Goal: Transaction & Acquisition: Purchase product/service

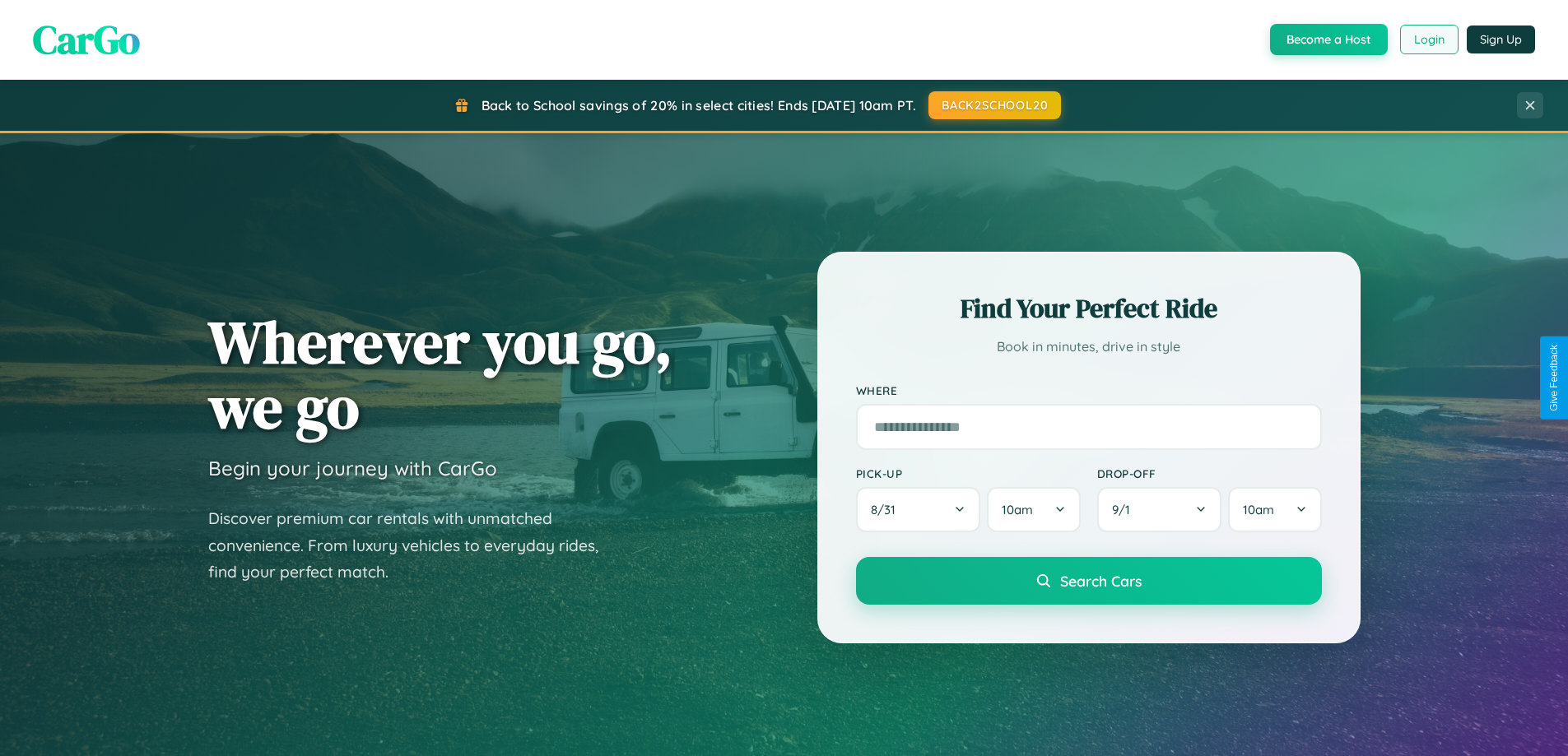
click at [1428, 40] on button "Login" at bounding box center [1428, 39] width 58 height 29
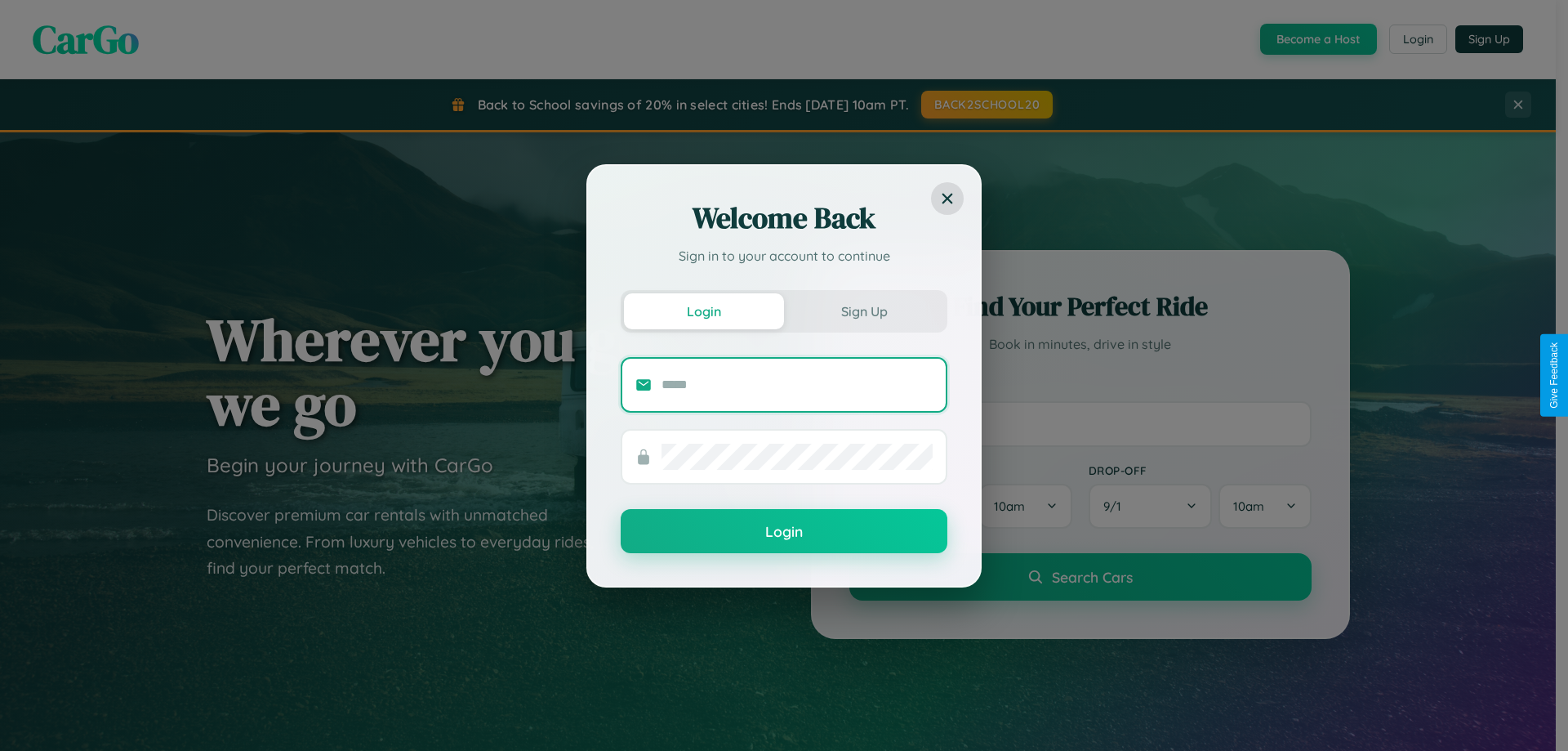
click at [797, 384] on input "text" at bounding box center [797, 384] width 271 height 26
type input "**********"
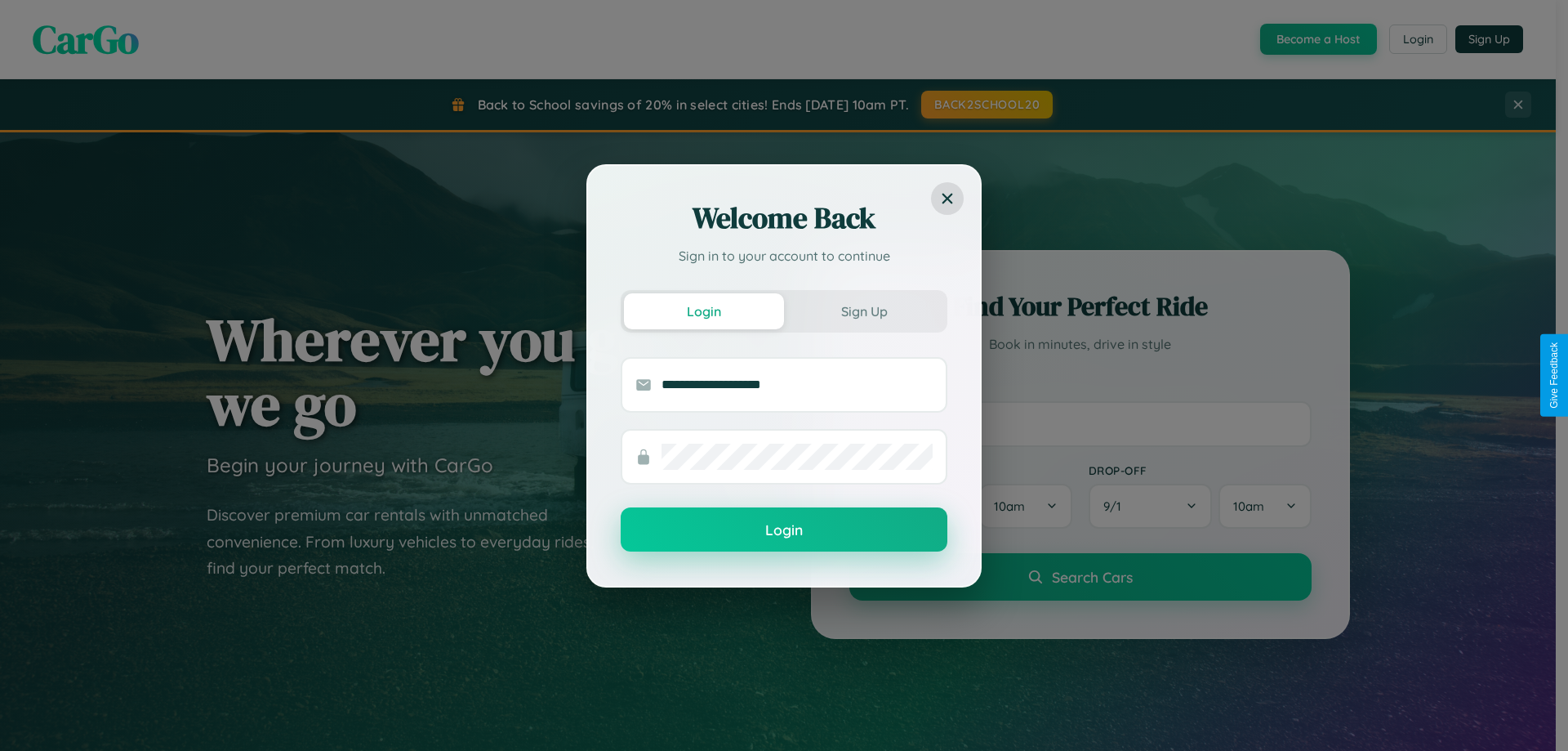
click at [784, 530] on button "Login" at bounding box center [783, 529] width 326 height 44
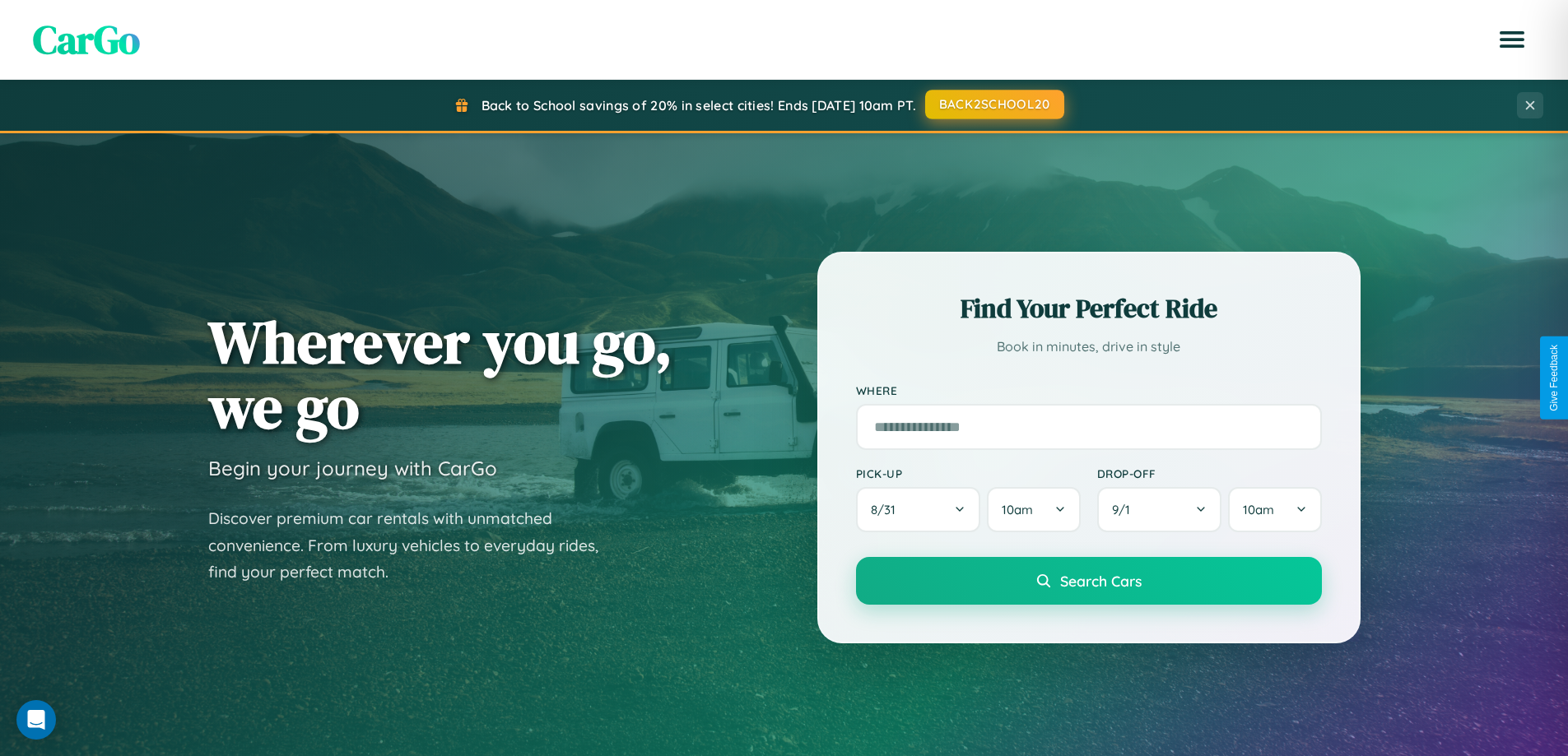
click at [993, 105] on button "BACK2SCHOOL20" at bounding box center [994, 104] width 139 height 29
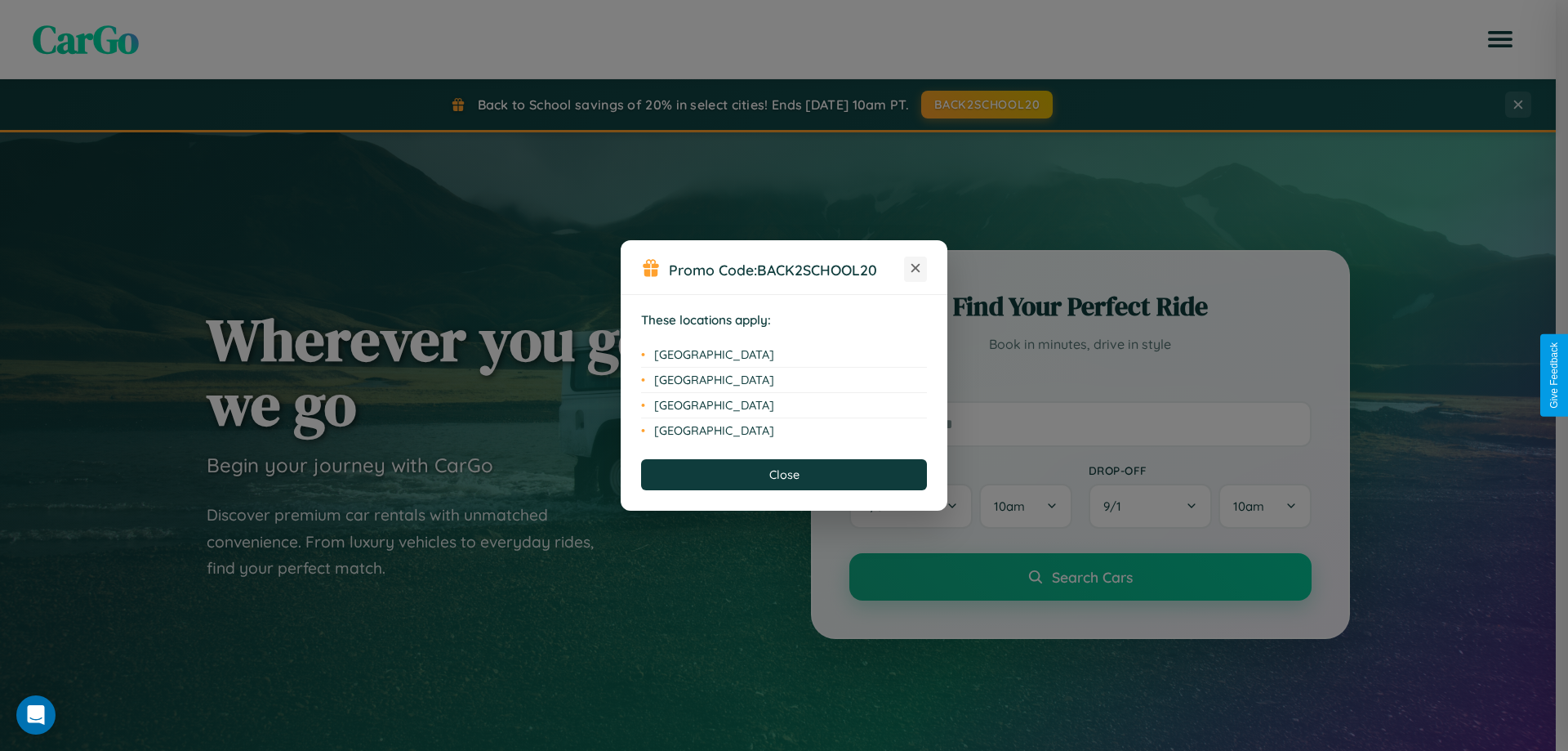
click at [916, 269] on icon at bounding box center [916, 268] width 9 height 9
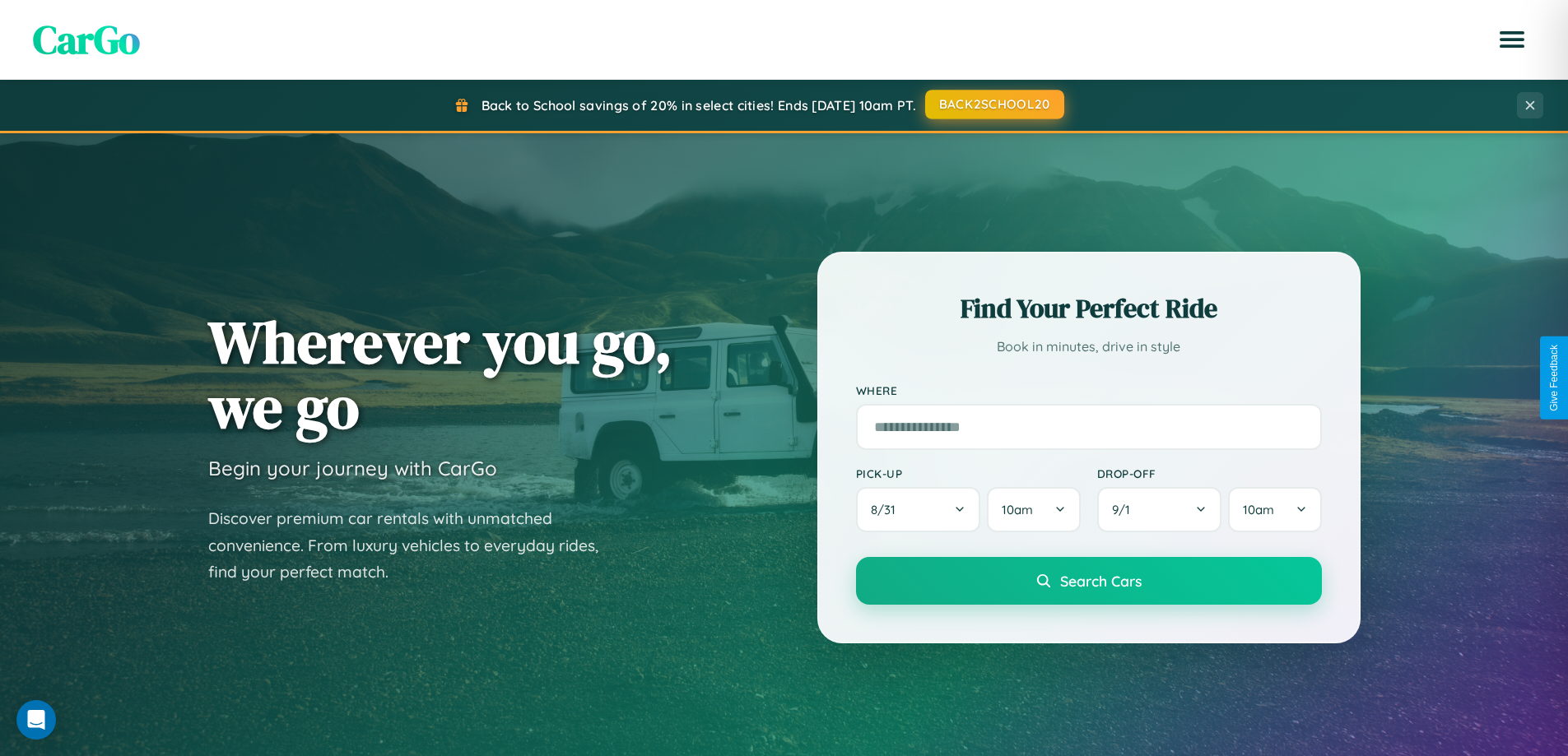
click at [993, 104] on button "BACK2SCHOOL20" at bounding box center [994, 104] width 139 height 29
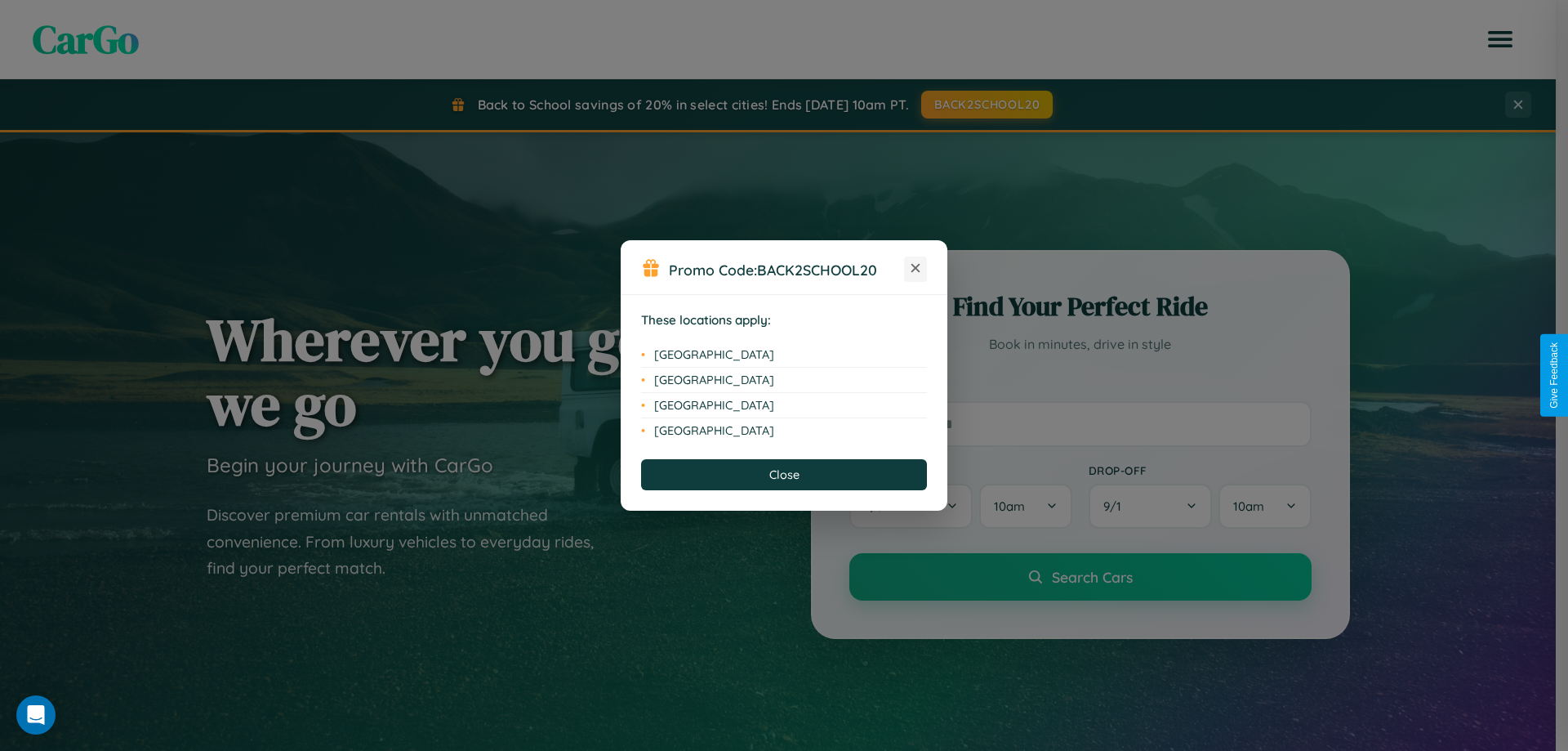
click at [916, 269] on icon at bounding box center [916, 268] width 9 height 9
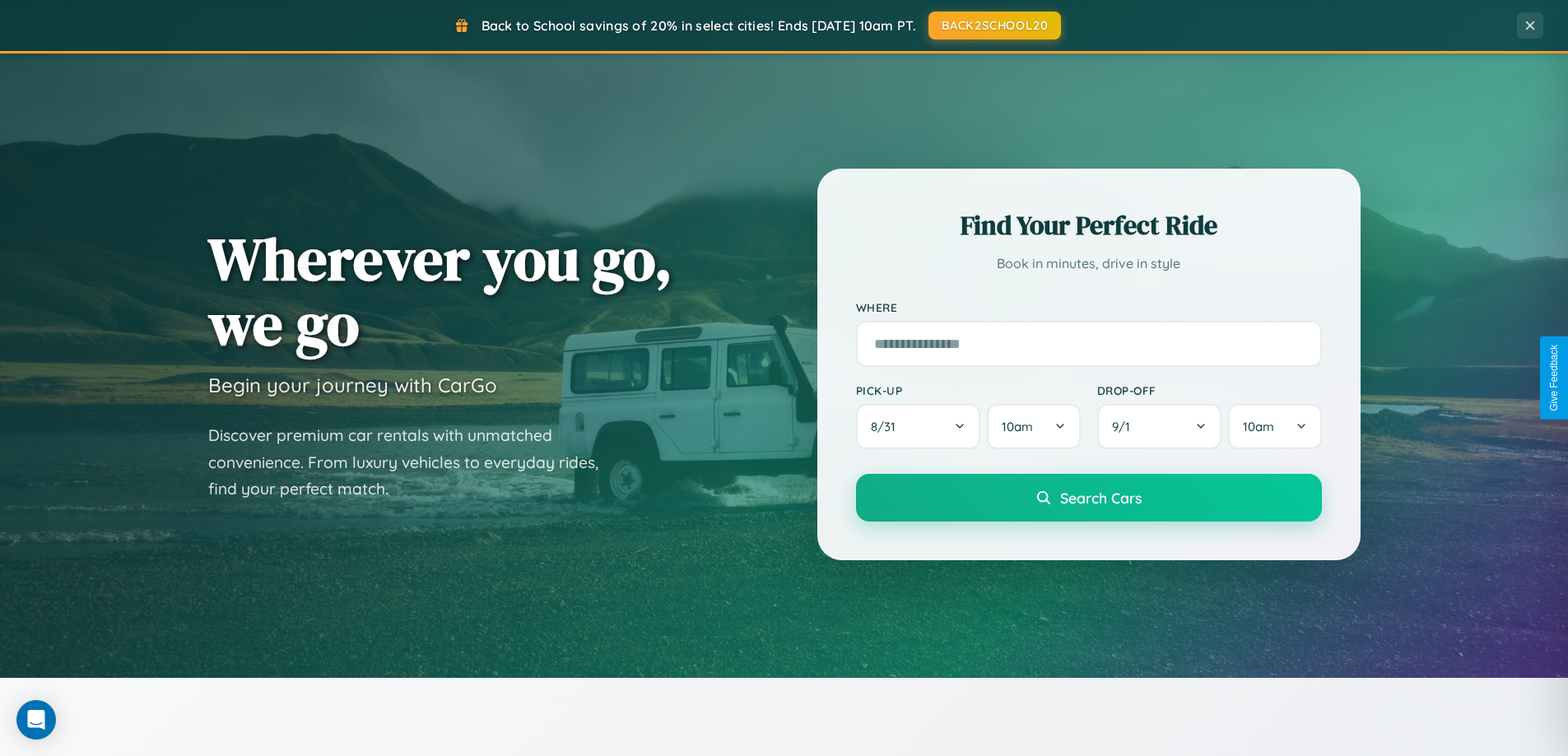
scroll to position [709, 0]
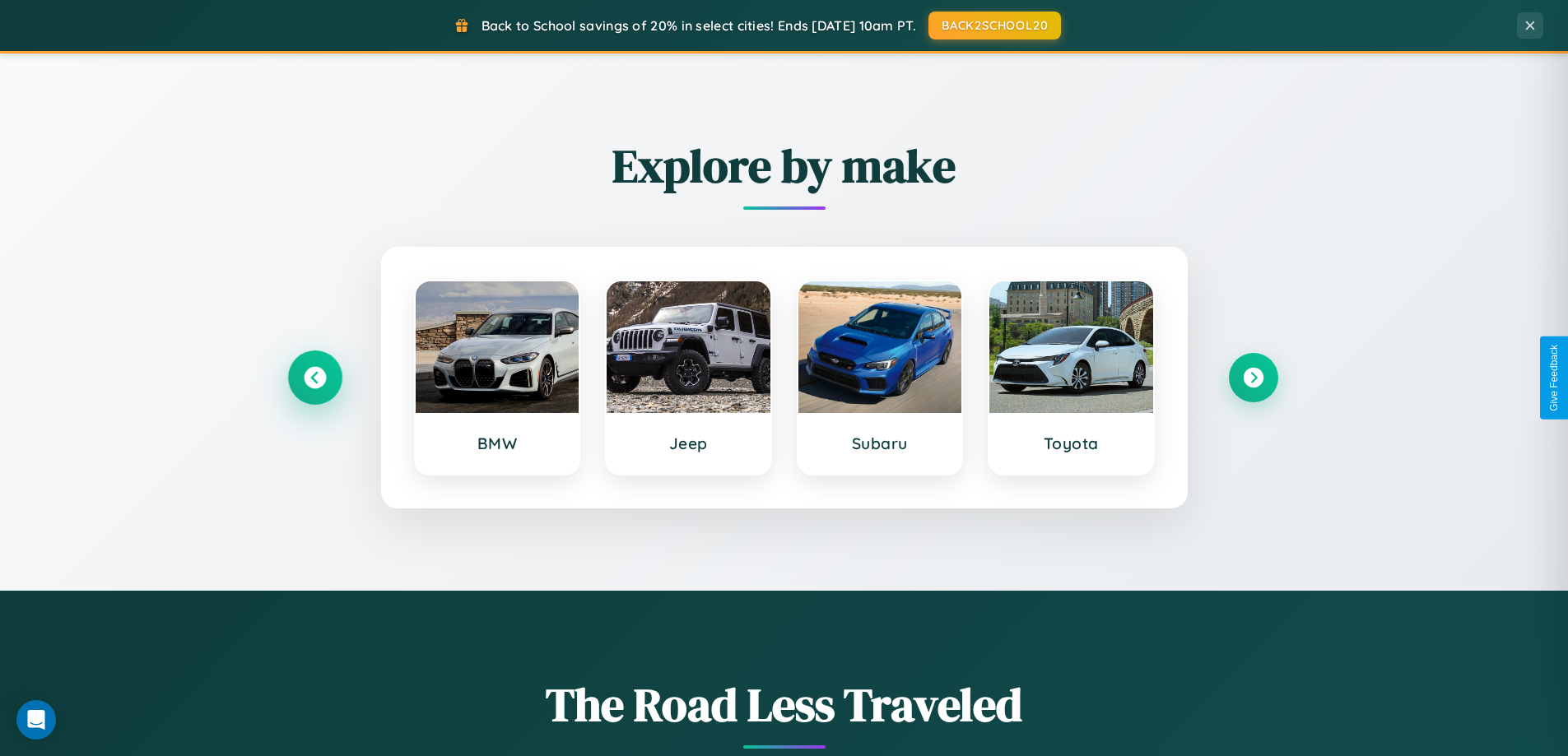
click at [315, 378] on icon at bounding box center [315, 378] width 22 height 22
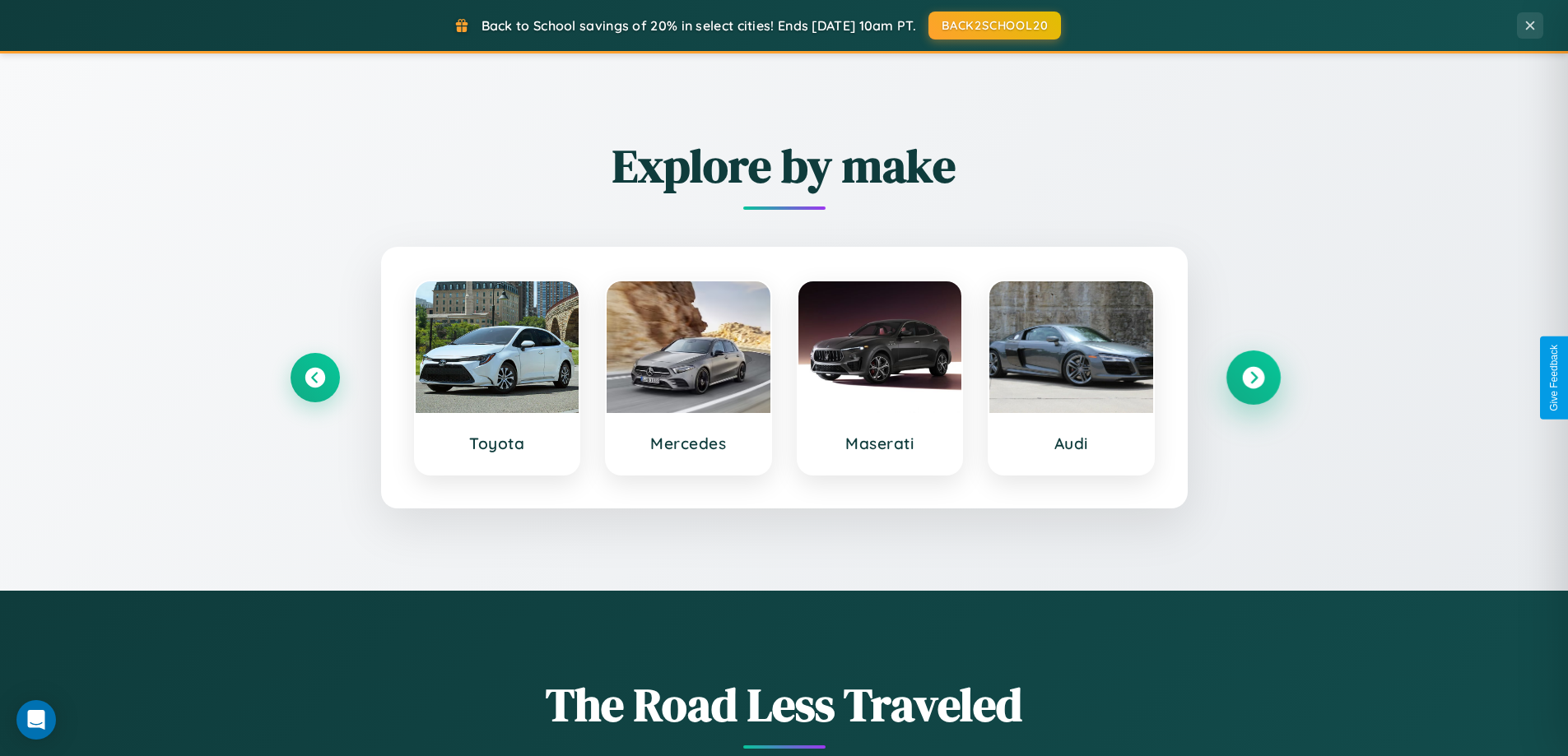
click at [1253, 378] on icon at bounding box center [1253, 378] width 22 height 22
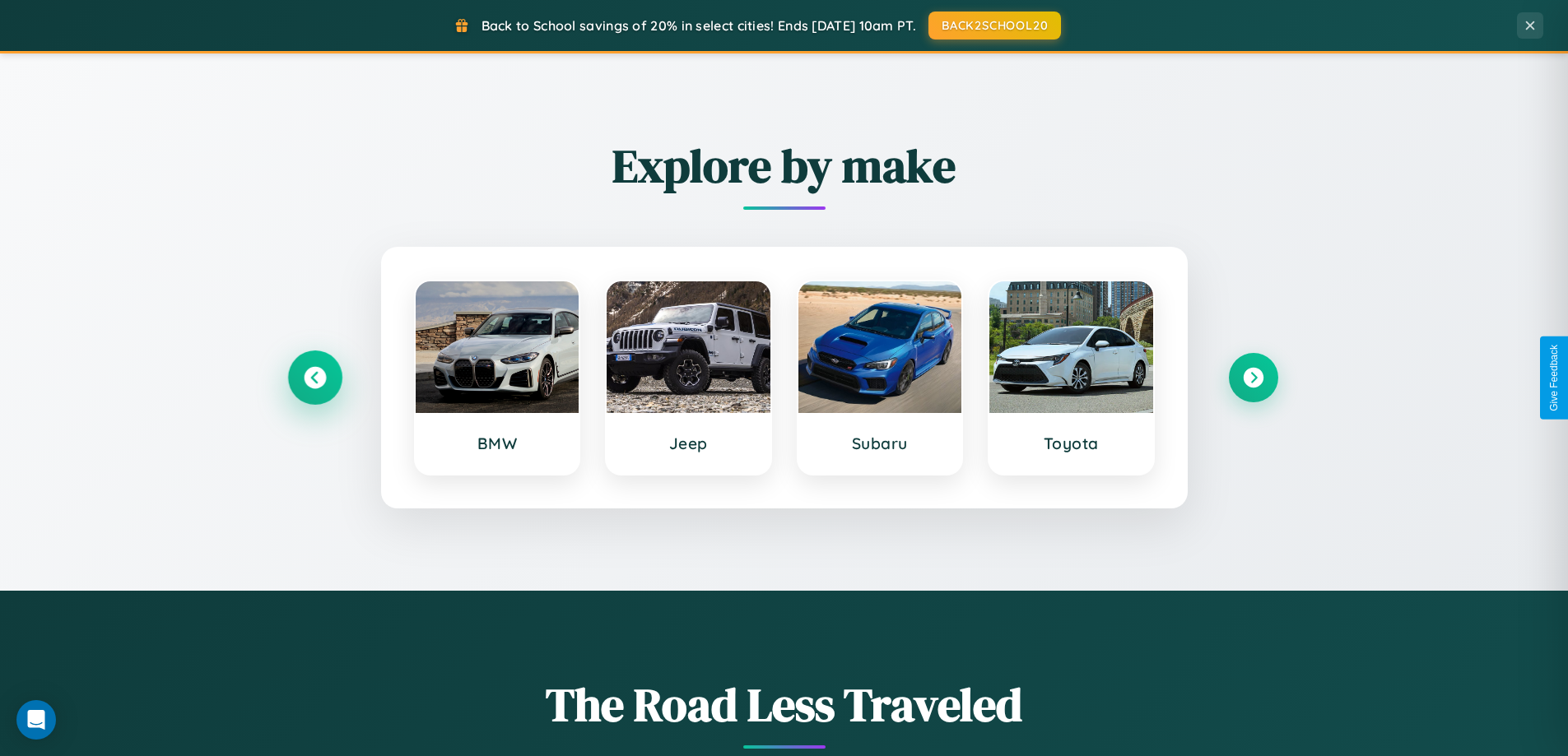
click at [315, 378] on icon at bounding box center [315, 378] width 22 height 22
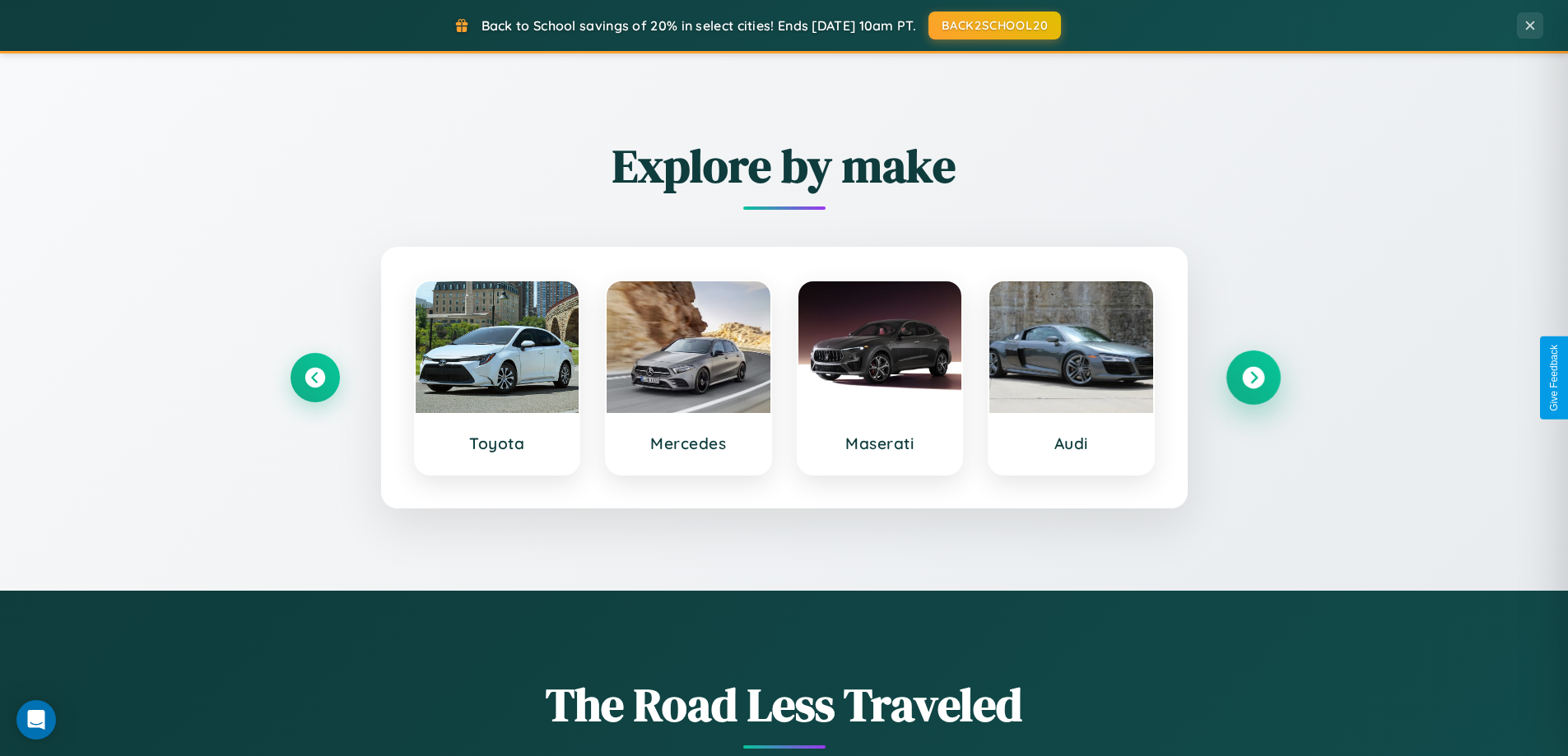
click at [1253, 378] on icon at bounding box center [1253, 378] width 22 height 22
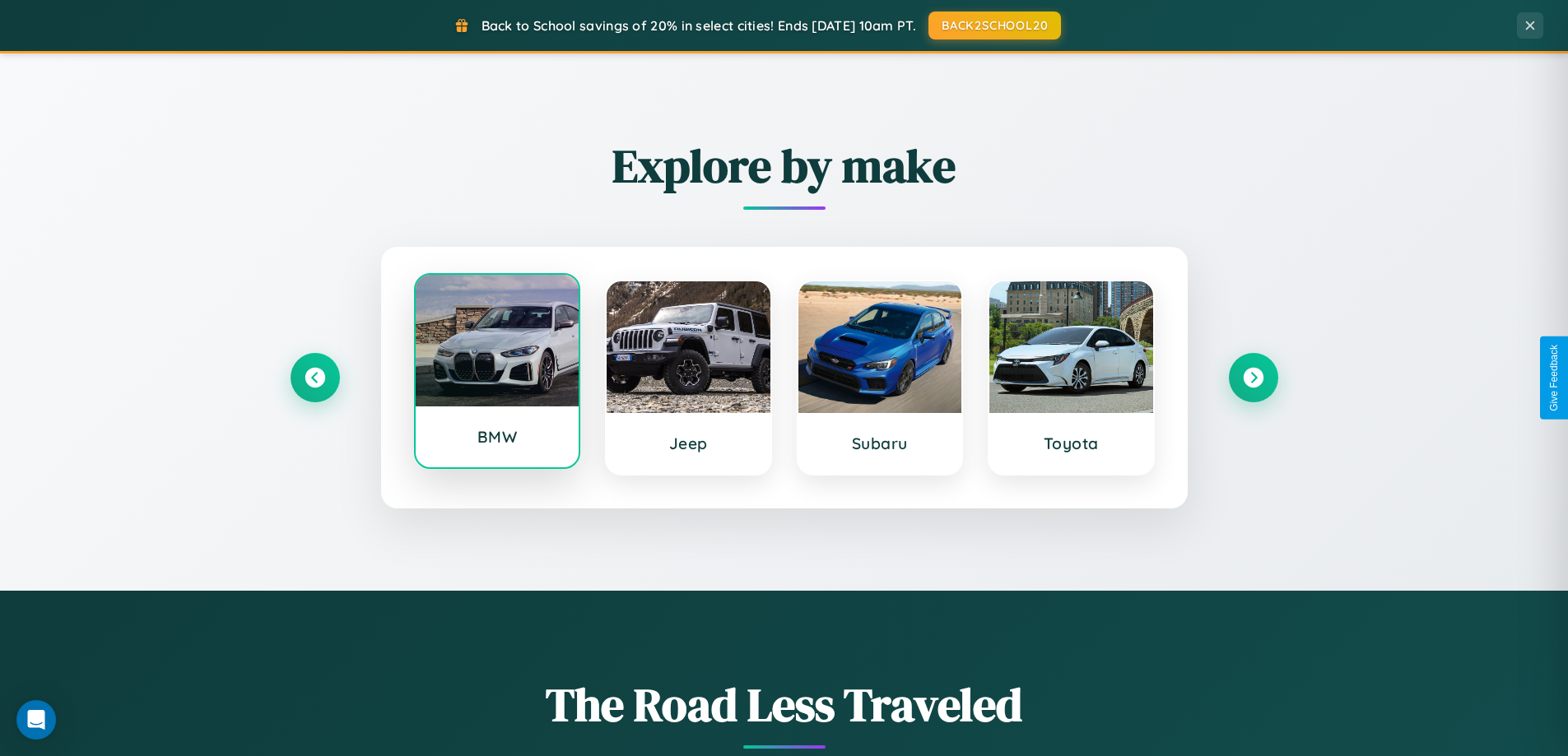
click at [496, 377] on div at bounding box center [497, 341] width 164 height 132
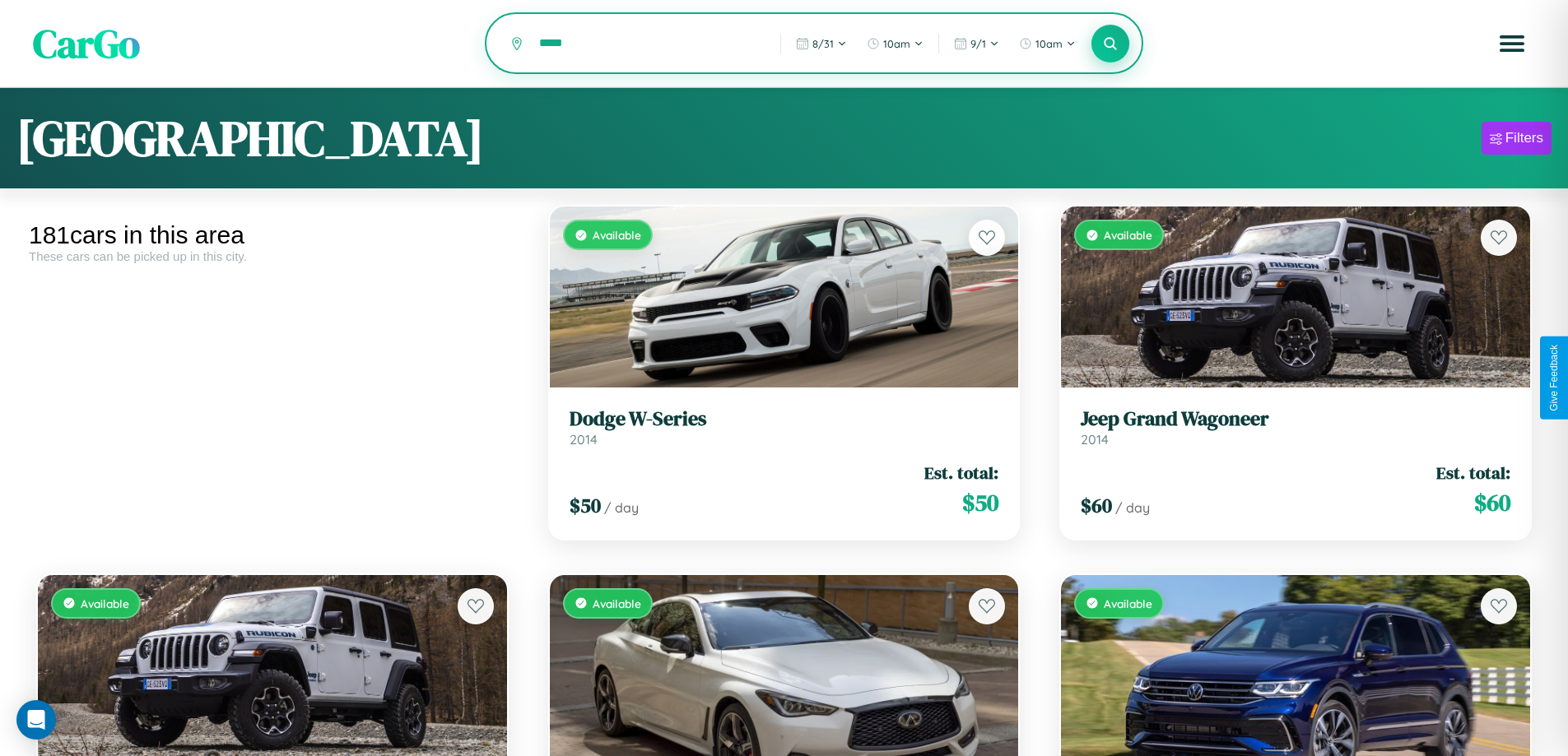
type input "*****"
click at [1110, 45] on icon at bounding box center [1110, 43] width 16 height 16
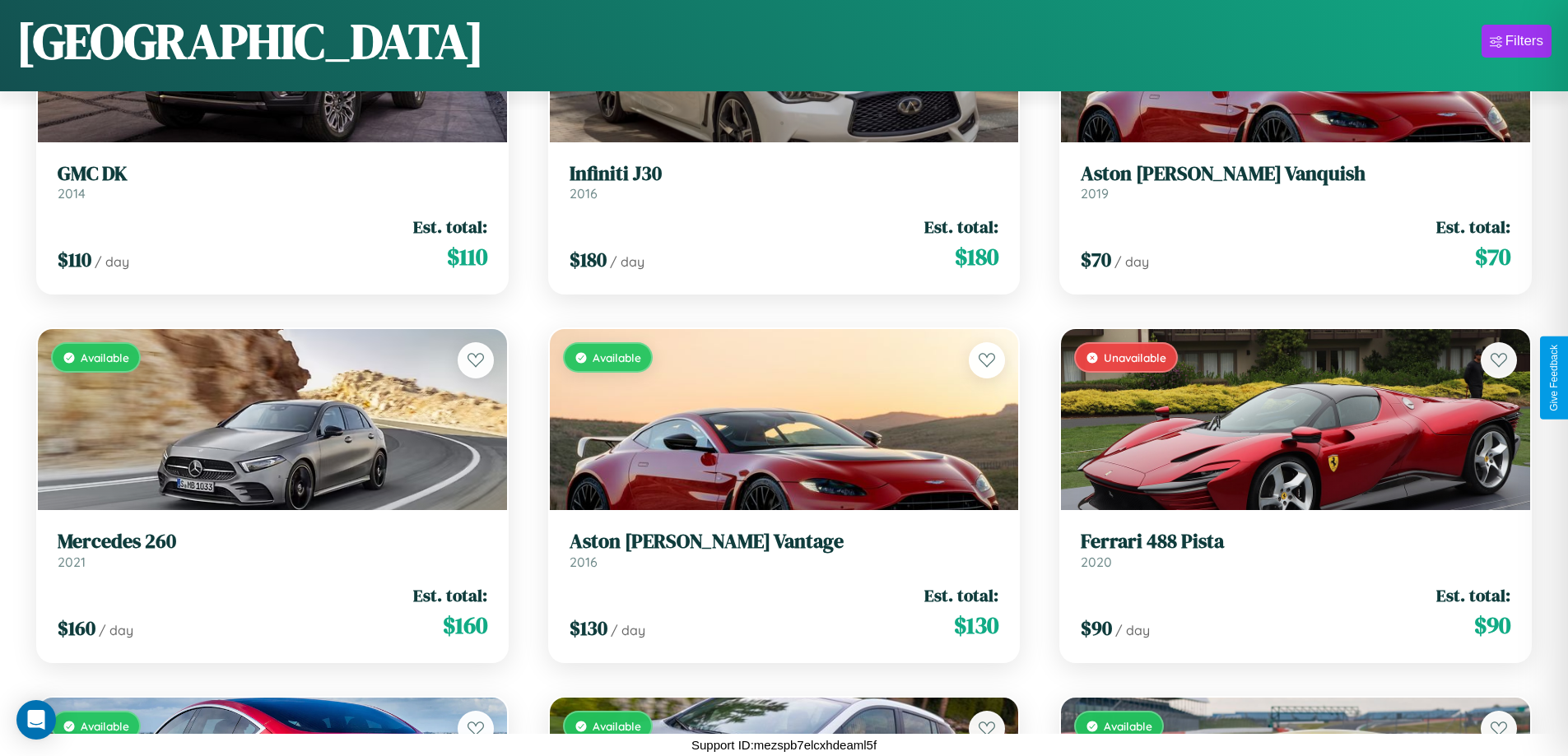
scroll to position [3179, 0]
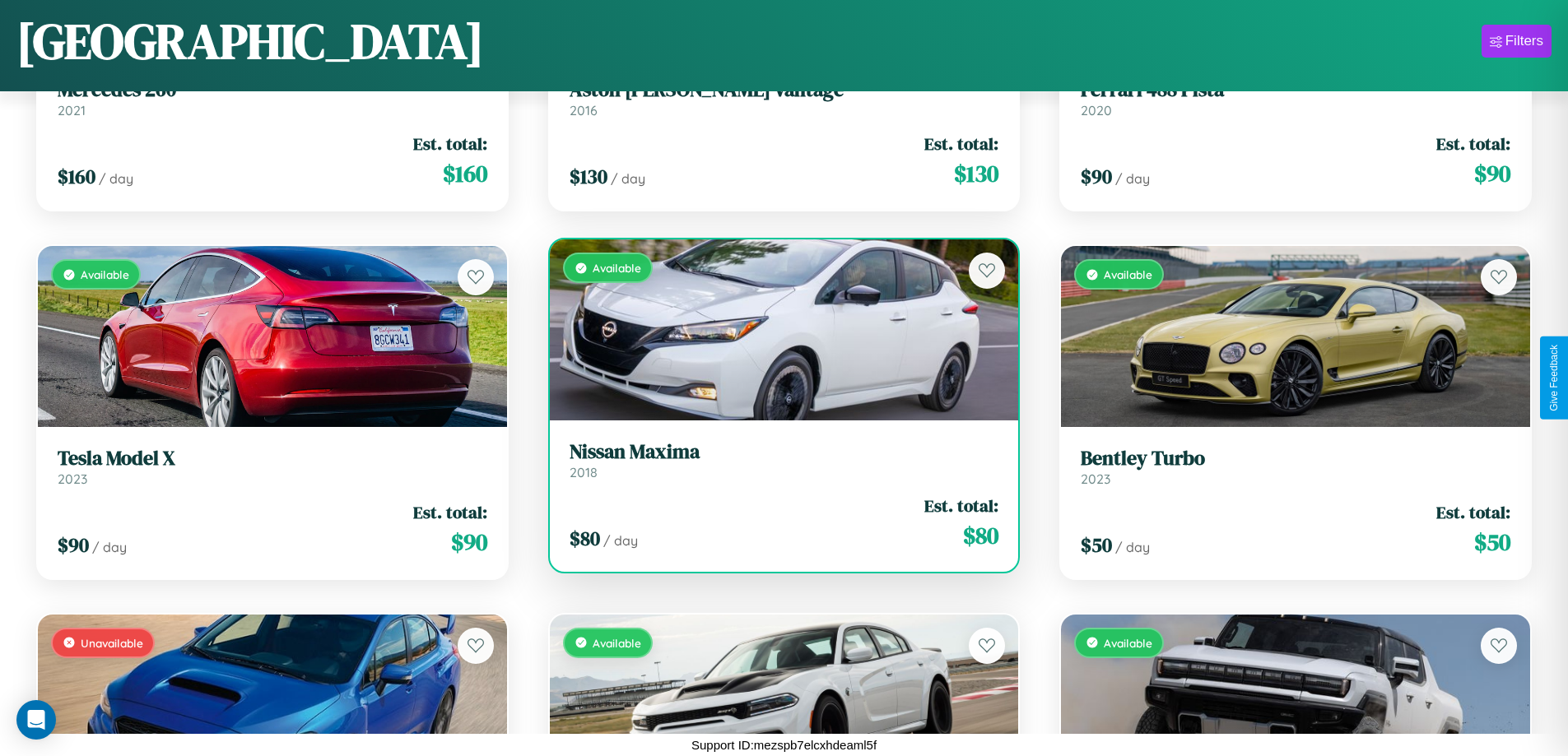
click at [776, 463] on link "Nissan Maxima 2018" at bounding box center [784, 460] width 430 height 40
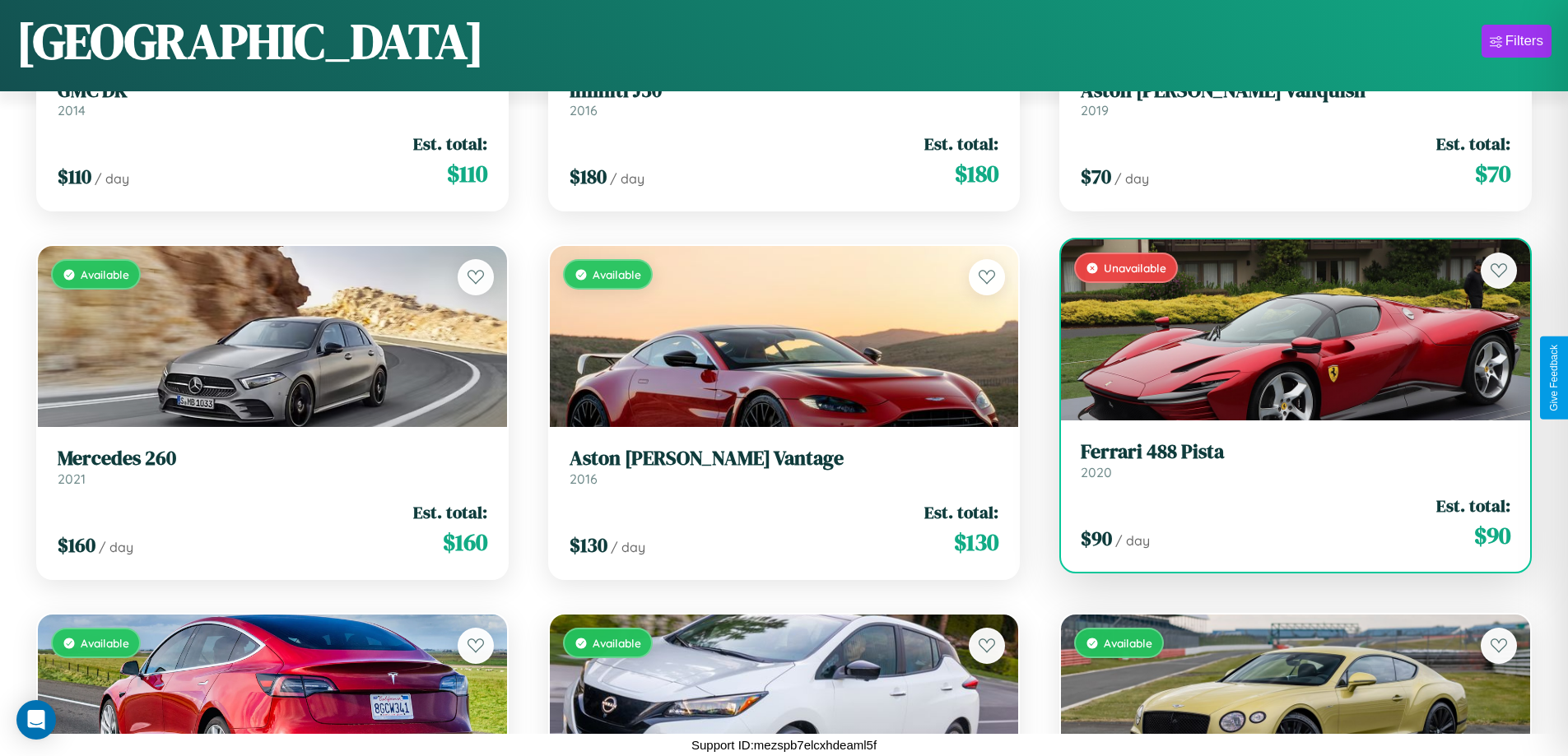
click at [1285, 529] on div "$ 90 / day Est. total: $ 90" at bounding box center [1295, 522] width 430 height 58
click at [1285, 522] on div "$ 90 / day Est. total: $ 90" at bounding box center [1295, 522] width 430 height 58
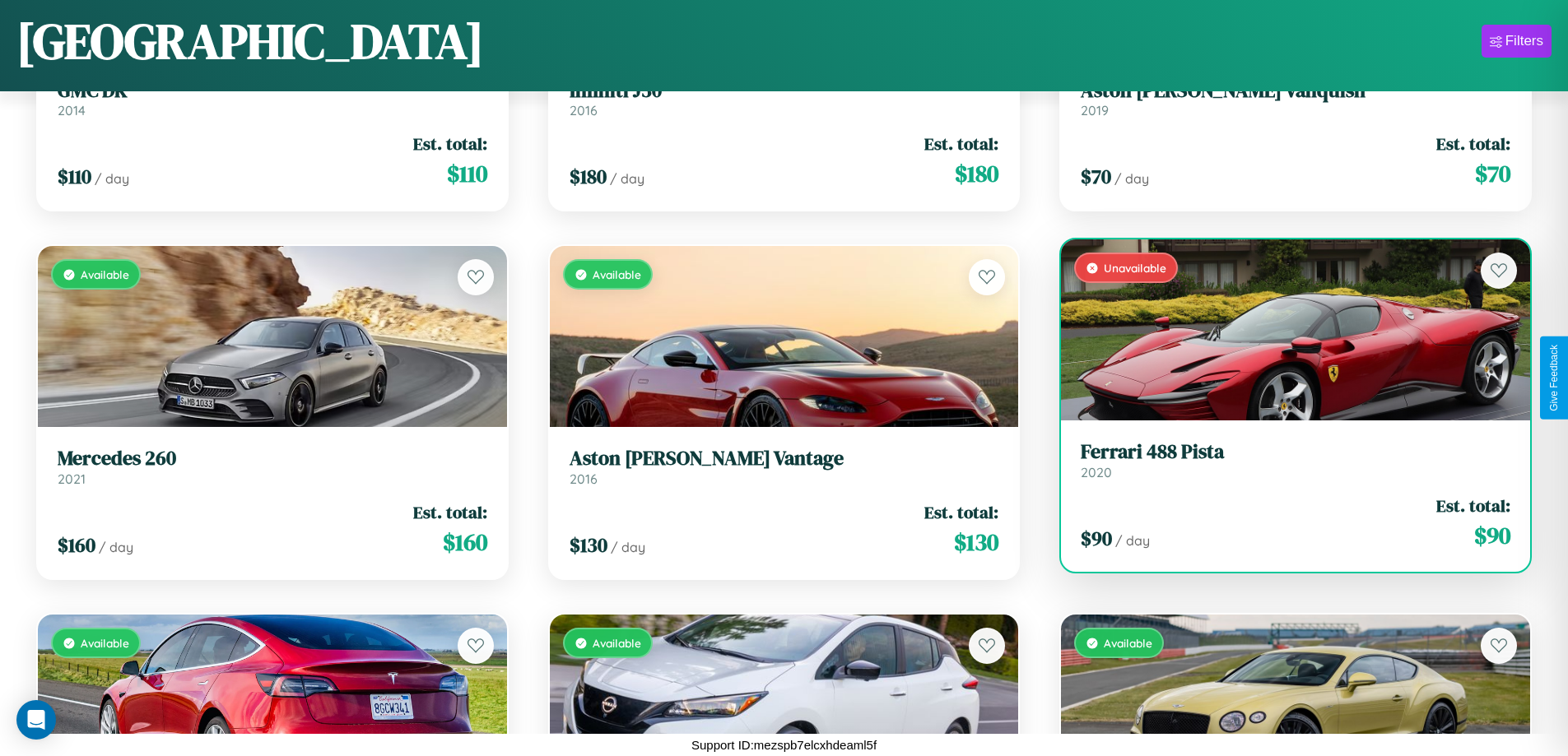
click at [1285, 522] on div "$ 90 / day Est. total: $ 90" at bounding box center [1295, 522] width 430 height 58
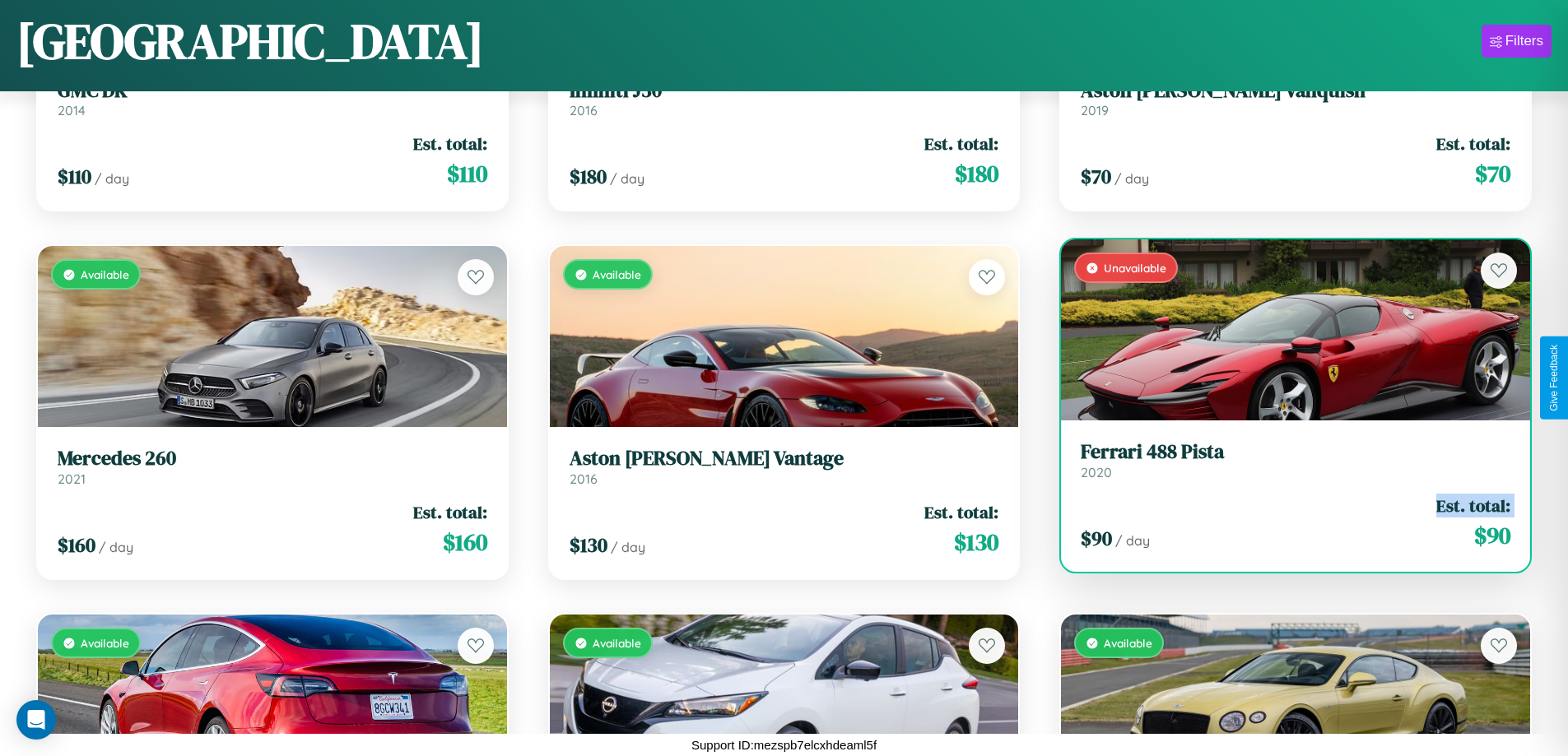
click at [1285, 522] on div "$ 90 / day Est. total: $ 90" at bounding box center [1295, 522] width 430 height 58
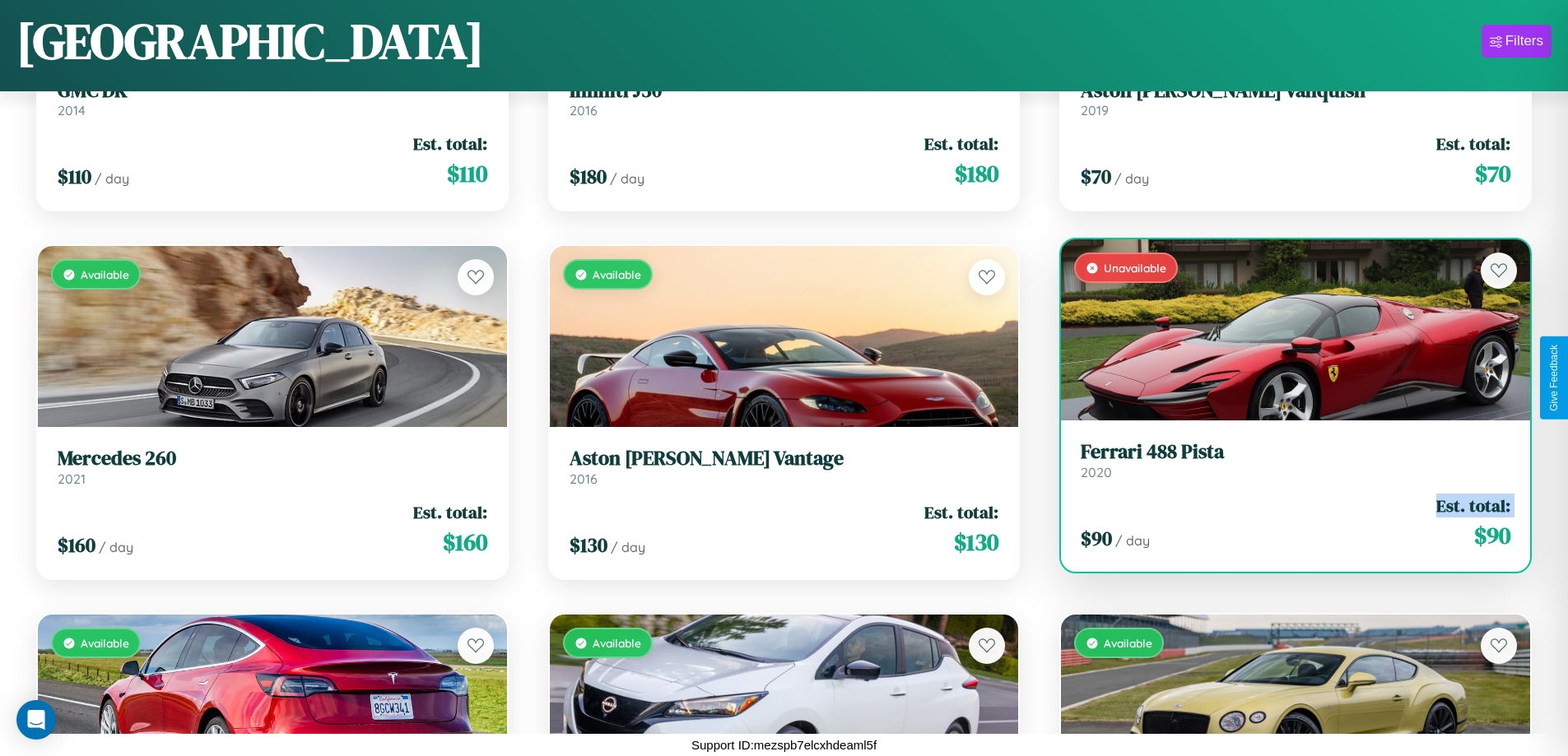
click at [1285, 522] on div "$ 90 / day Est. total: $ 90" at bounding box center [1295, 522] width 430 height 58
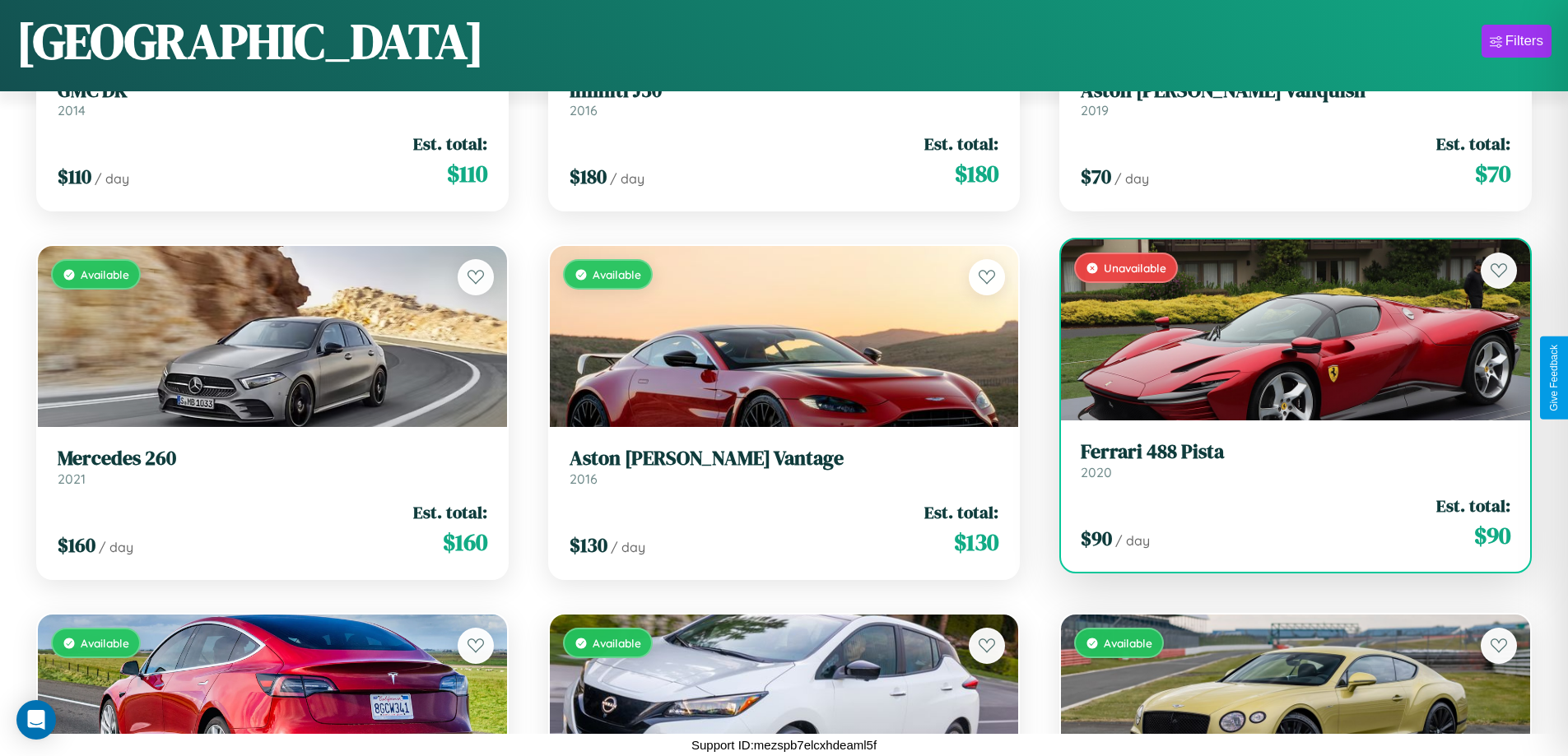
click at [1285, 522] on div "$ 90 / day Est. total: $ 90" at bounding box center [1295, 522] width 430 height 58
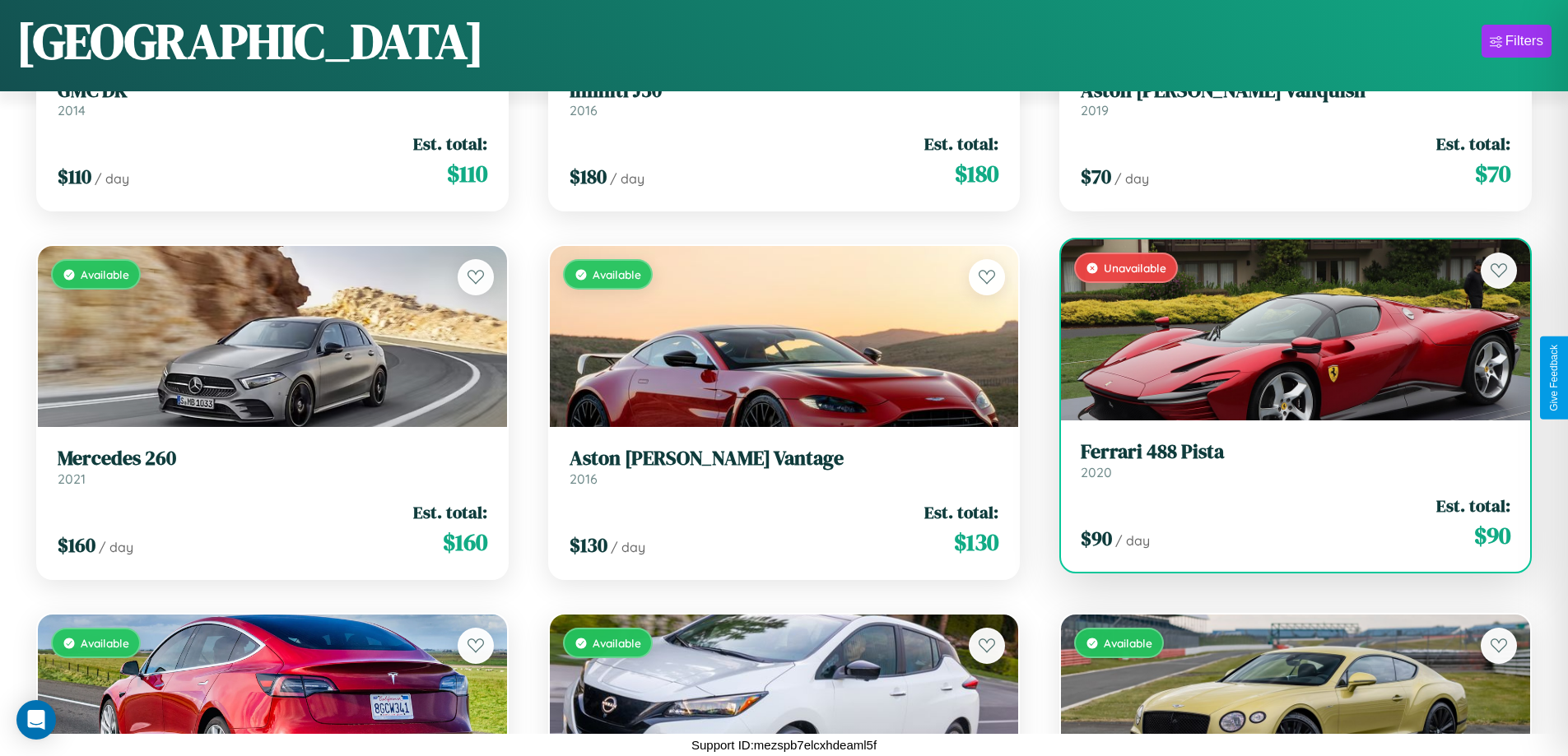
click at [1285, 460] on h3 "Ferrari 488 Pista" at bounding box center [1295, 452] width 430 height 24
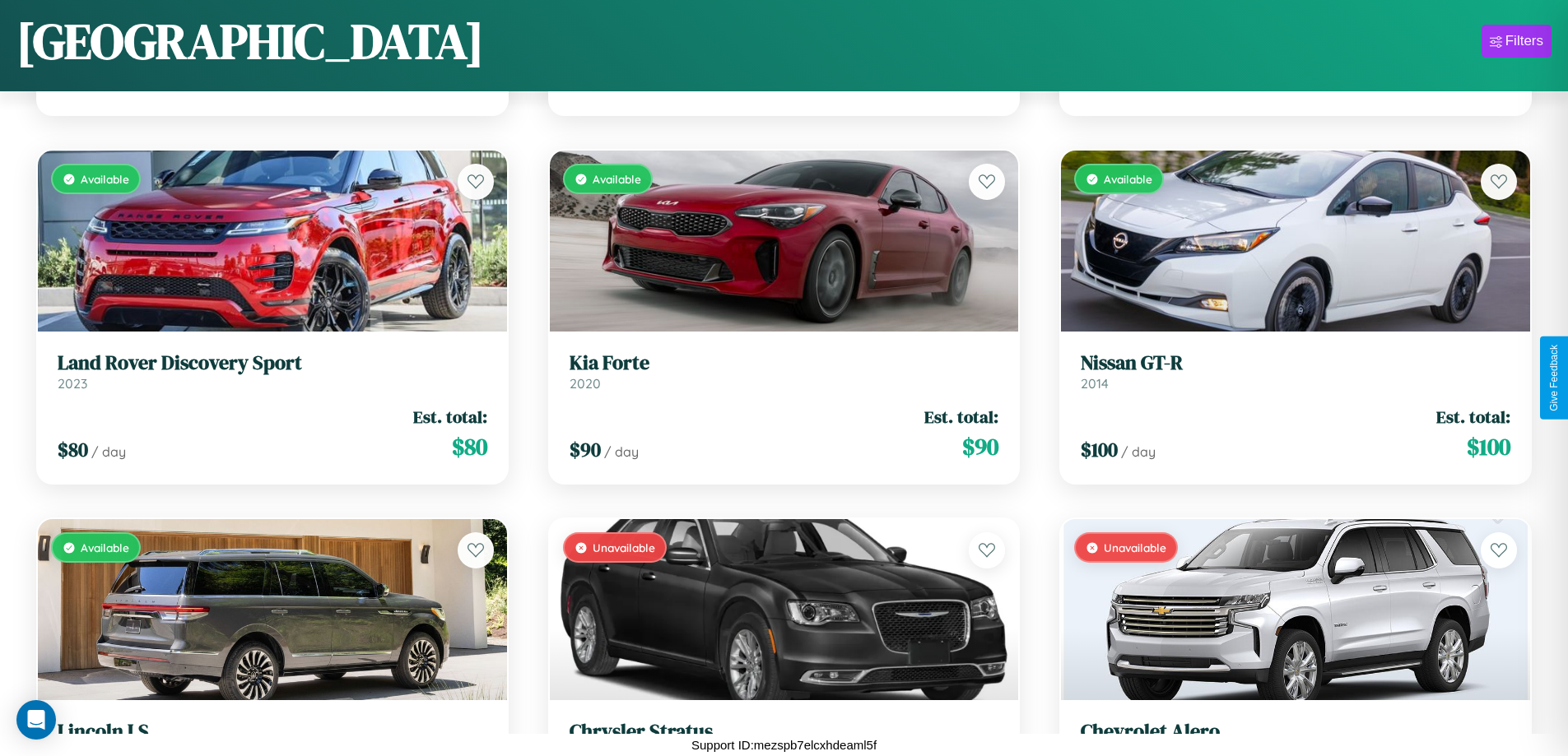
scroll to position [14229, 0]
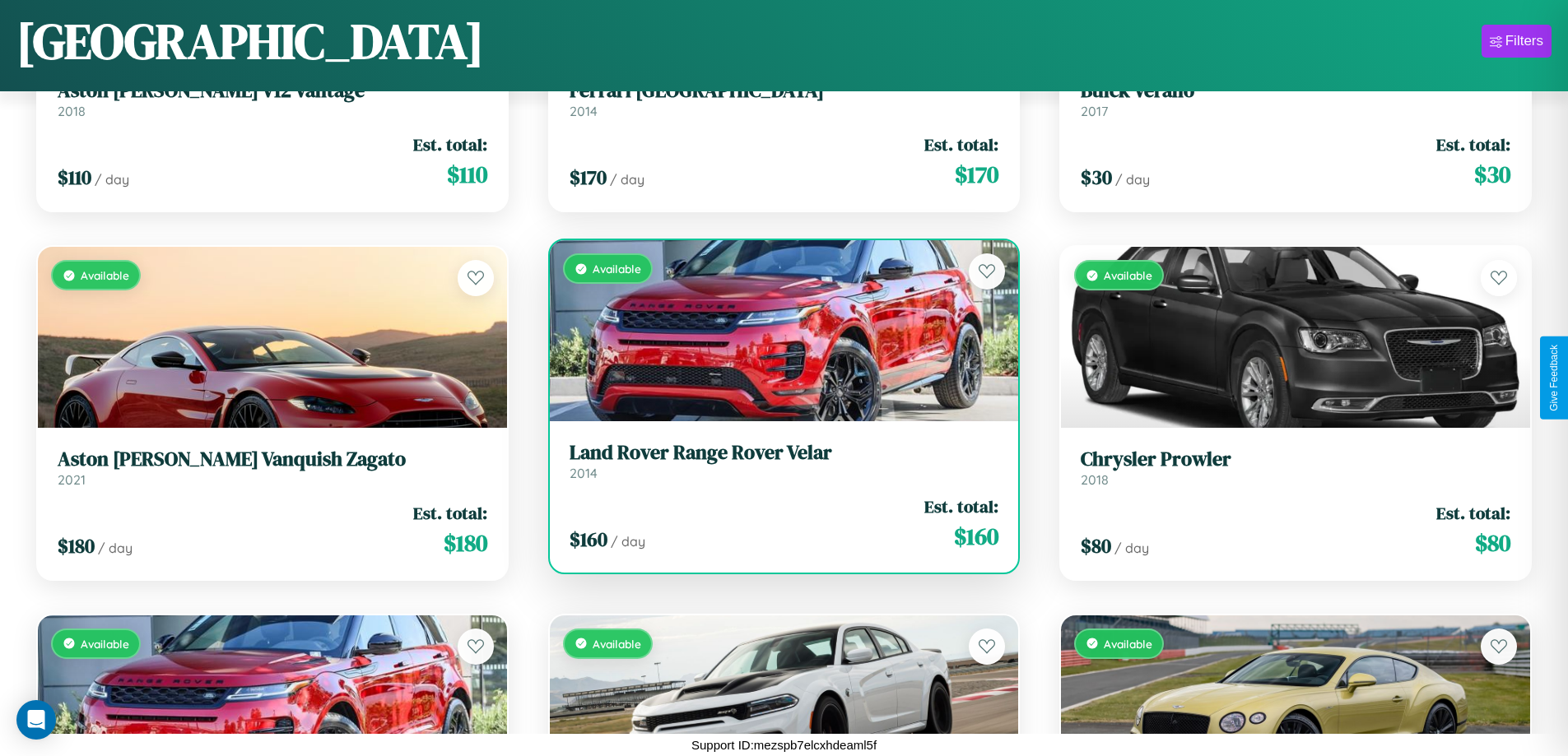
click at [776, 337] on div "Available" at bounding box center [784, 330] width 469 height 181
click at [776, 330] on div "Available" at bounding box center [784, 330] width 469 height 181
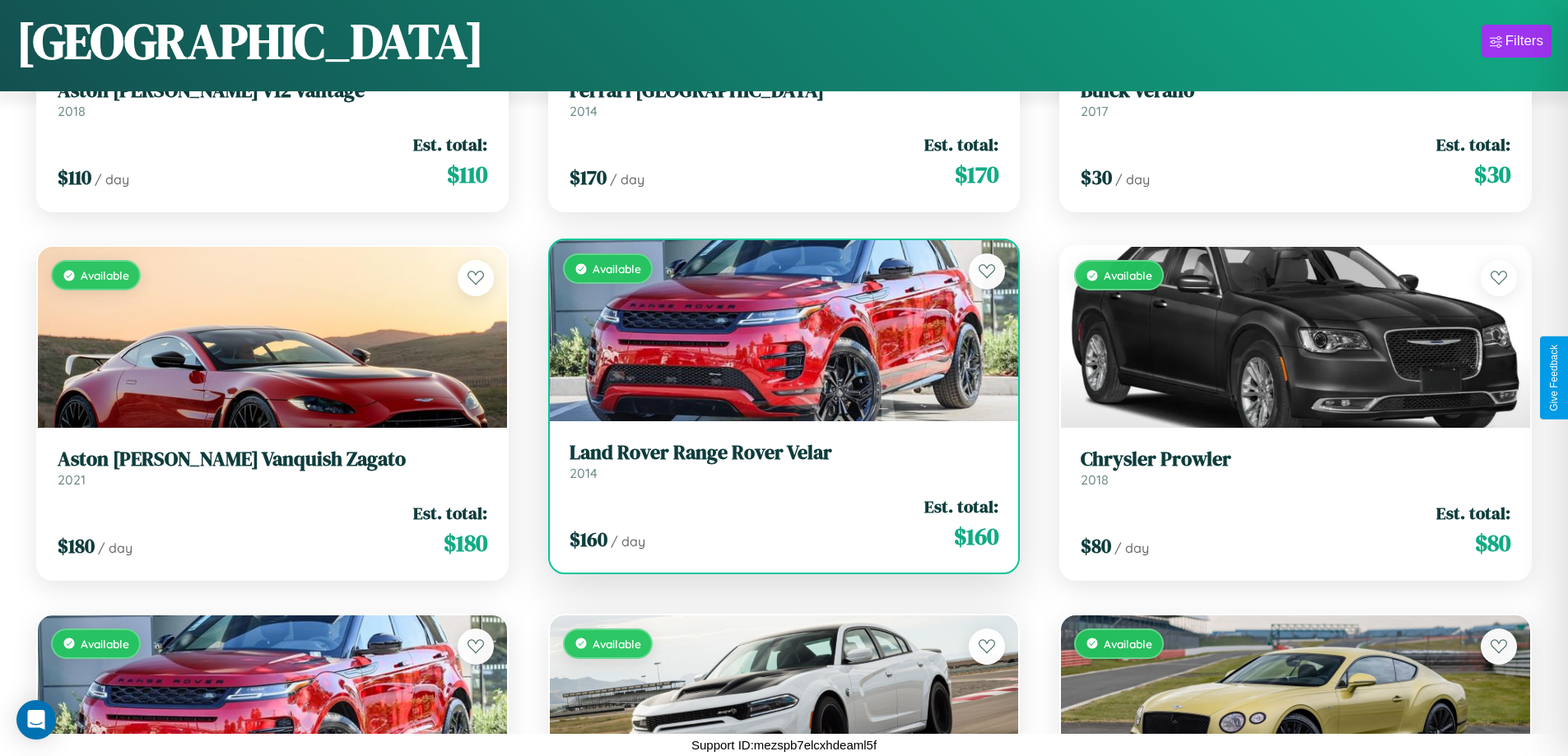
click at [776, 330] on div "Available" at bounding box center [784, 330] width 469 height 181
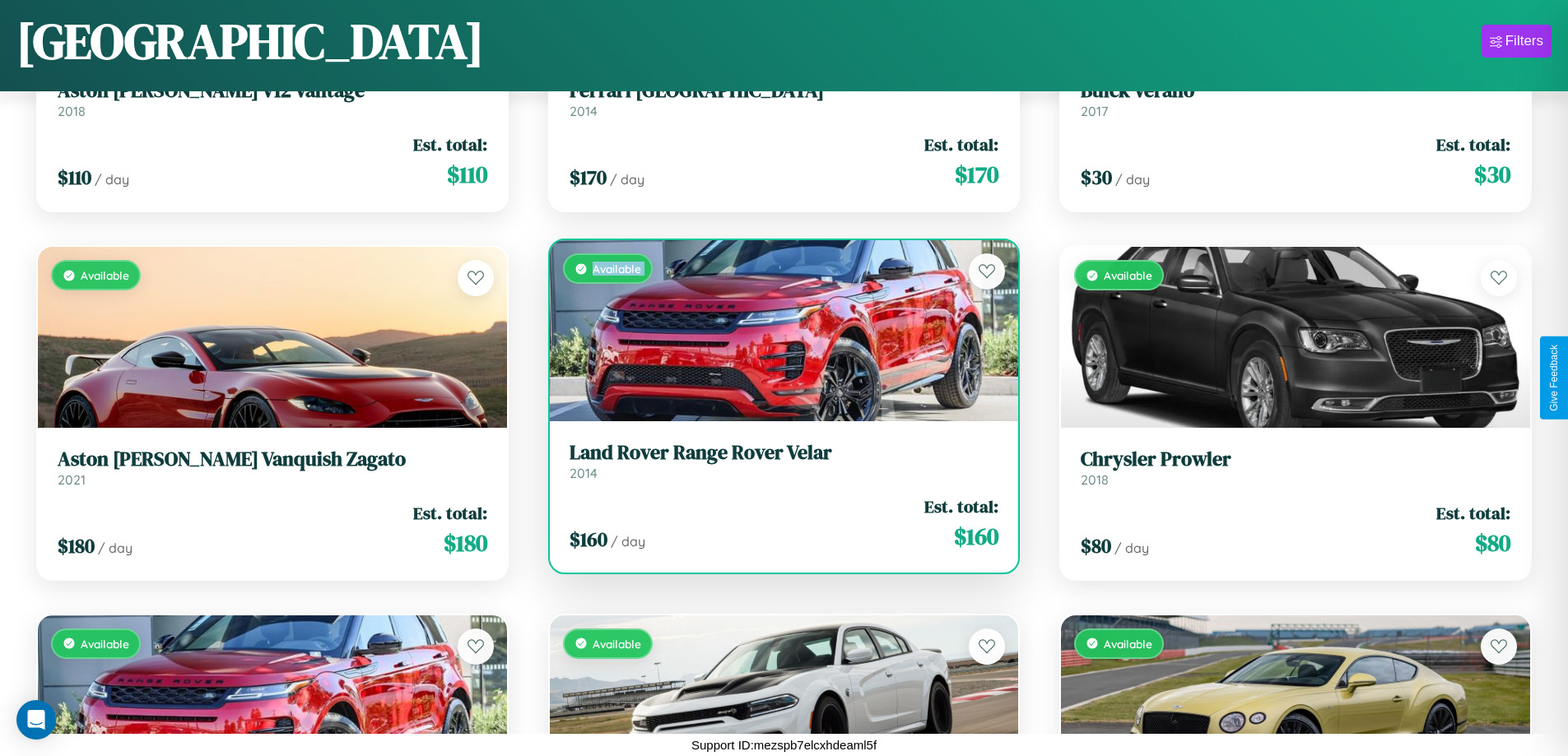
click at [776, 330] on div "Available" at bounding box center [784, 330] width 469 height 181
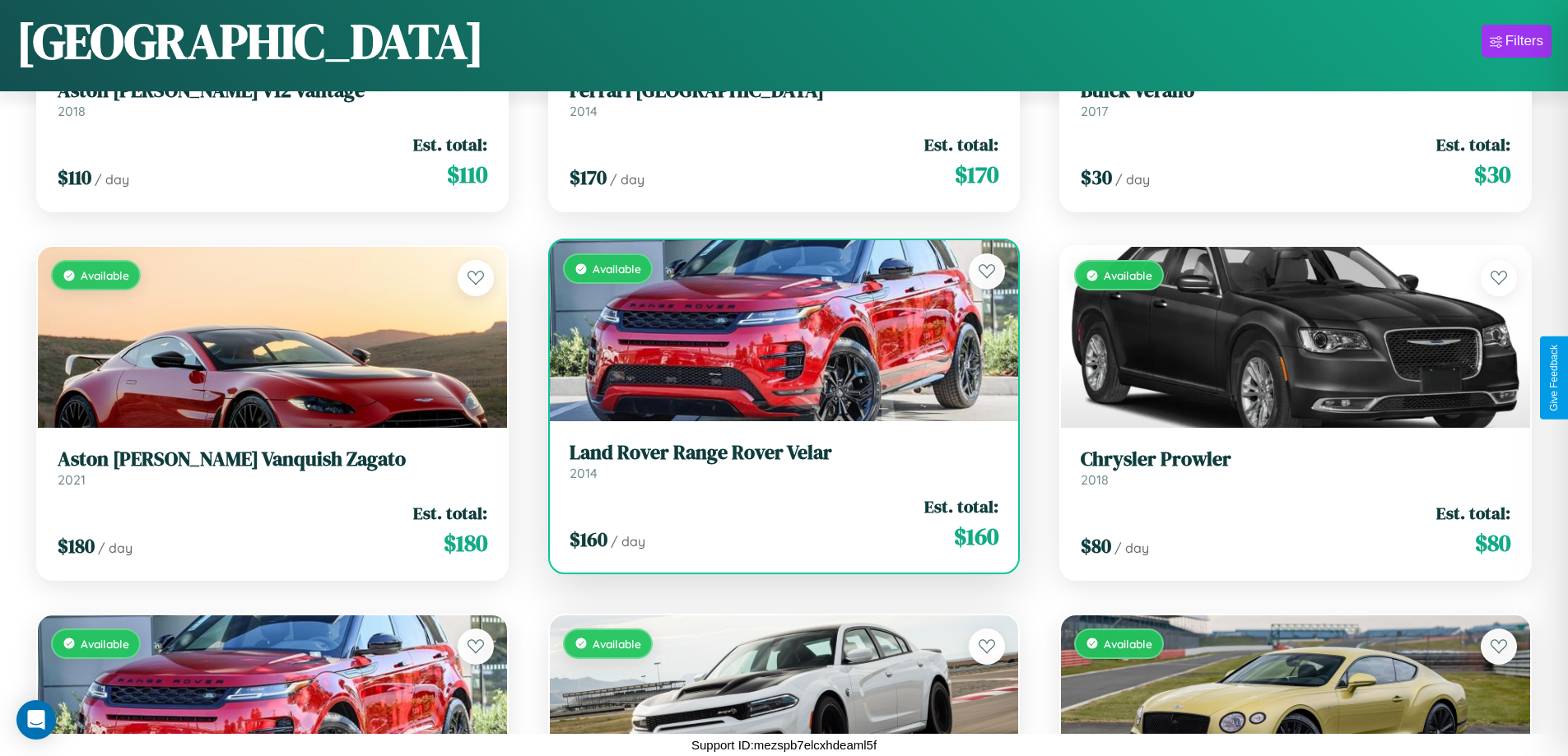
click at [776, 330] on div "Available" at bounding box center [784, 330] width 469 height 181
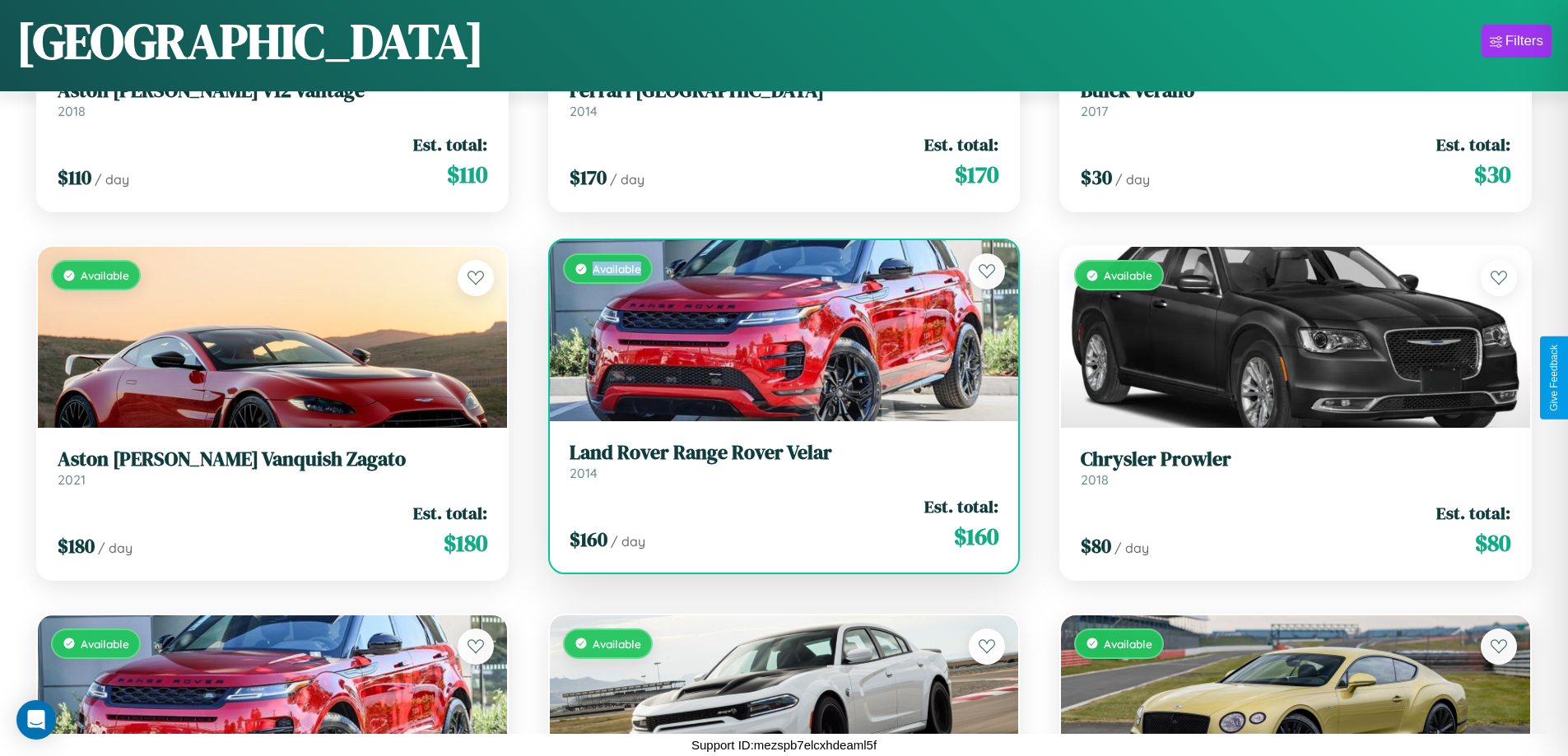
click at [776, 330] on div "Available" at bounding box center [784, 330] width 469 height 181
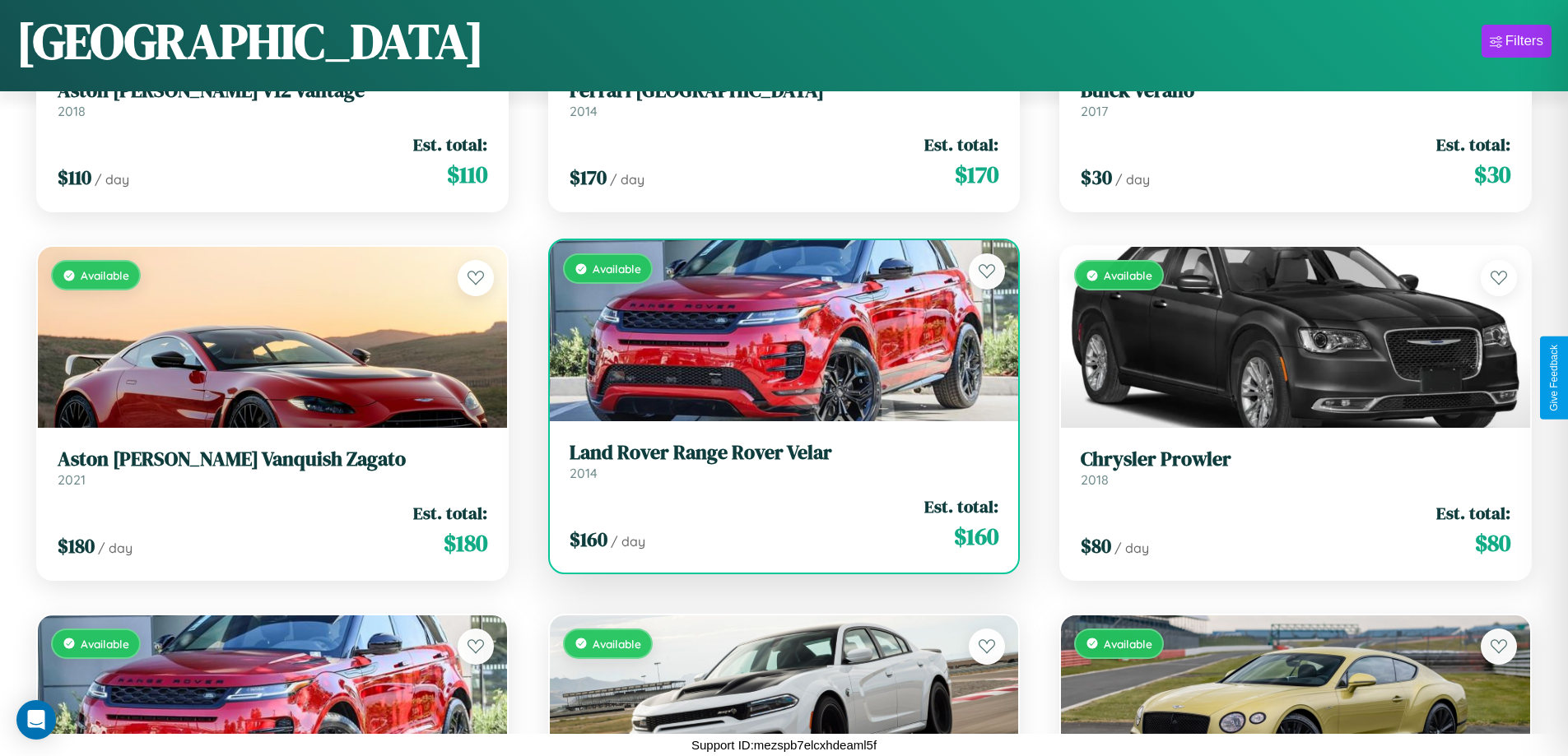
click at [776, 461] on h3 "Land Rover Range Rover Velar" at bounding box center [784, 452] width 430 height 24
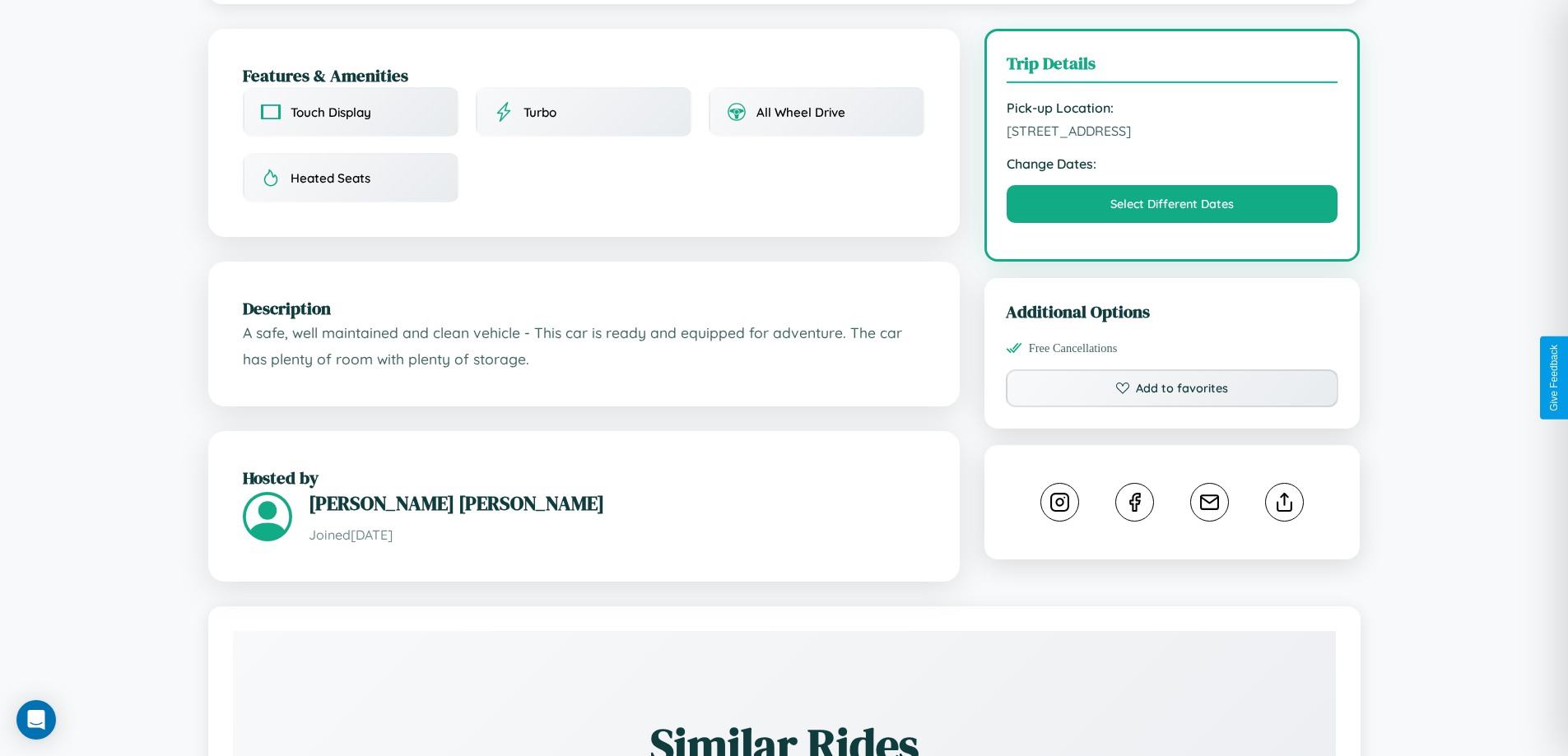
scroll to position [427, 0]
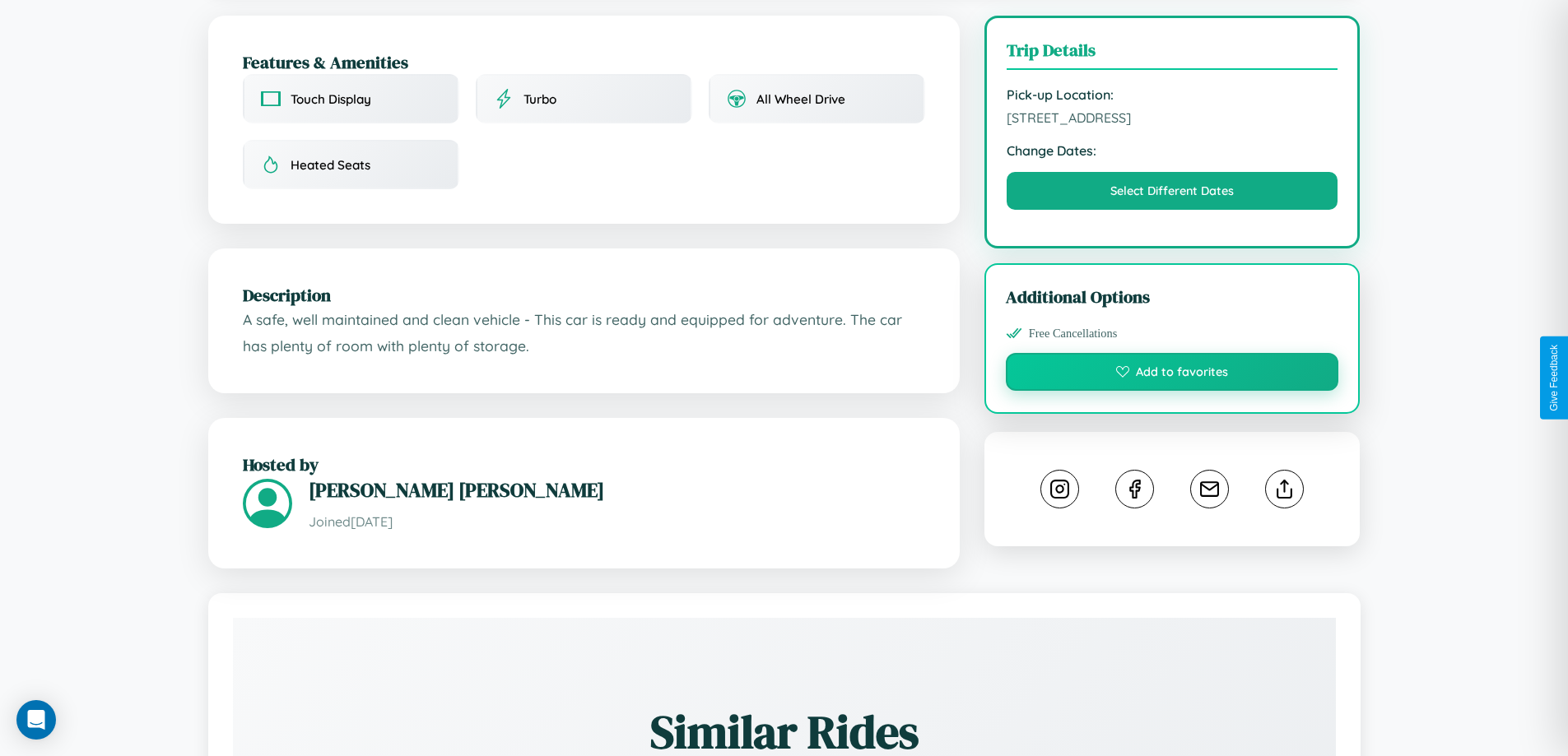
click at [1172, 374] on button "Add to favorites" at bounding box center [1172, 372] width 333 height 38
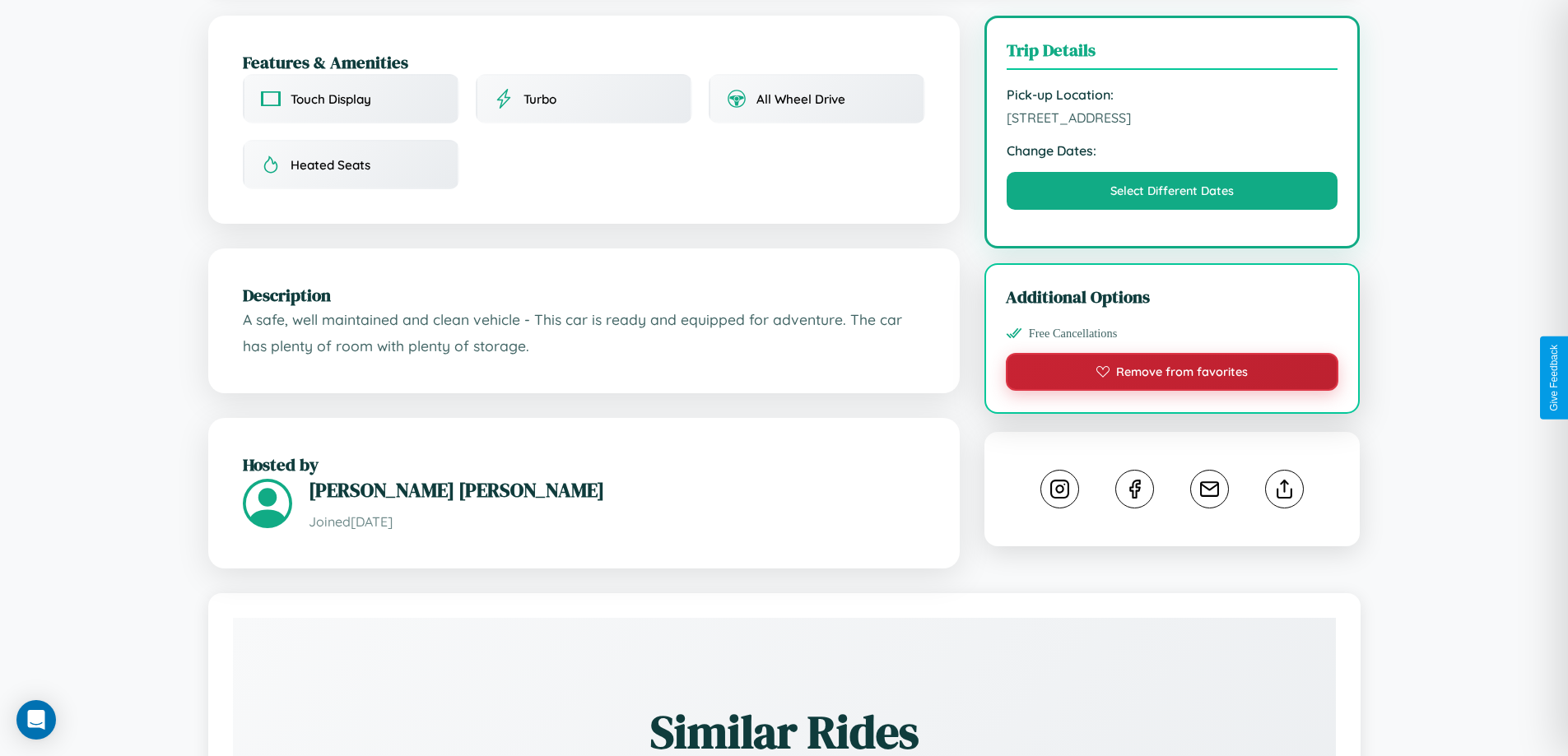
scroll to position [541, 0]
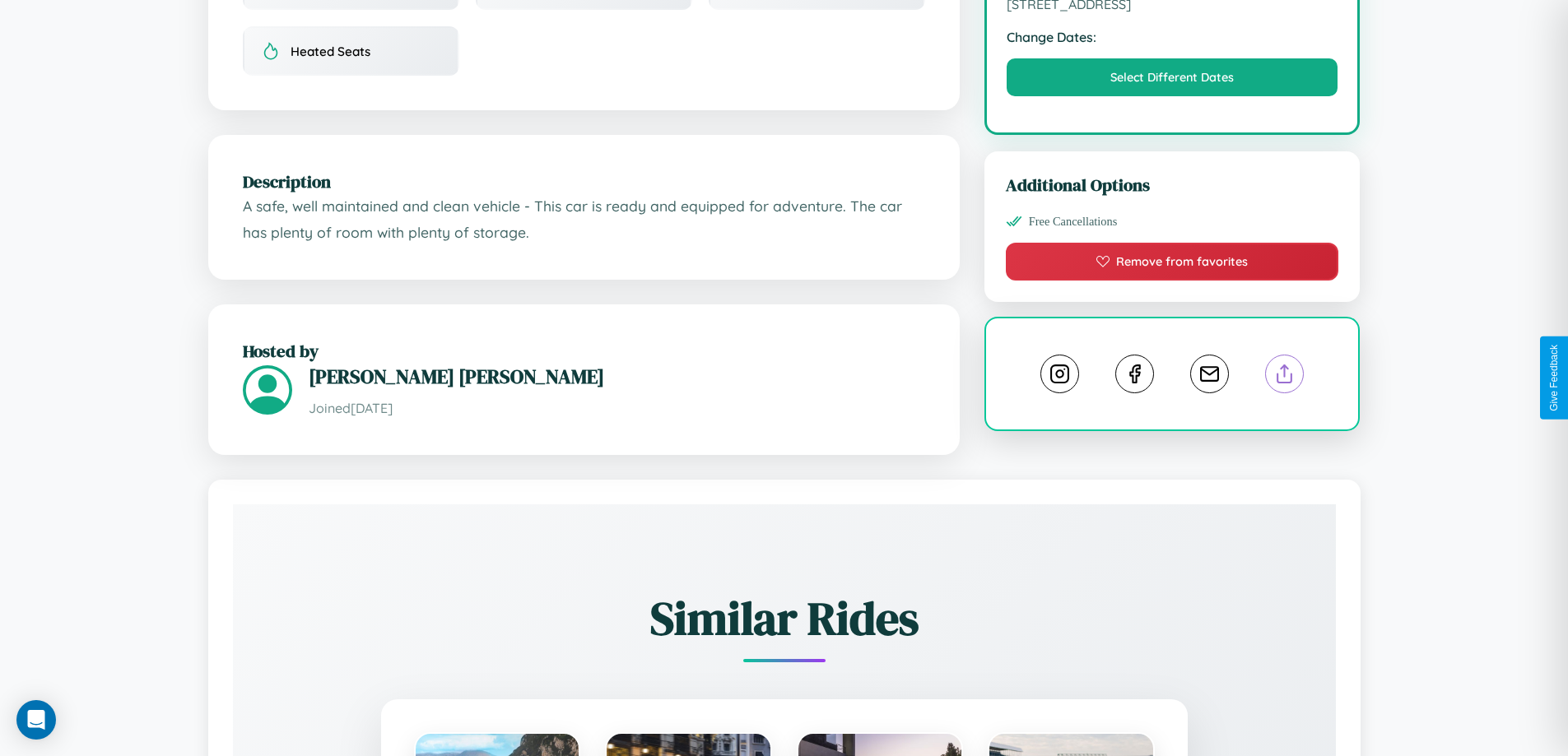
click at [1285, 376] on line at bounding box center [1285, 371] width 0 height 12
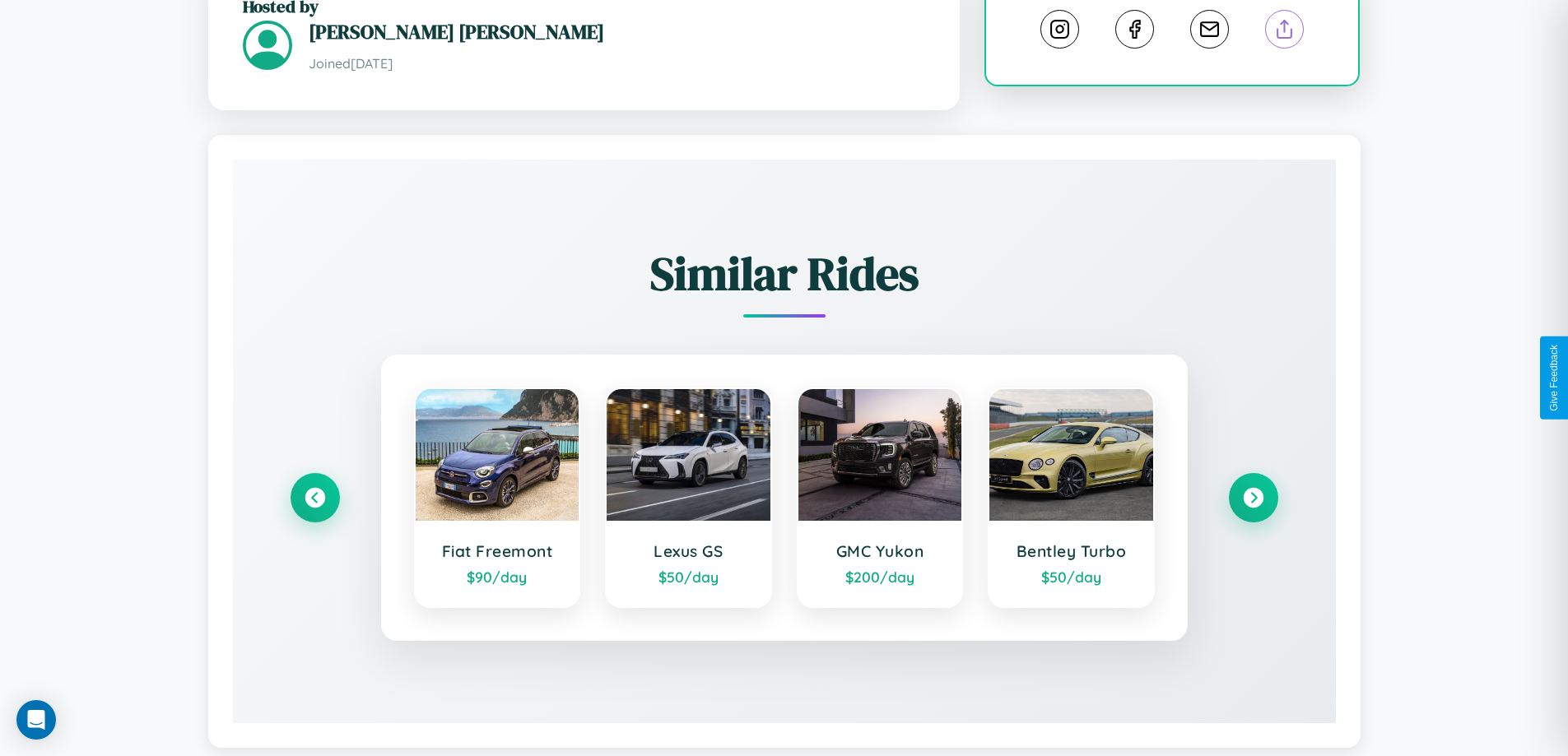
scroll to position [918, 0]
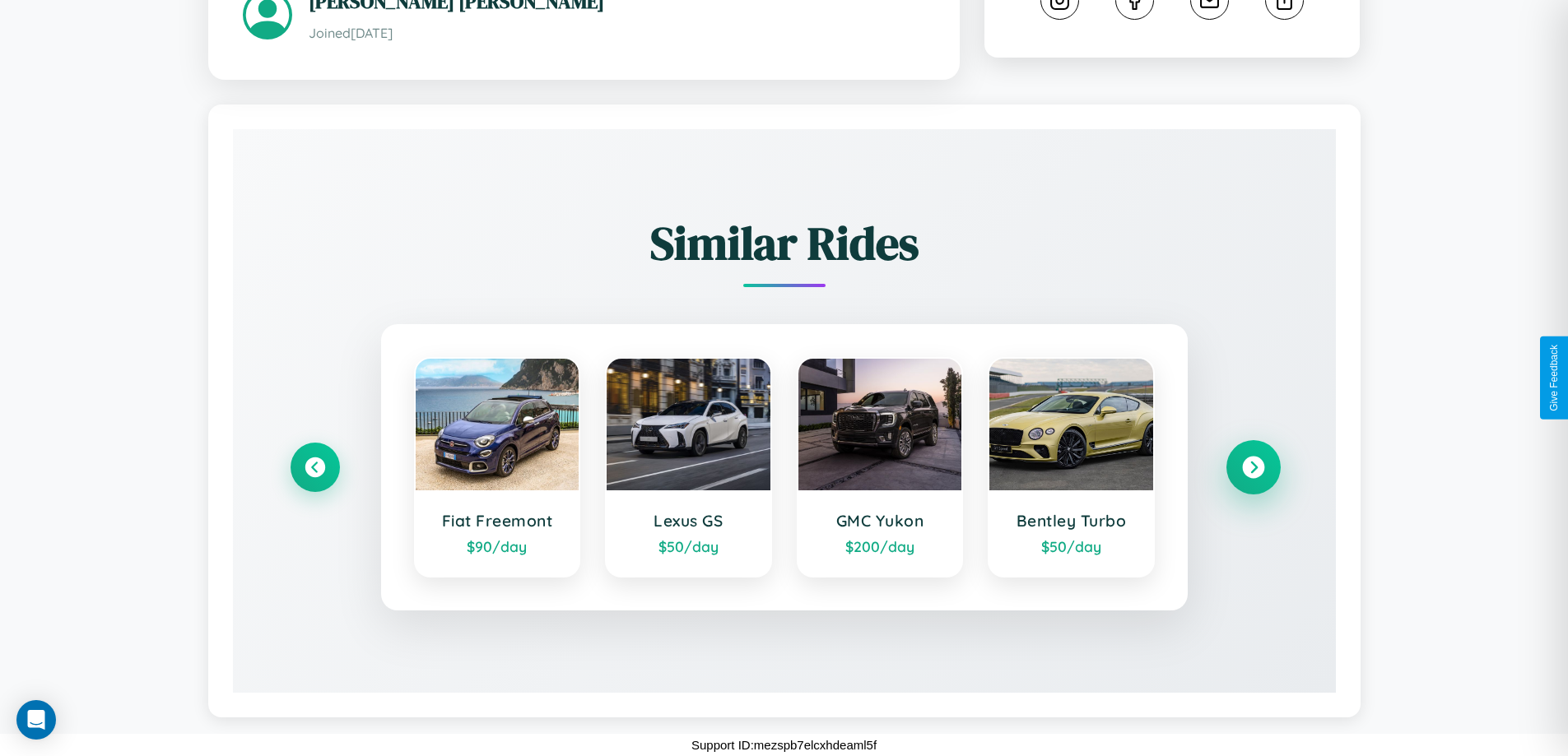
click at [1253, 468] on icon at bounding box center [1253, 468] width 22 height 22
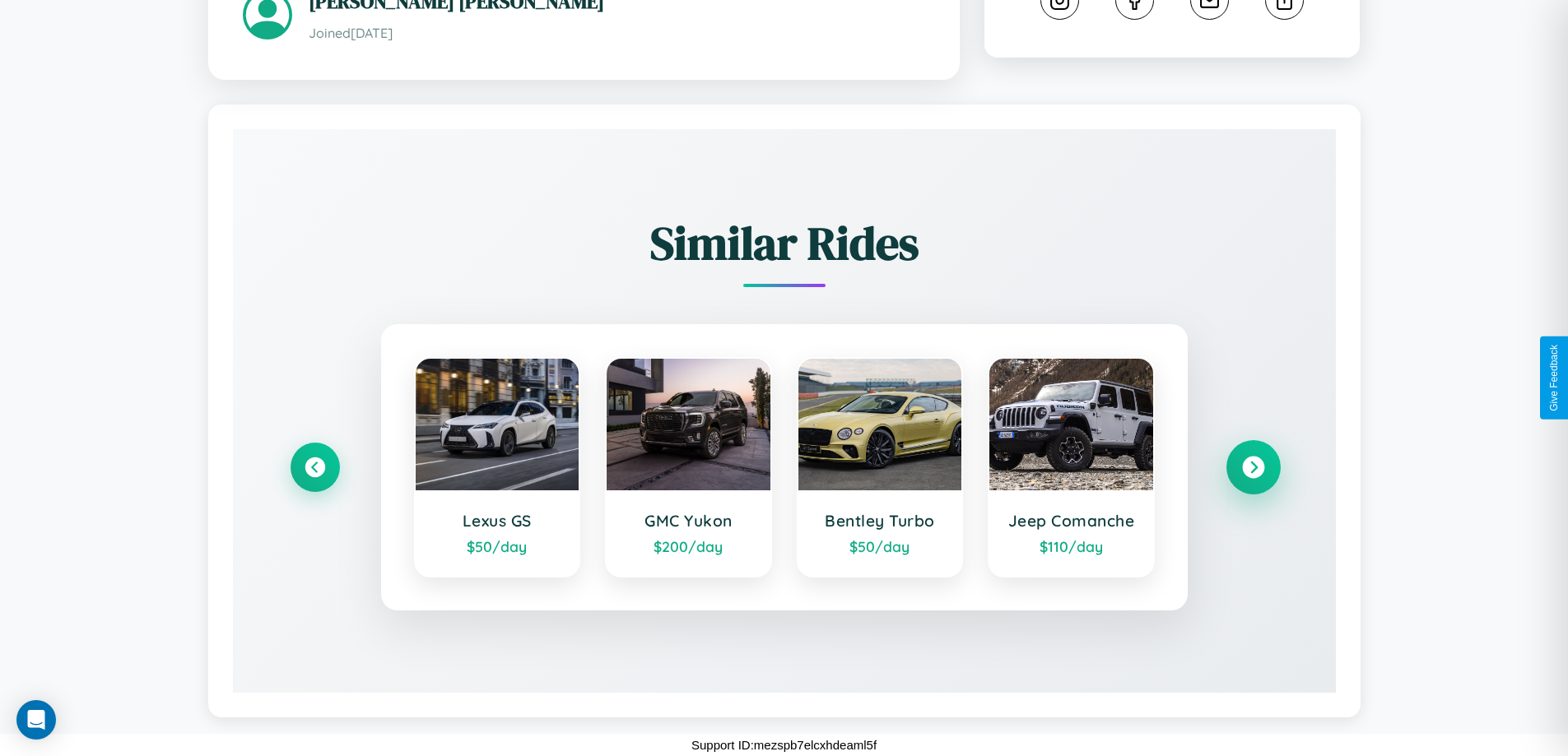
click at [1253, 468] on icon at bounding box center [1253, 468] width 22 height 22
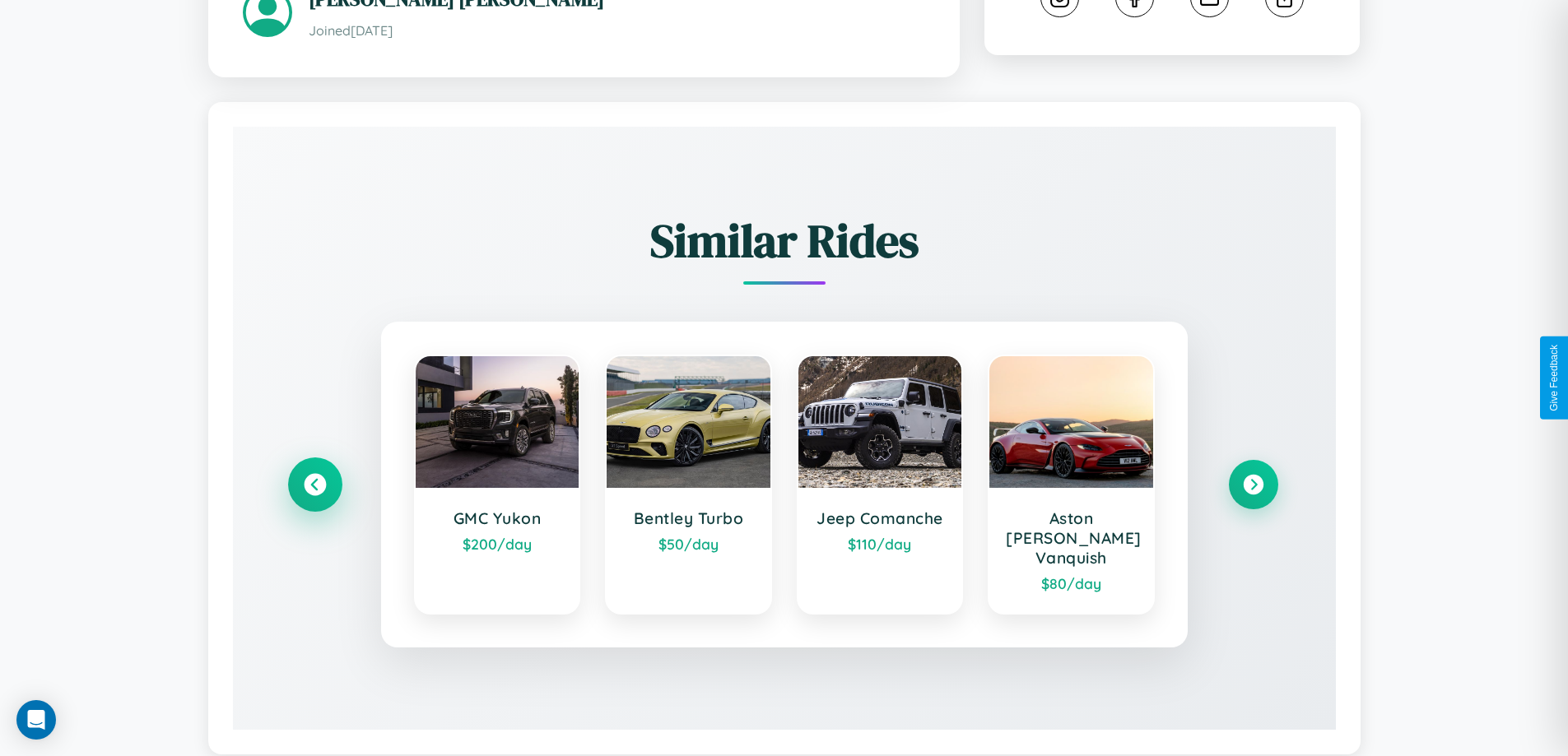
click at [315, 477] on icon at bounding box center [315, 484] width 22 height 22
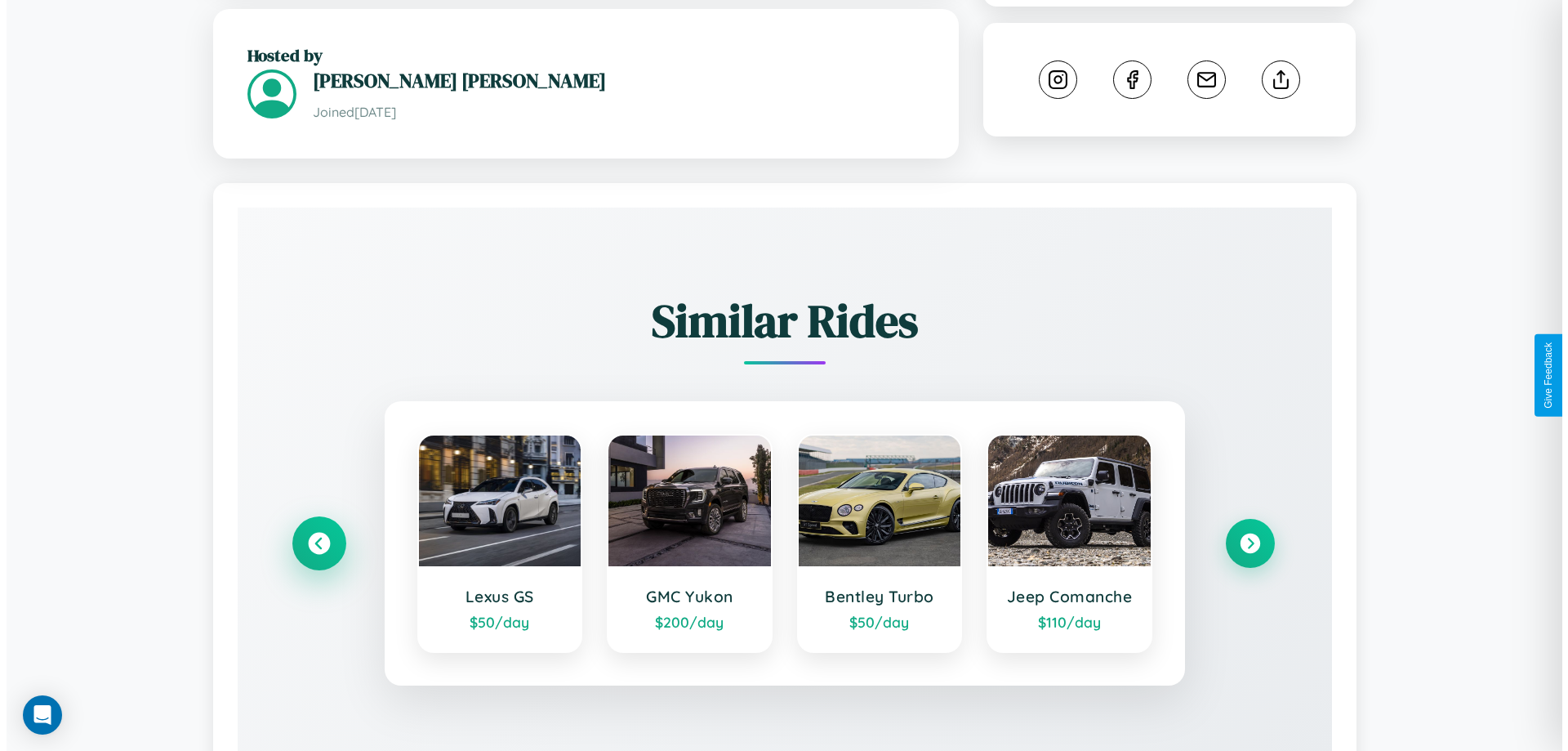
scroll to position [0, 0]
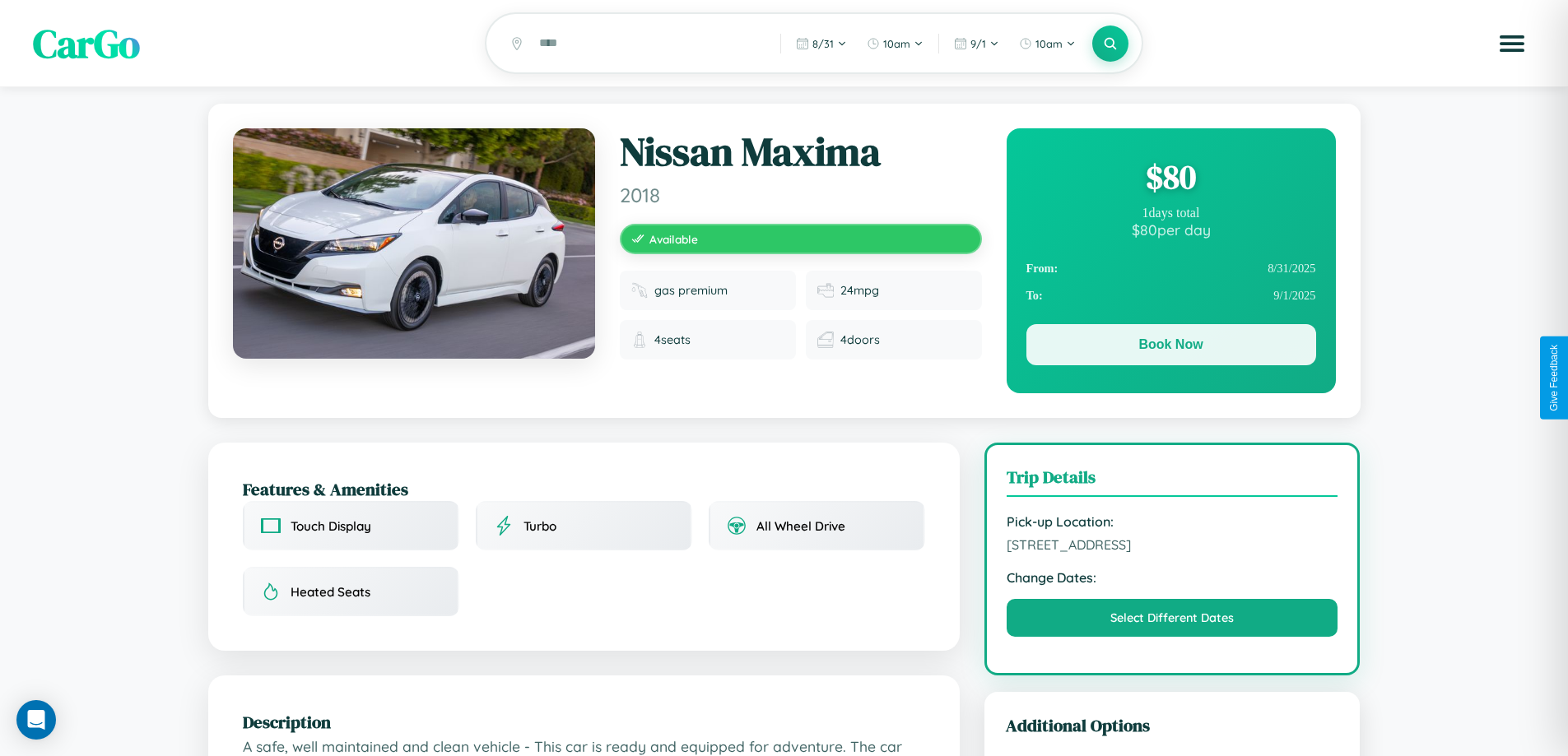
click at [1170, 347] on button "Book Now" at bounding box center [1171, 344] width 289 height 41
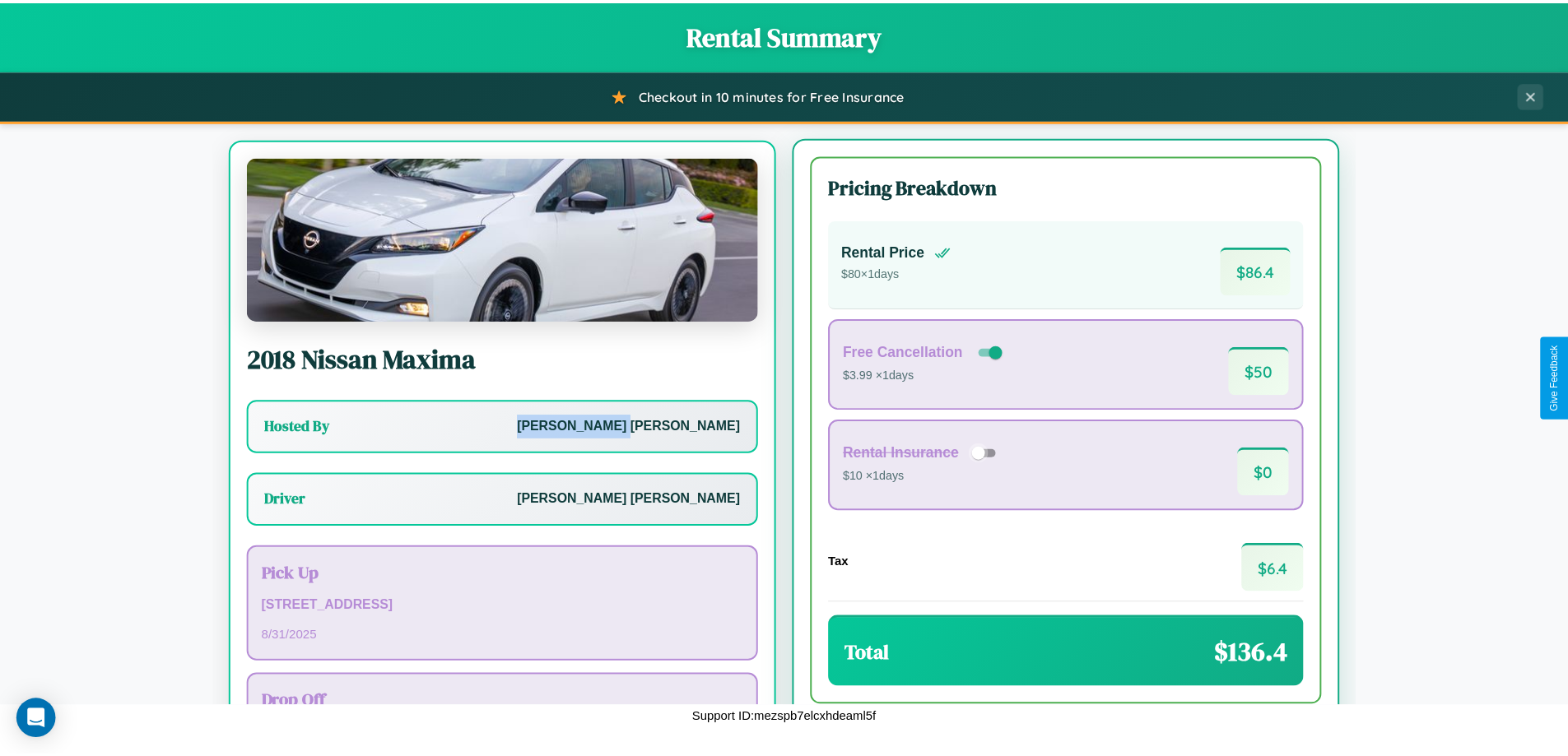
scroll to position [77, 0]
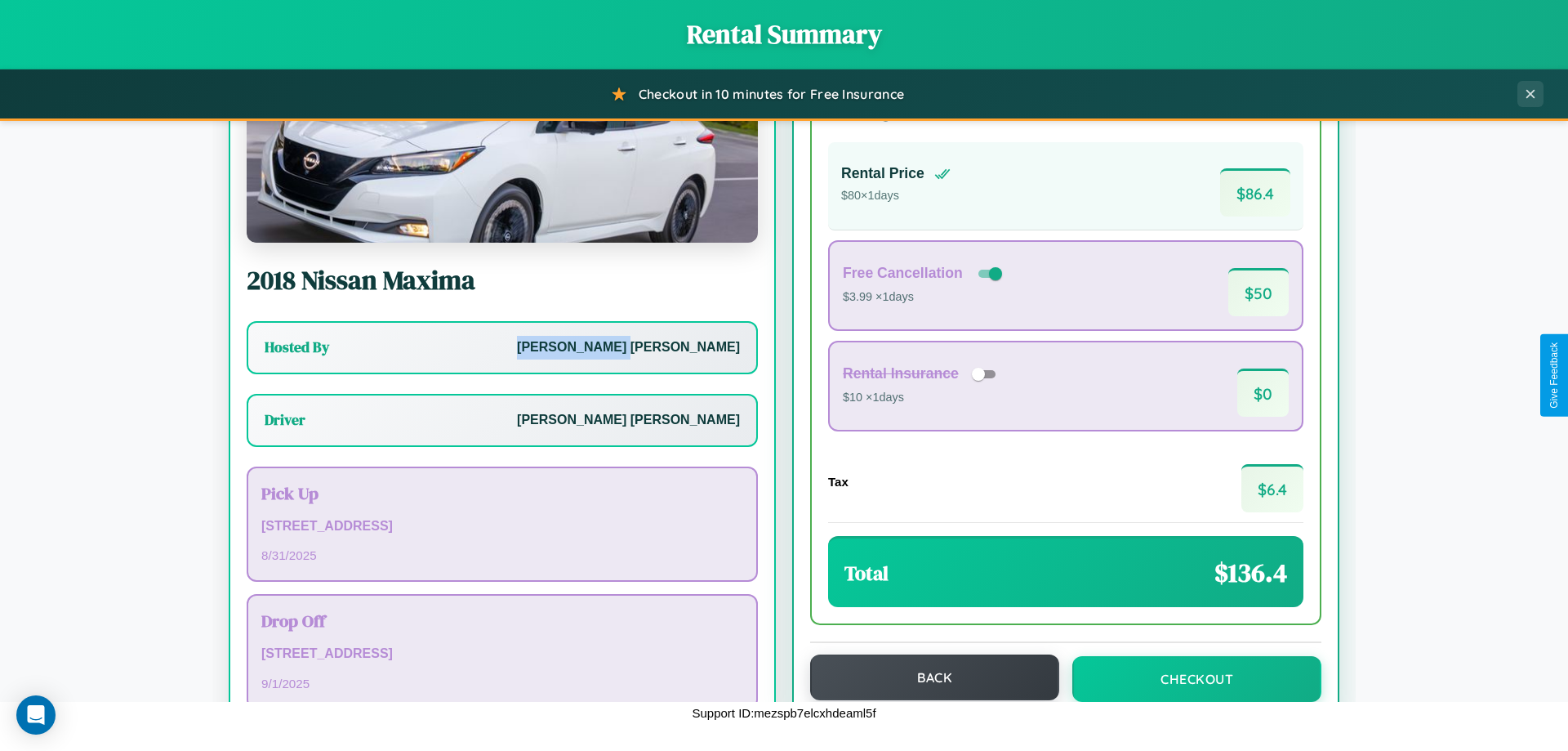
click at [927, 678] on button "Back" at bounding box center [934, 677] width 249 height 46
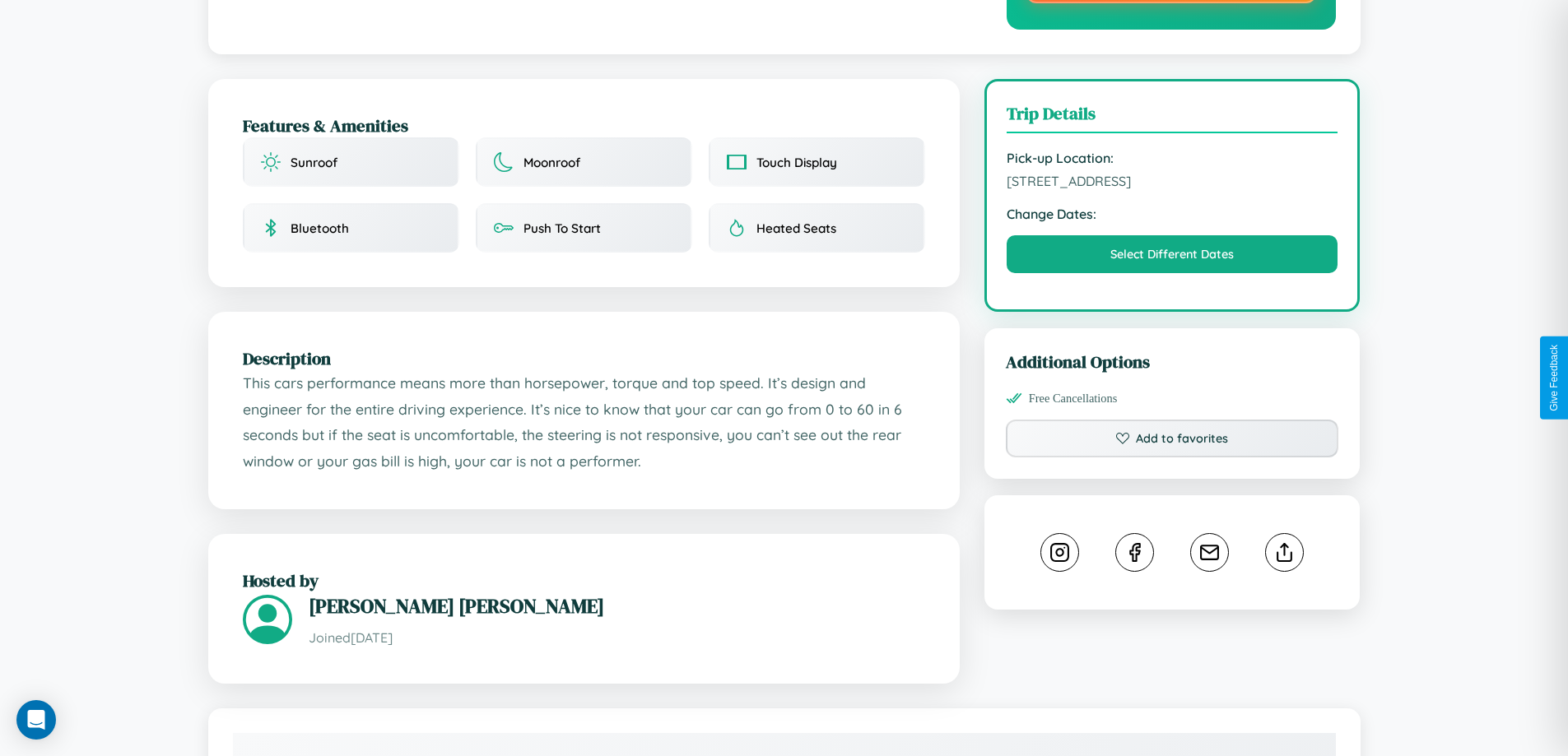
scroll to position [478, 0]
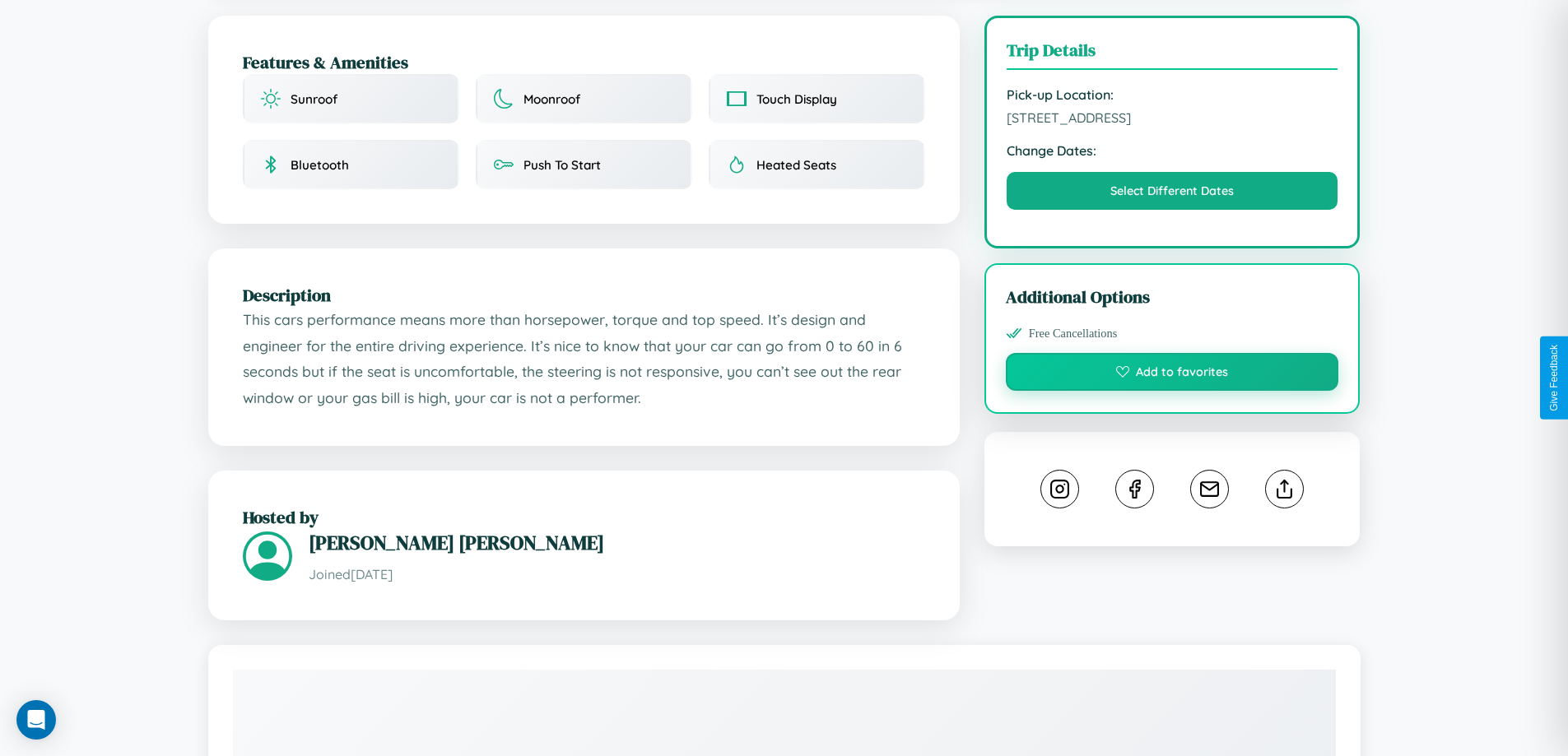
click at [1172, 375] on button "Add to favorites" at bounding box center [1172, 372] width 333 height 38
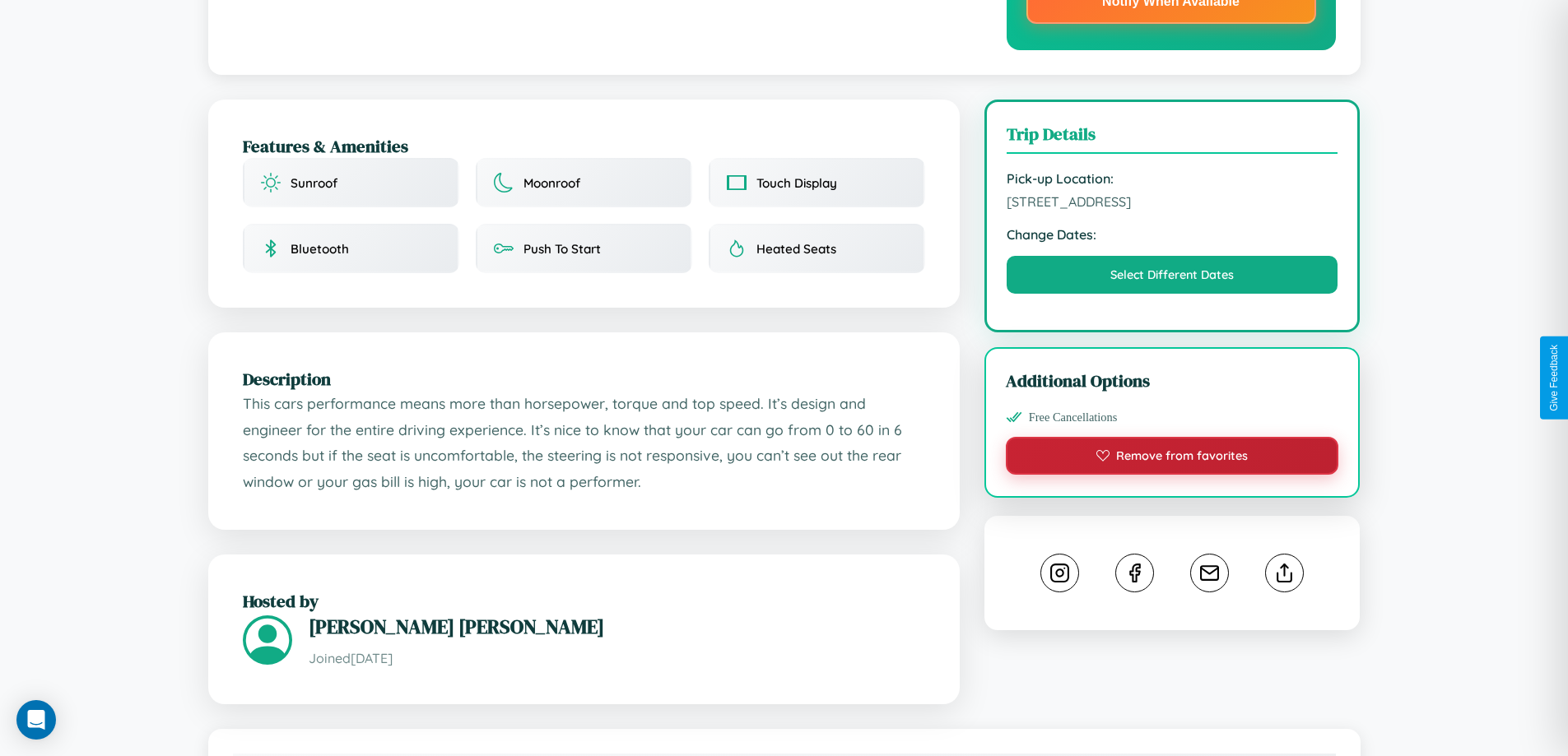
scroll to position [0, 0]
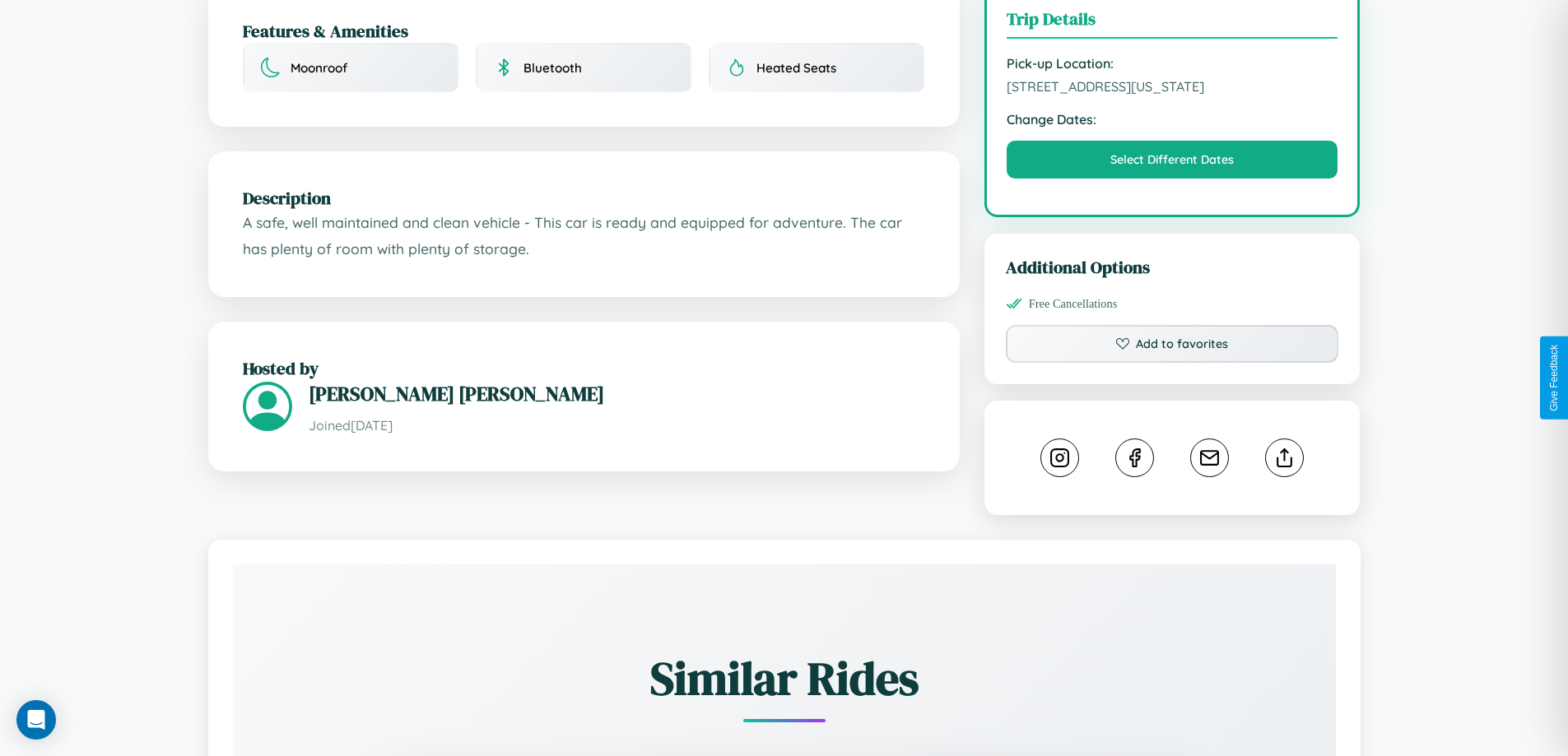
scroll to position [553, 0]
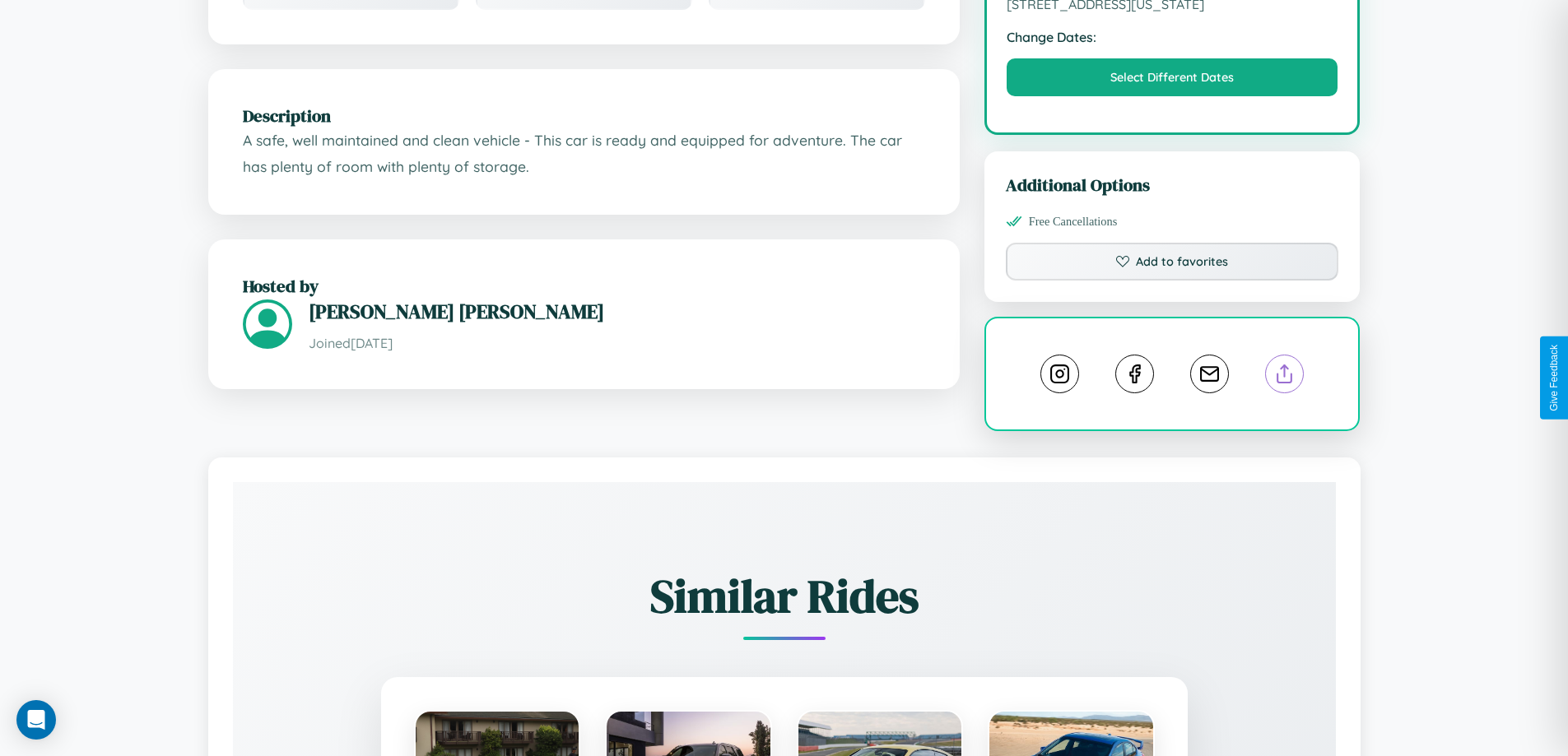
click at [1285, 376] on line at bounding box center [1285, 371] width 0 height 12
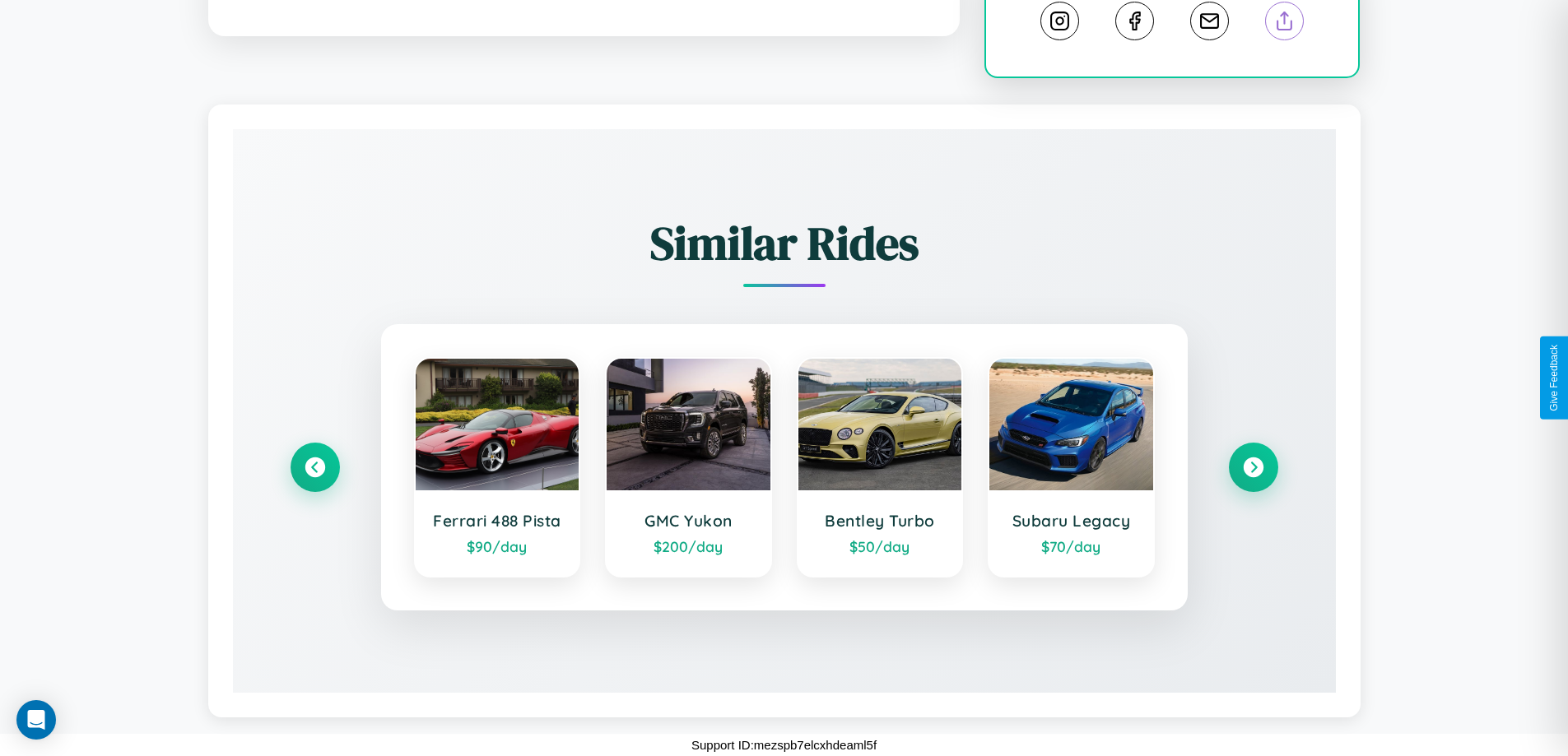
scroll to position [909, 0]
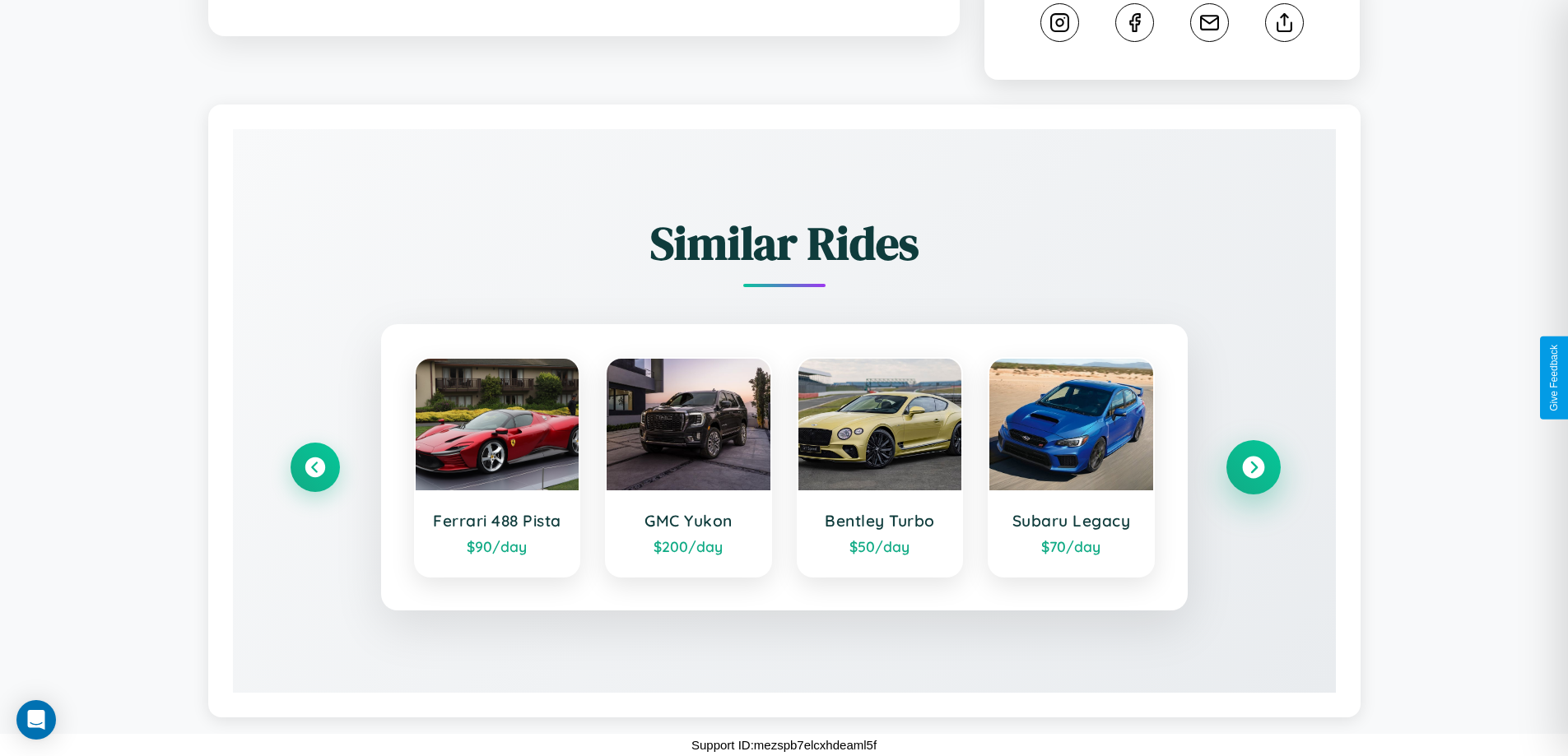
click at [1253, 468] on icon at bounding box center [1253, 468] width 22 height 22
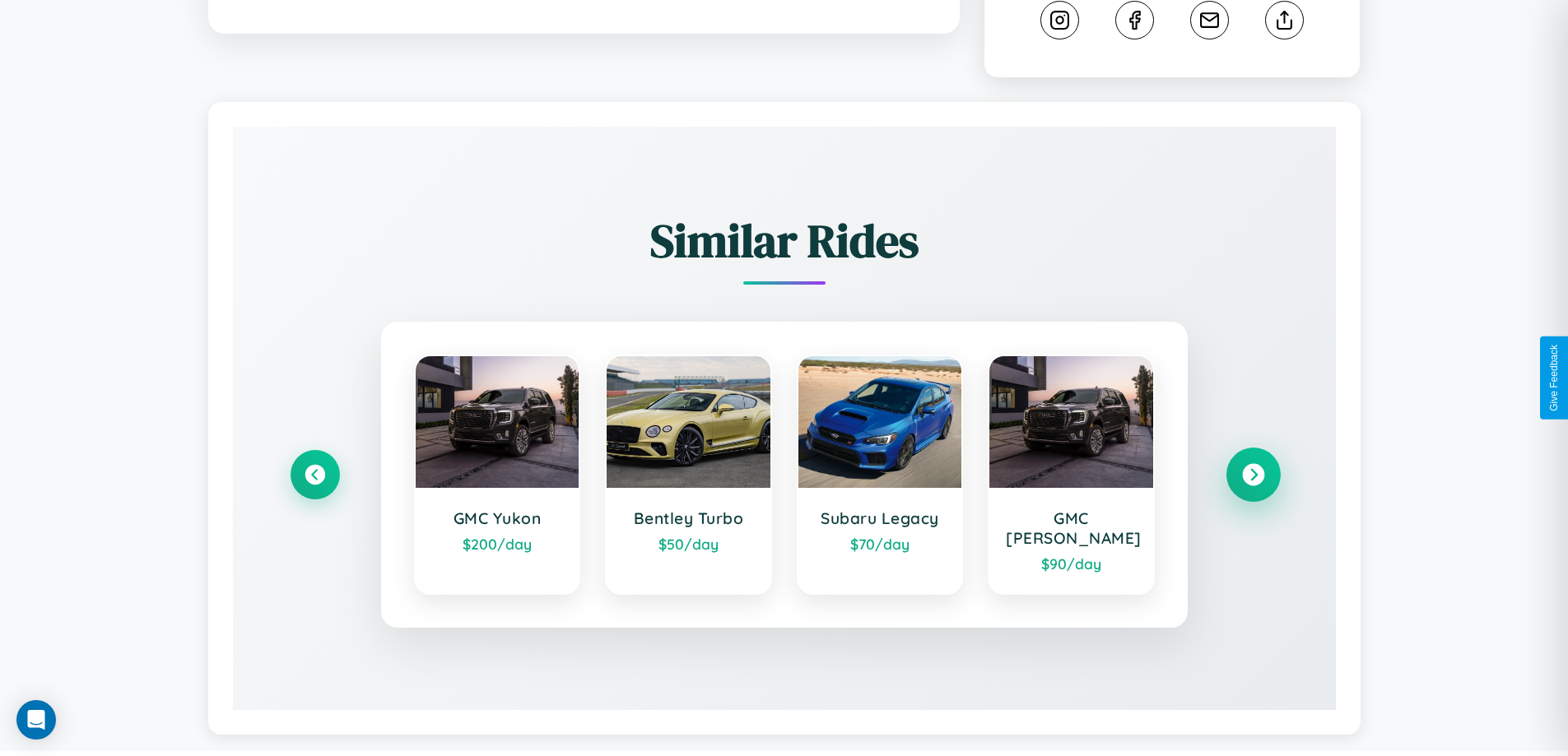
click at [1253, 468] on icon at bounding box center [1253, 475] width 22 height 22
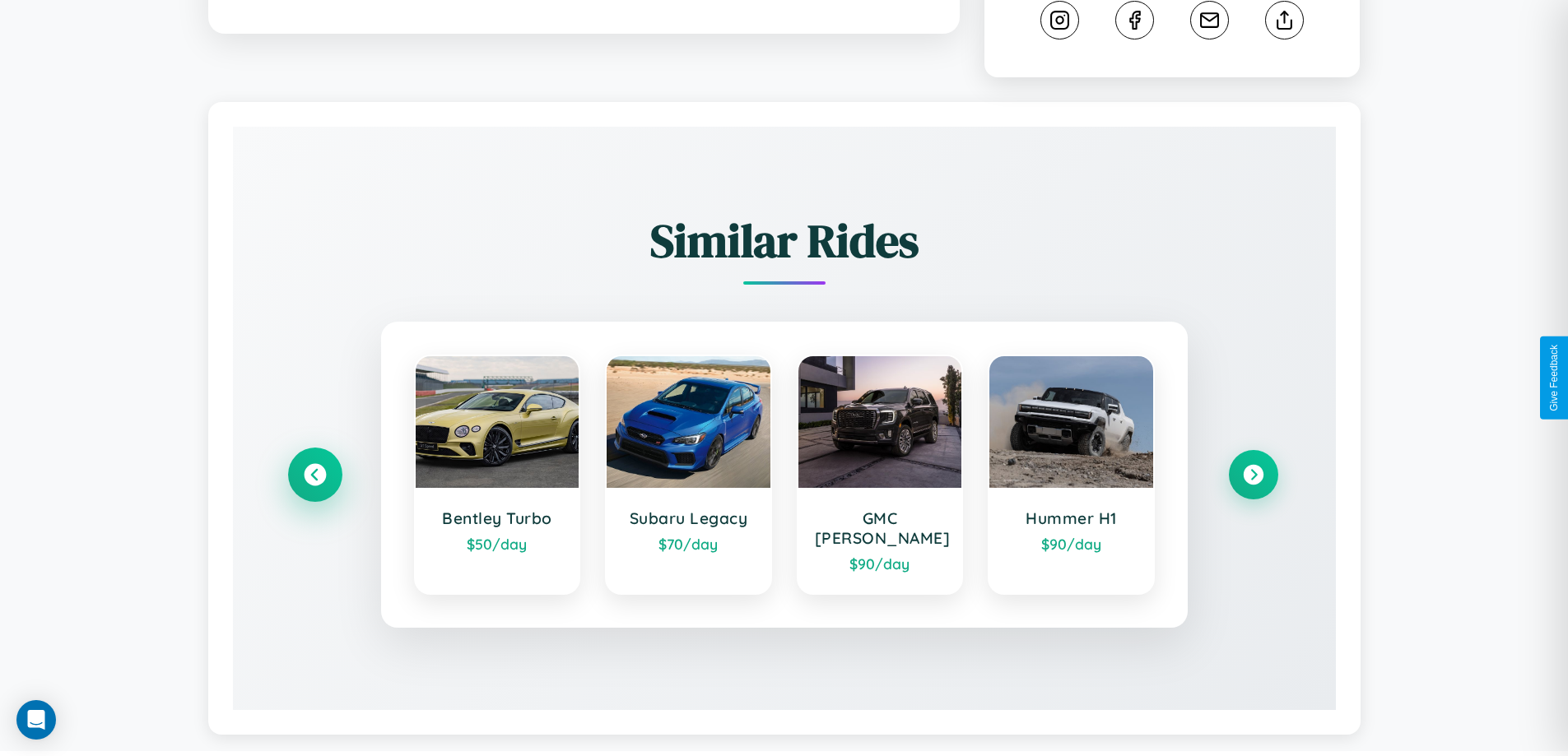
click at [315, 468] on icon at bounding box center [315, 475] width 22 height 22
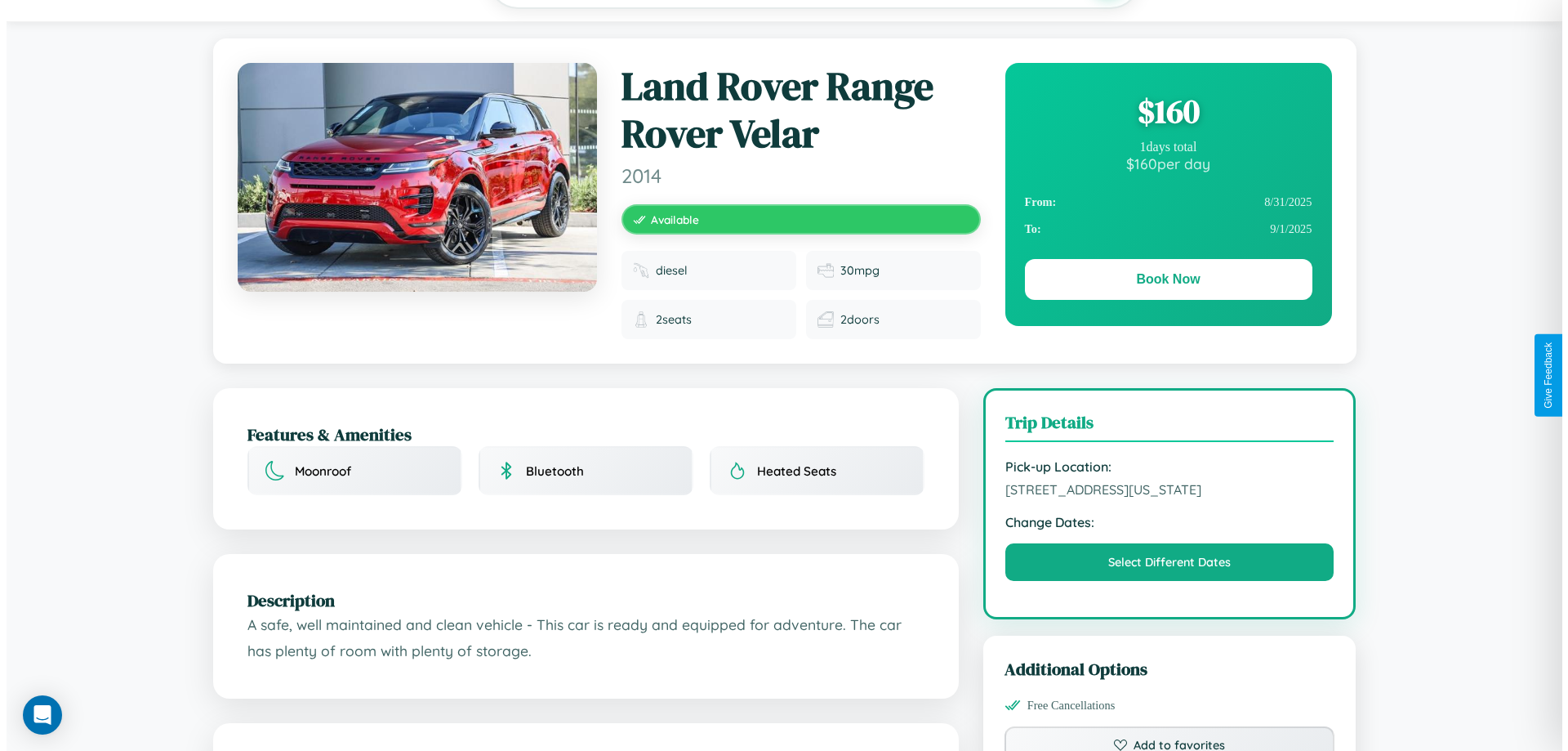
scroll to position [0, 0]
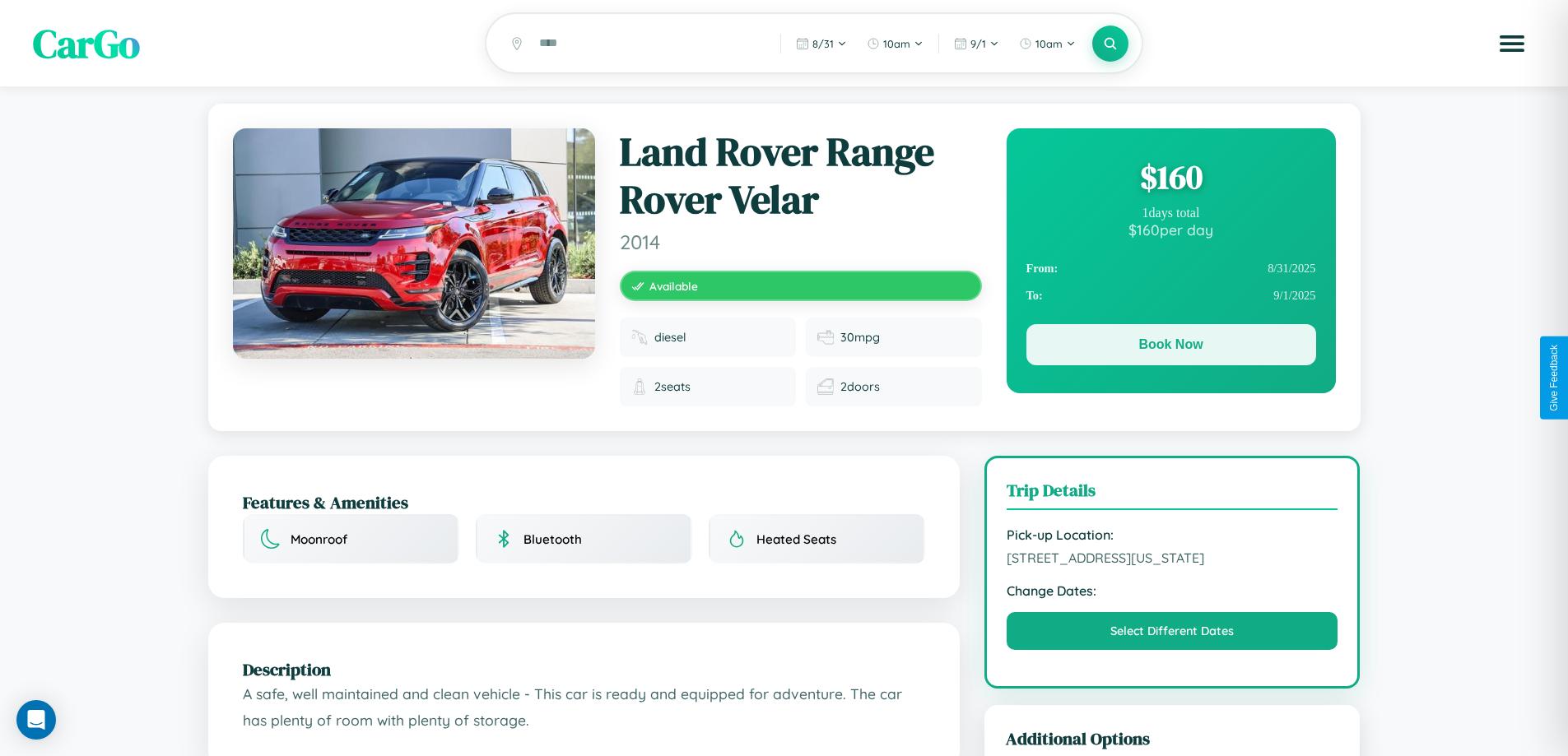
click at [1170, 347] on button "Book Now" at bounding box center [1171, 344] width 289 height 41
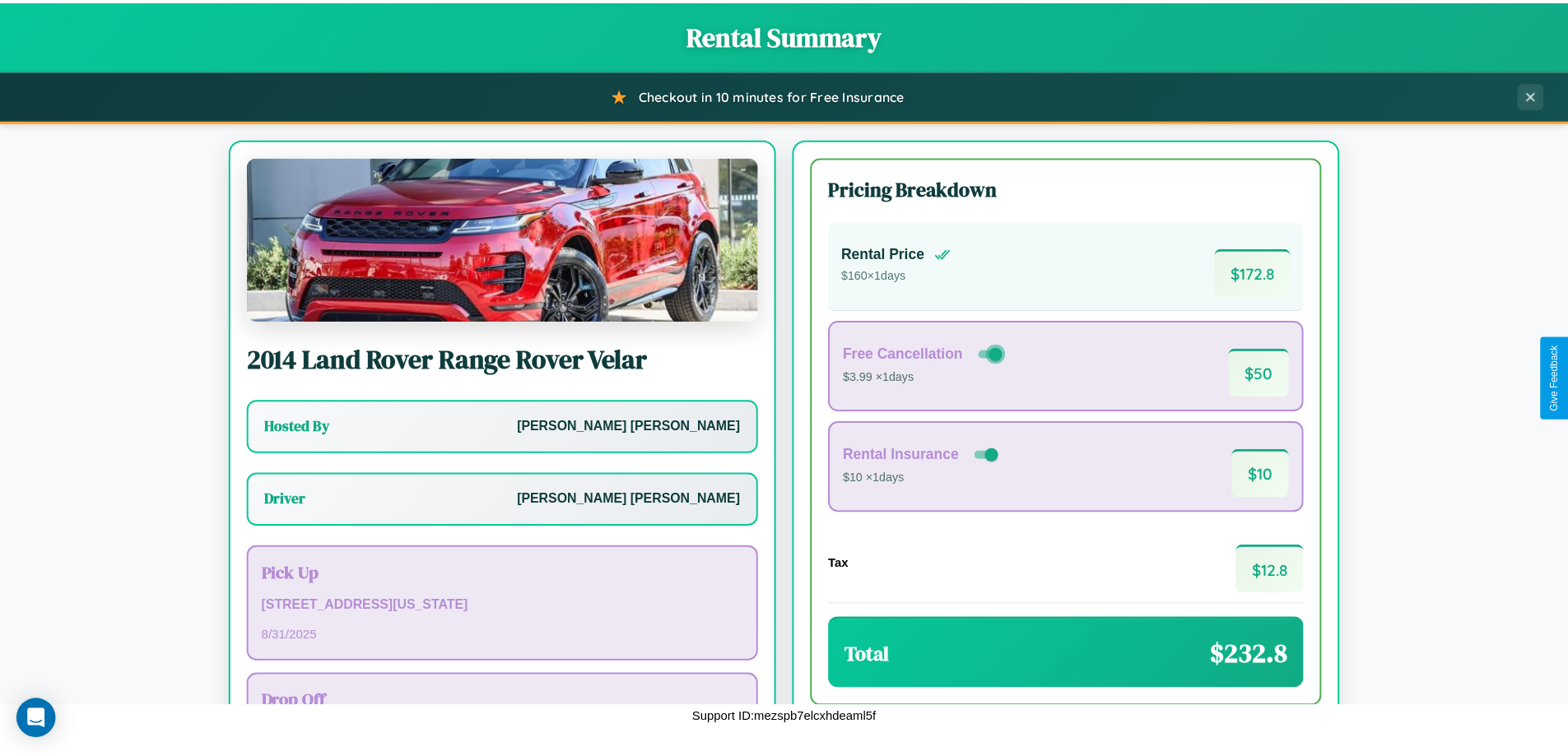
scroll to position [119, 0]
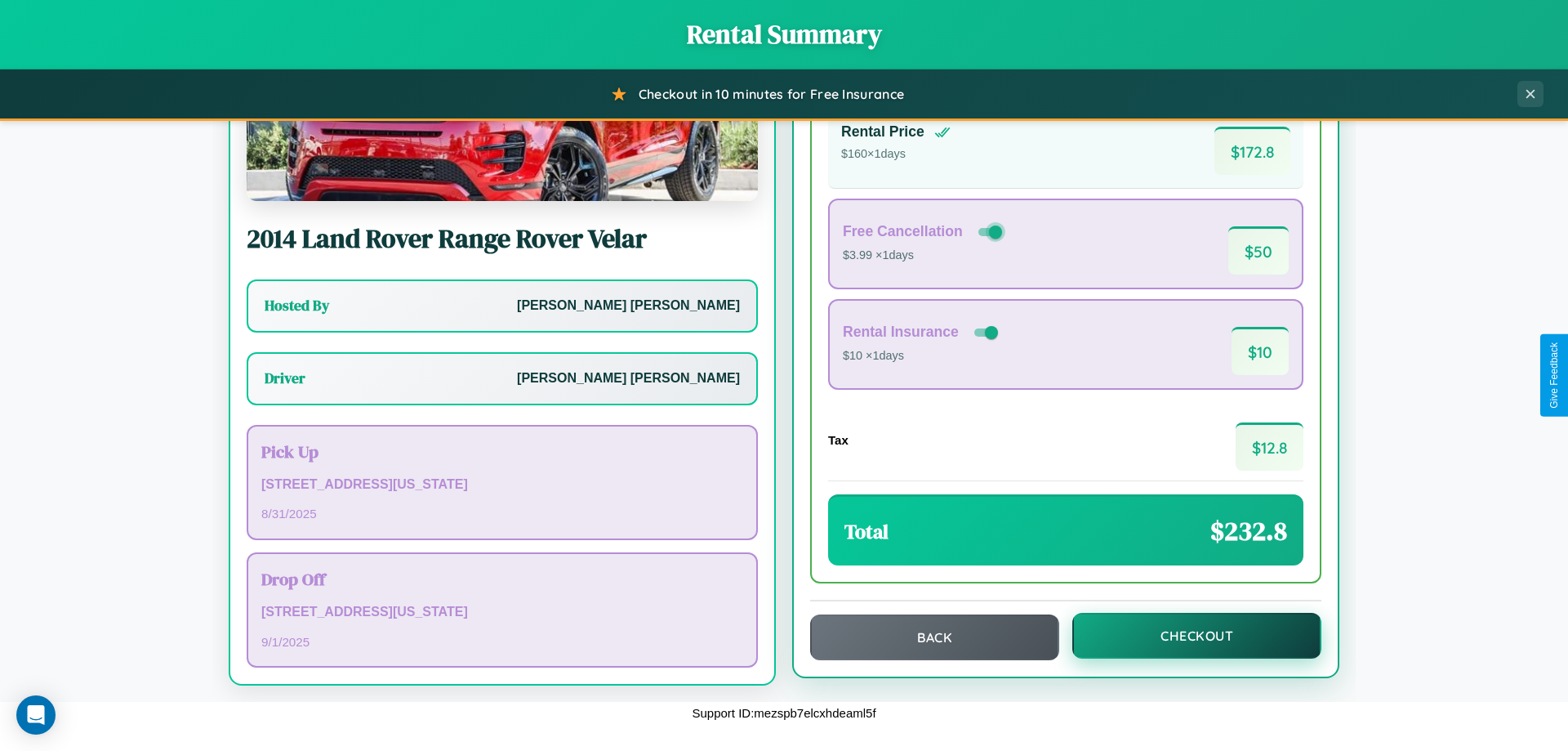
click at [1186, 636] on button "Checkout" at bounding box center [1196, 636] width 249 height 46
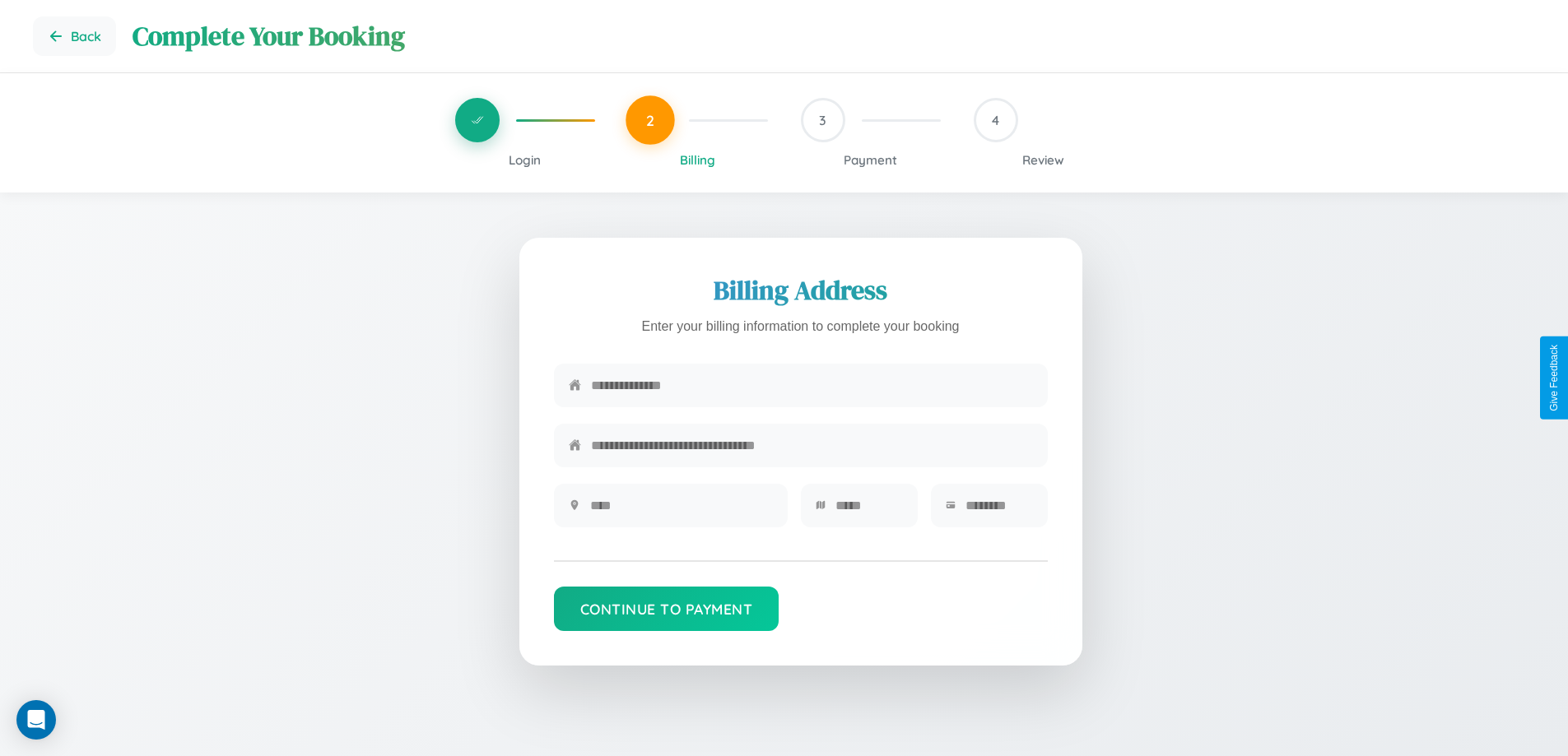
click at [812, 388] on input "text" at bounding box center [811, 385] width 442 height 40
type input "**********"
click at [681, 510] on input "text" at bounding box center [681, 505] width 183 height 40
type input "********"
click at [868, 510] on input "text" at bounding box center [869, 505] width 67 height 40
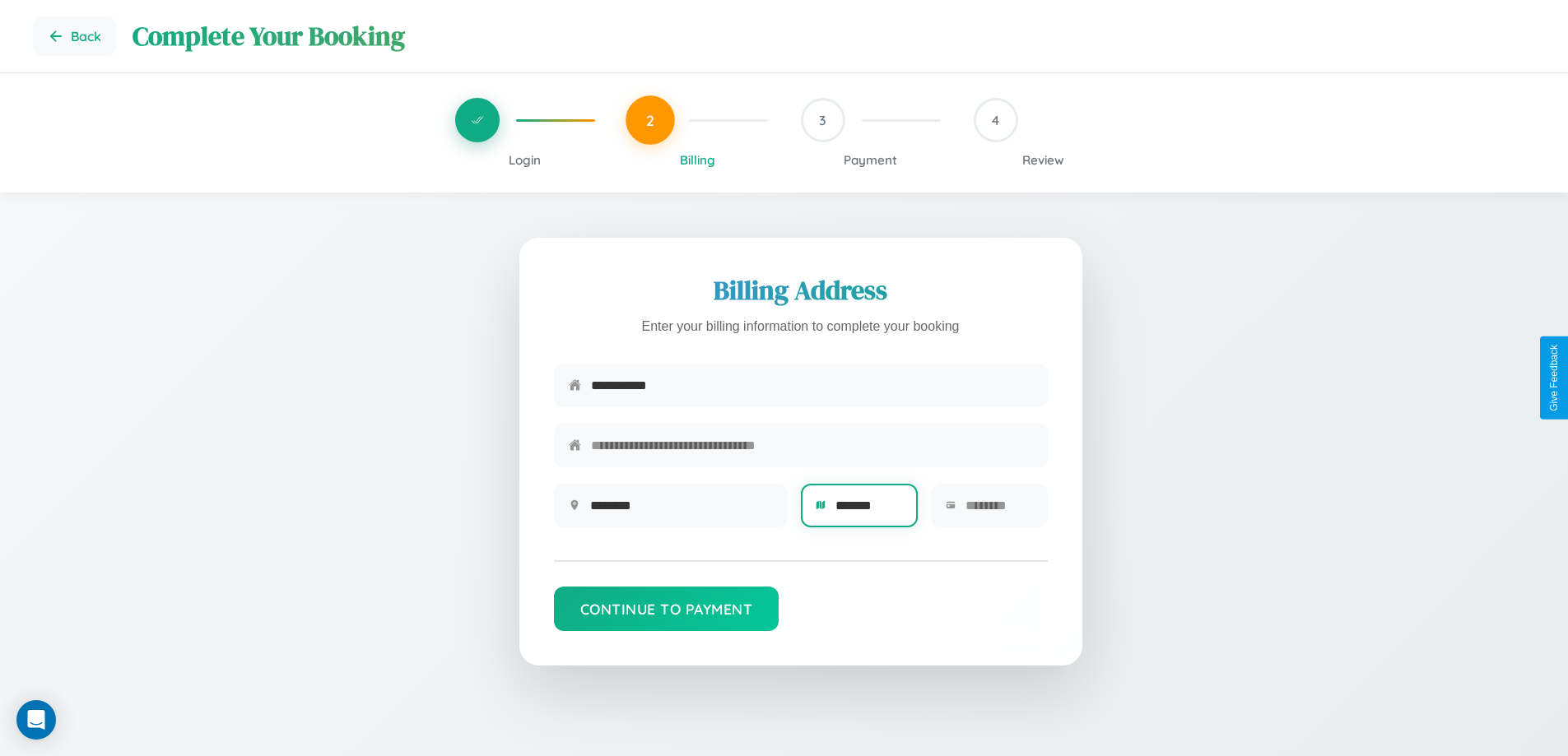
type input "*******"
click at [999, 510] on input "text" at bounding box center [999, 505] width 67 height 40
type input "*****"
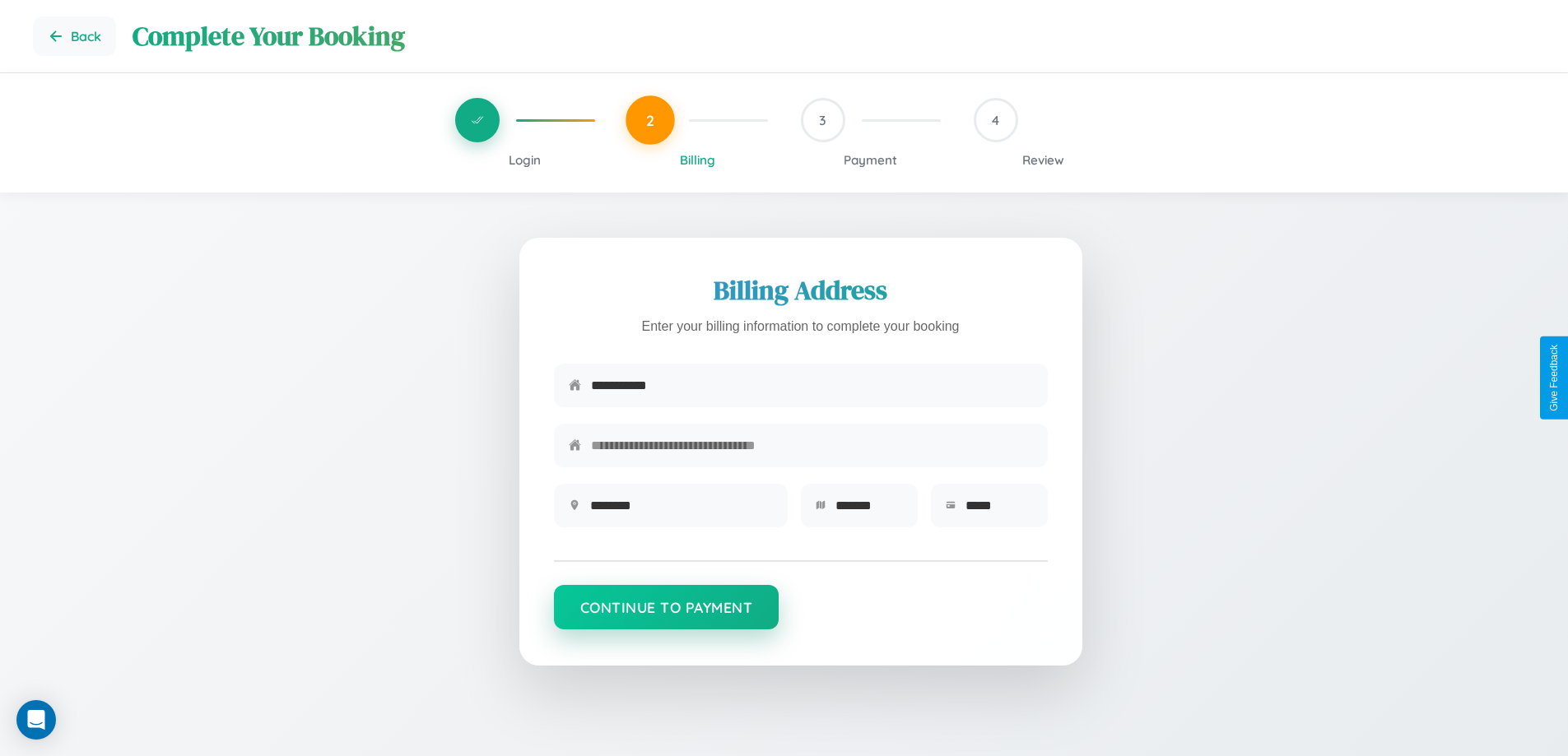
click at [665, 615] on button "Continue to Payment" at bounding box center [666, 607] width 225 height 45
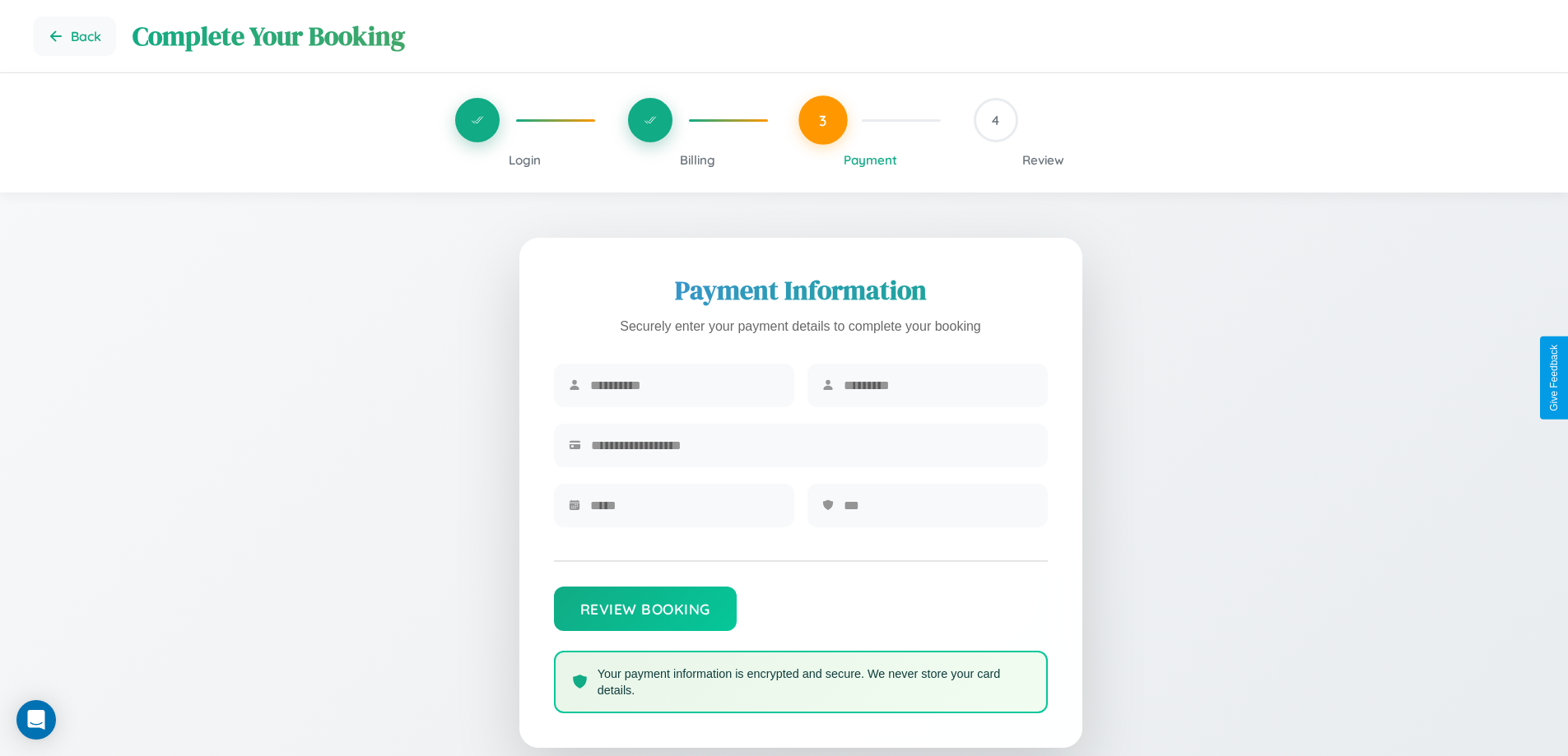
click at [684, 386] on input "text" at bounding box center [684, 385] width 189 height 40
type input "******"
click at [937, 386] on input "text" at bounding box center [938, 385] width 189 height 40
type input "******"
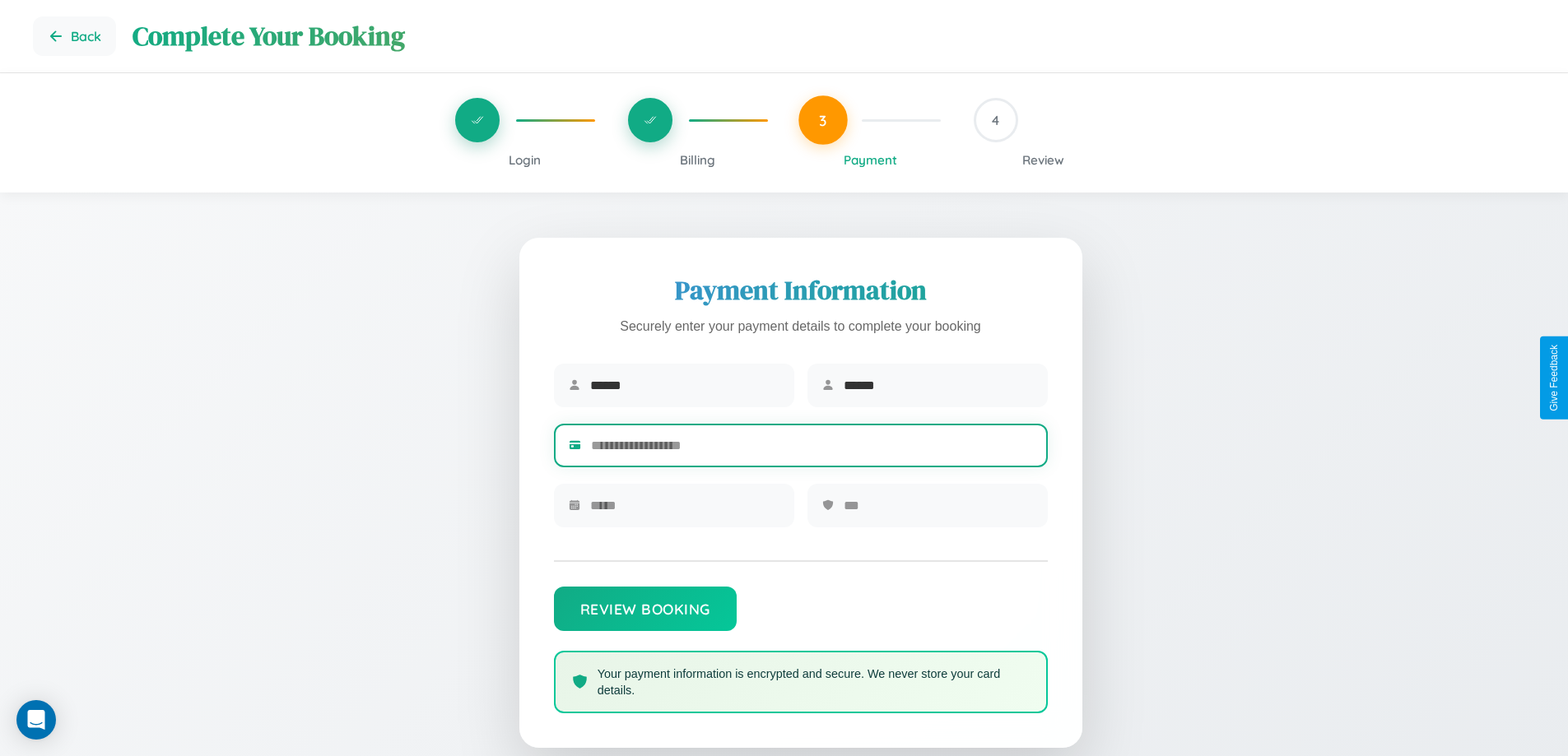
click at [812, 448] on input "text" at bounding box center [811, 446] width 442 height 40
type input "**********"
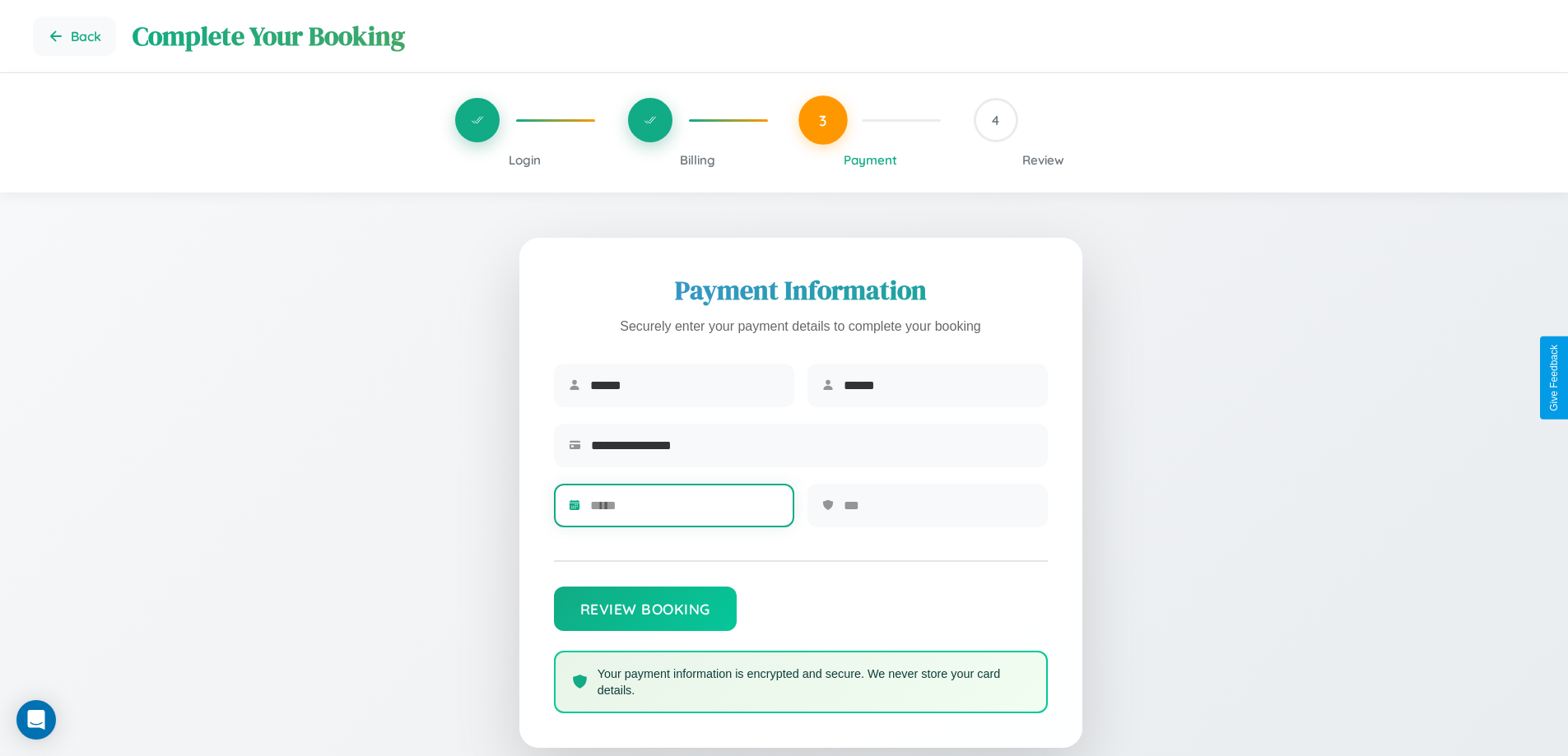
click at [684, 510] on input "text" at bounding box center [684, 505] width 189 height 40
type input "*****"
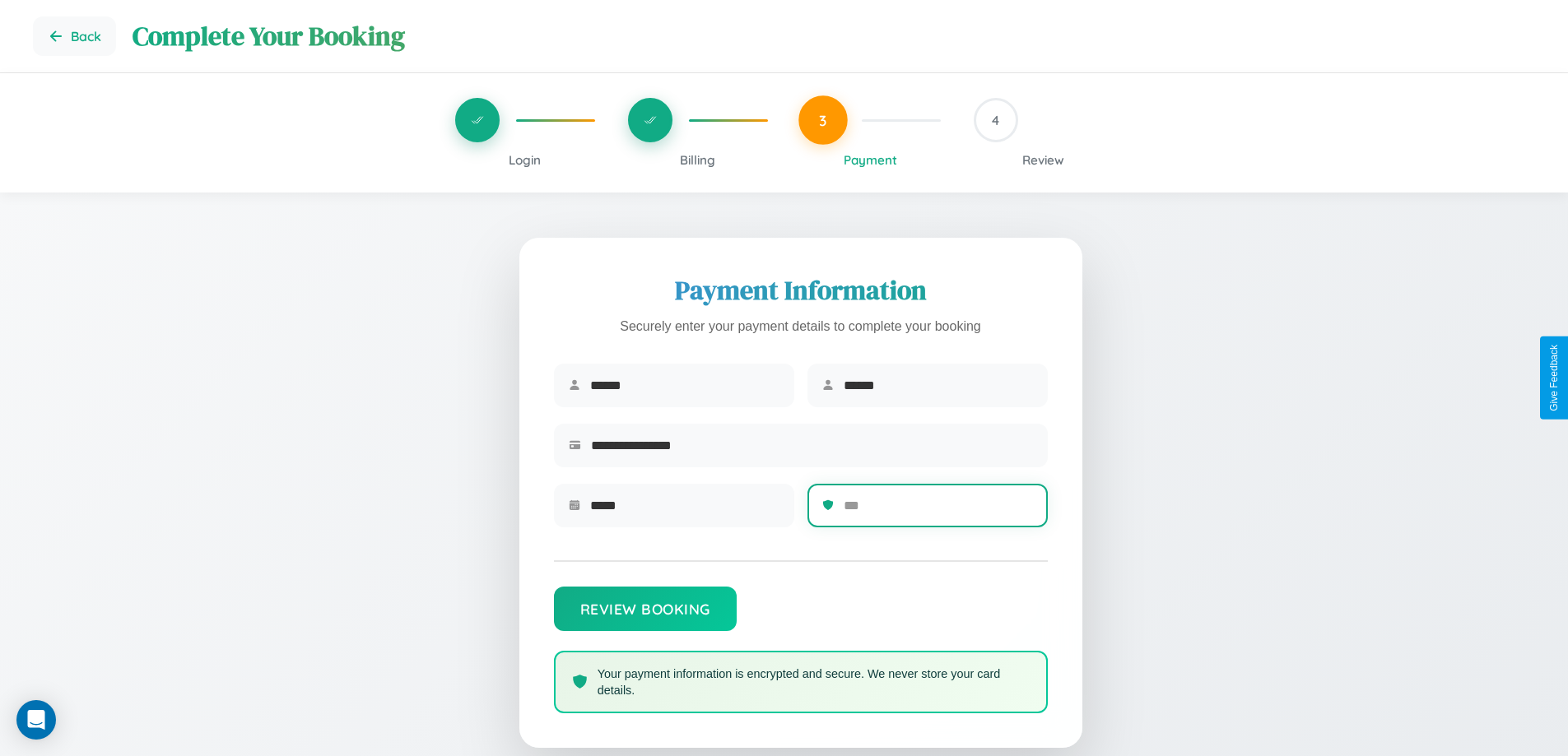
click at [937, 510] on input "text" at bounding box center [938, 505] width 189 height 40
type input "***"
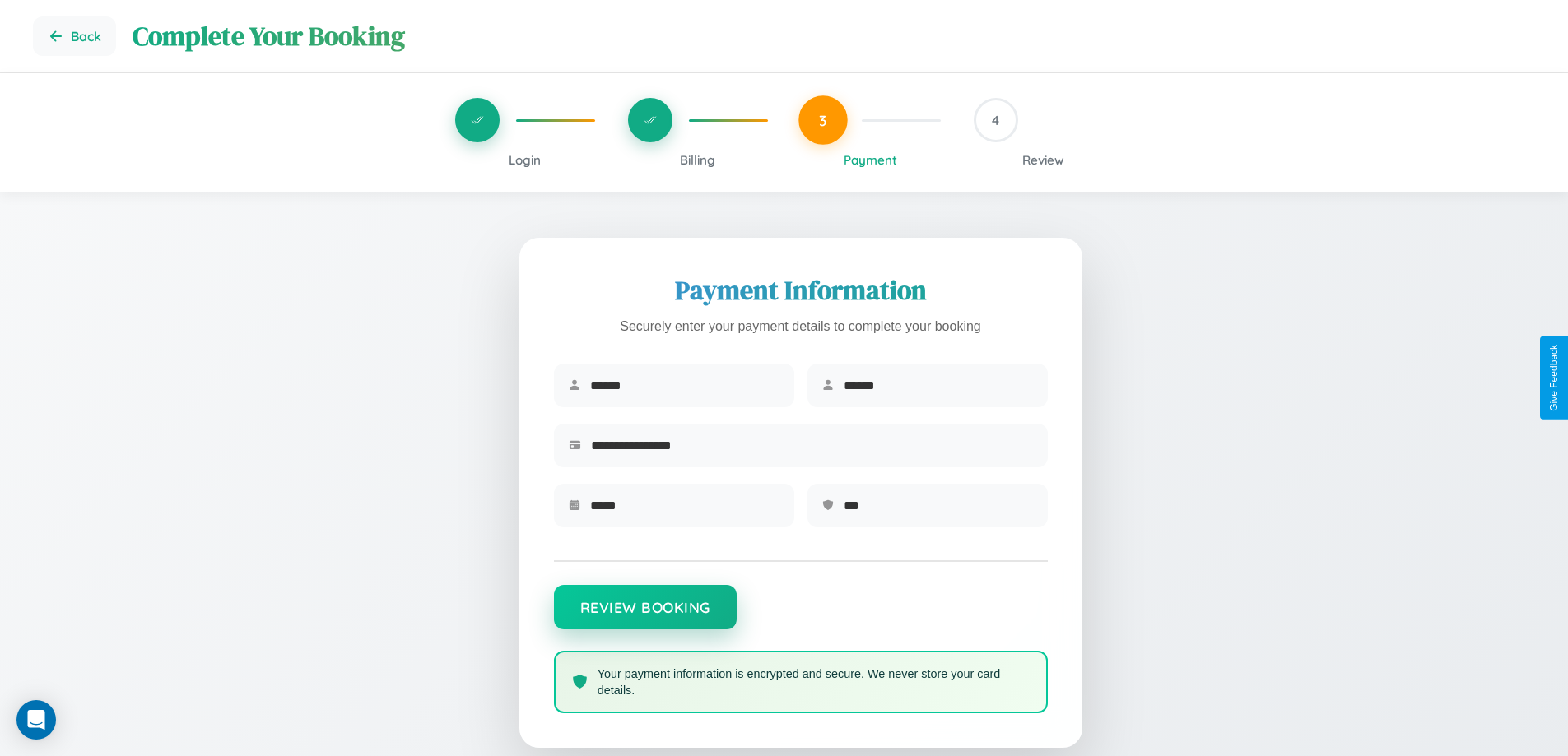
click at [644, 616] on button "Review Booking" at bounding box center [644, 607] width 183 height 45
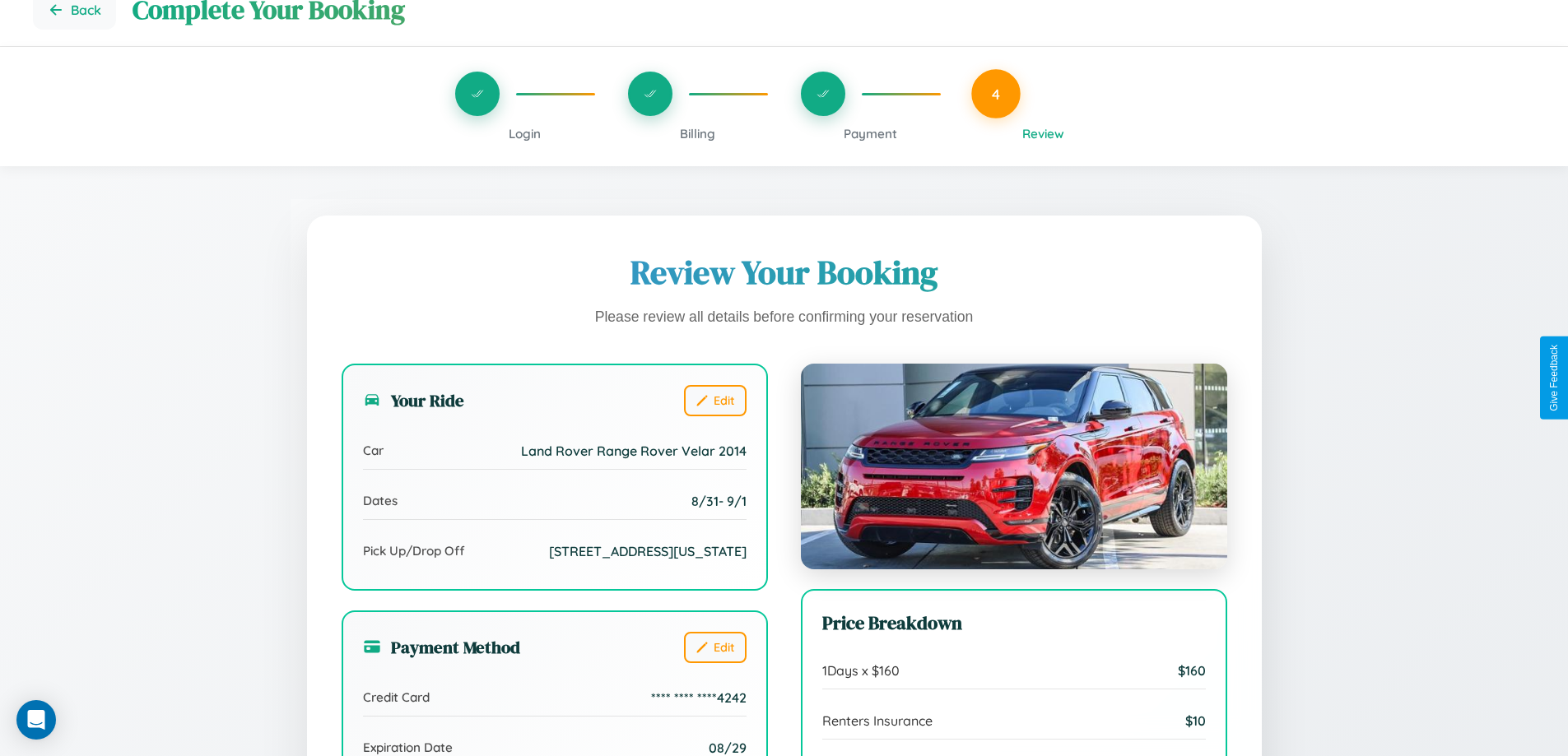
scroll to position [504, 0]
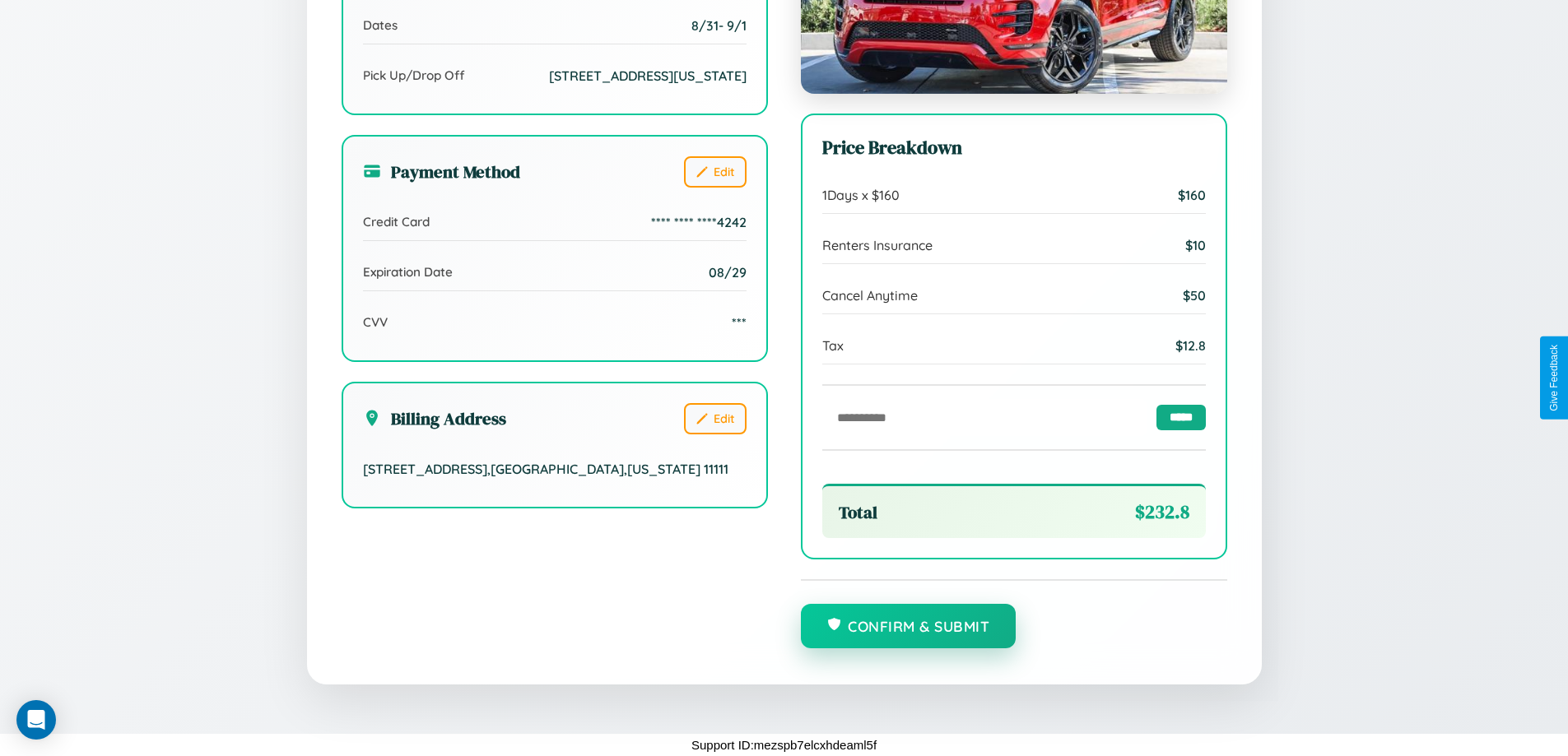
click at [908, 626] on button "Confirm & Submit" at bounding box center [908, 626] width 215 height 45
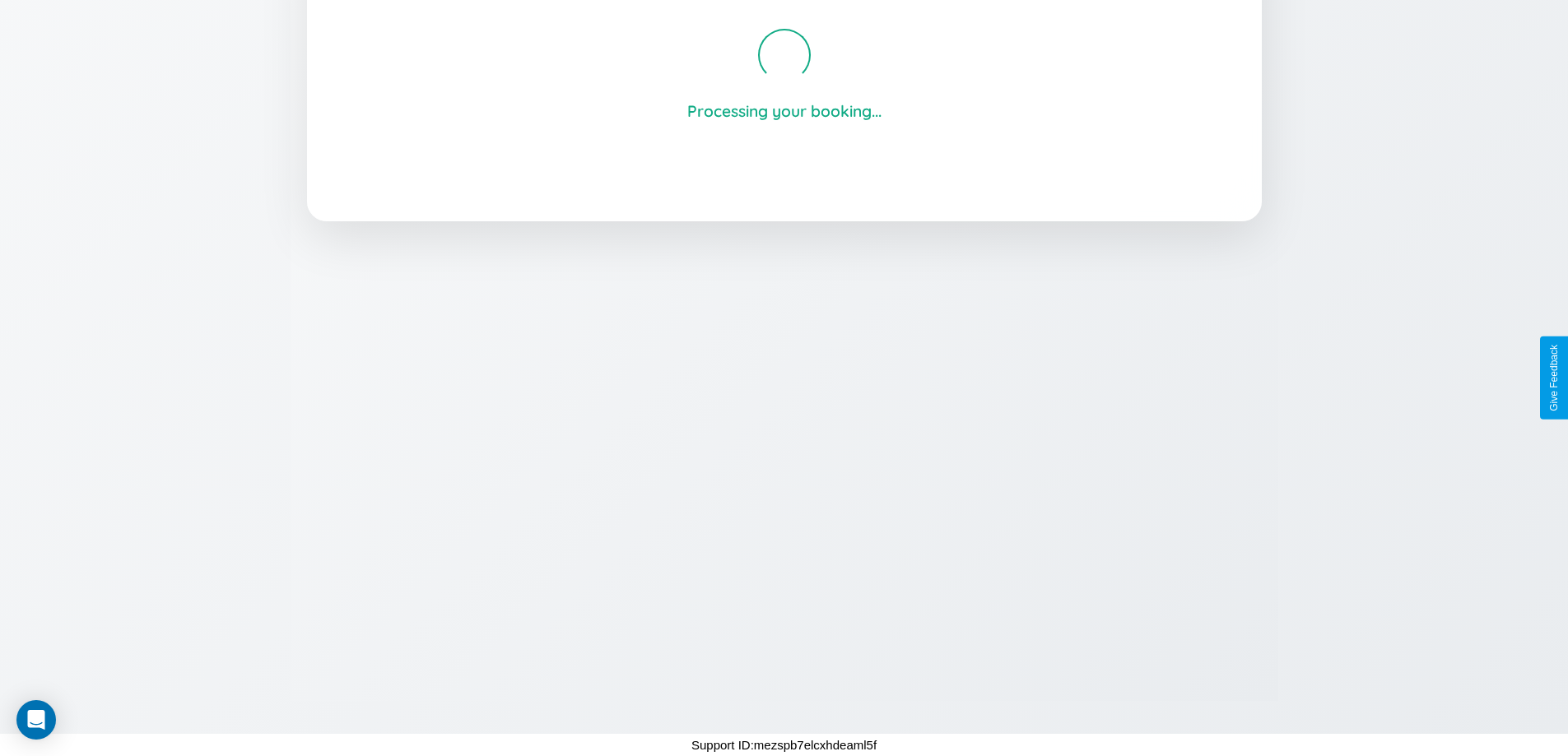
scroll to position [314, 0]
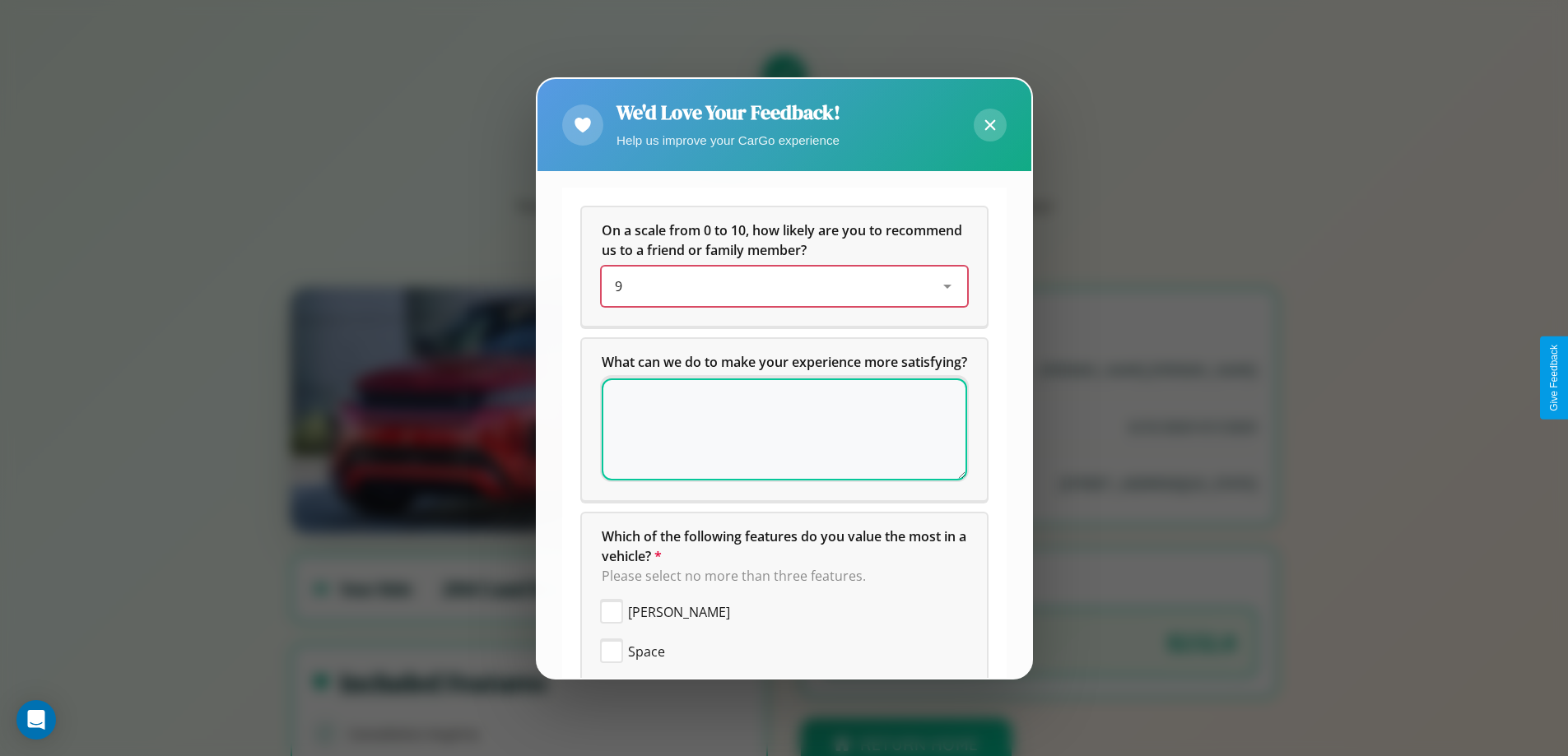
click at [777, 286] on div "9" at bounding box center [771, 286] width 313 height 19
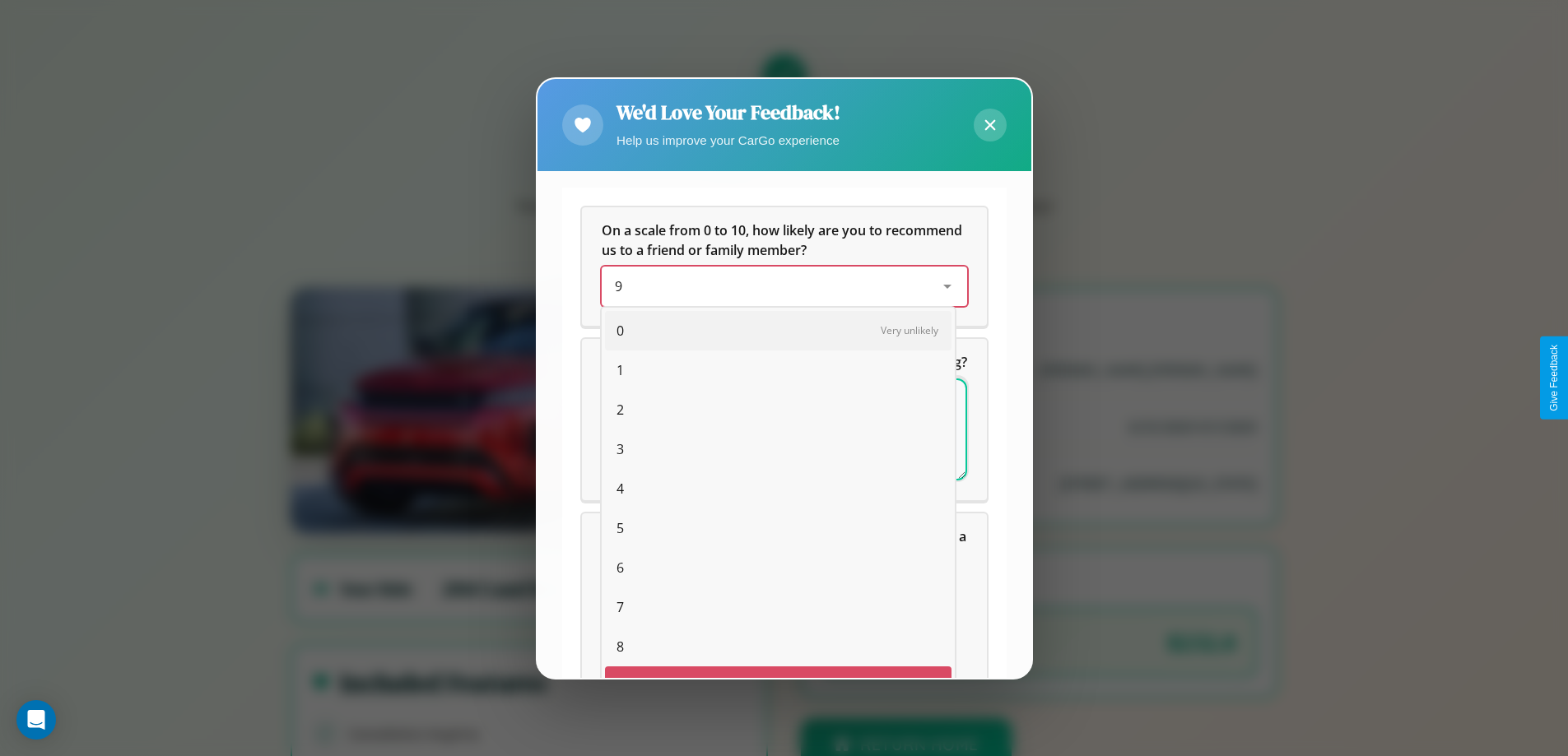
scroll to position [29, 67]
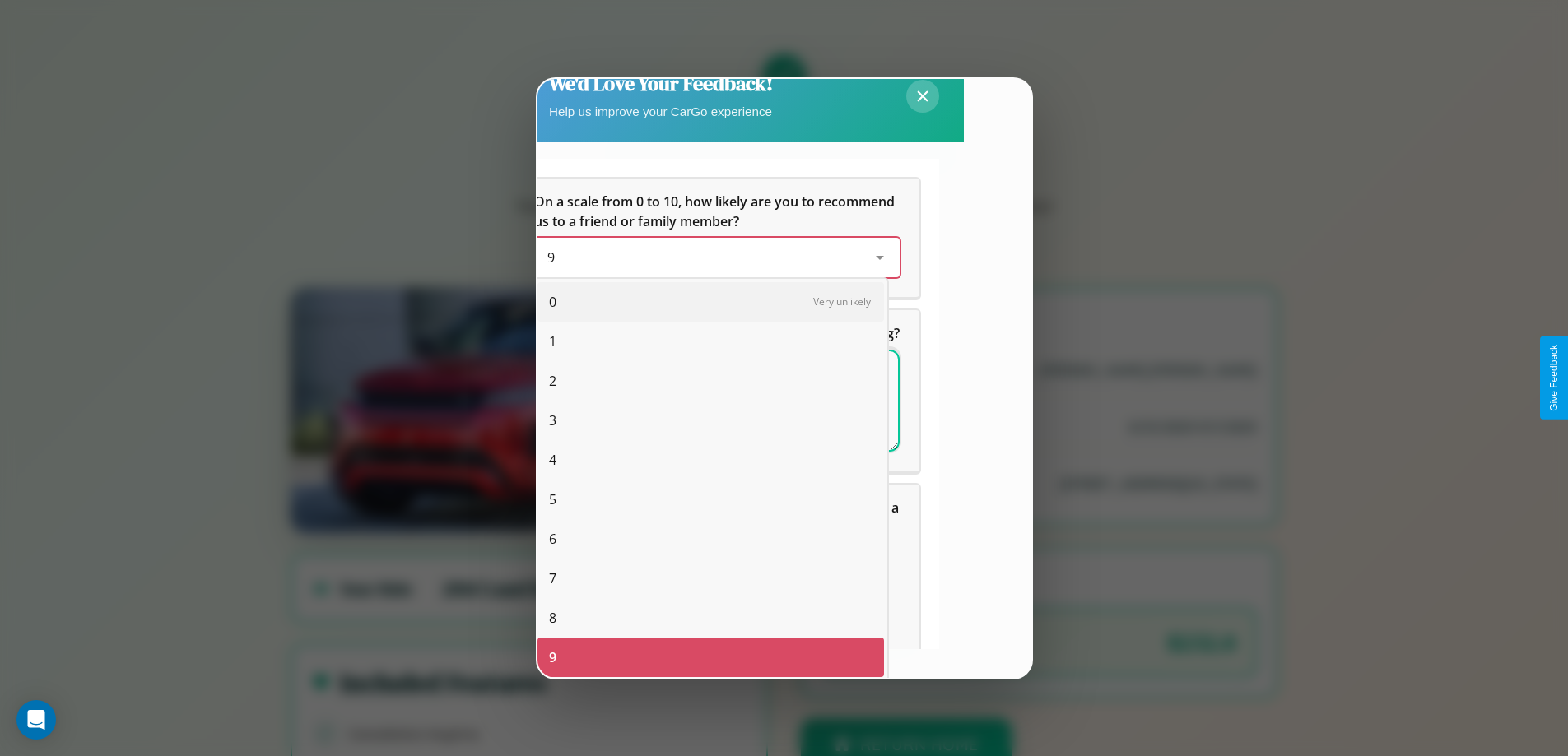
click at [552, 420] on span "3" at bounding box center [552, 420] width 8 height 19
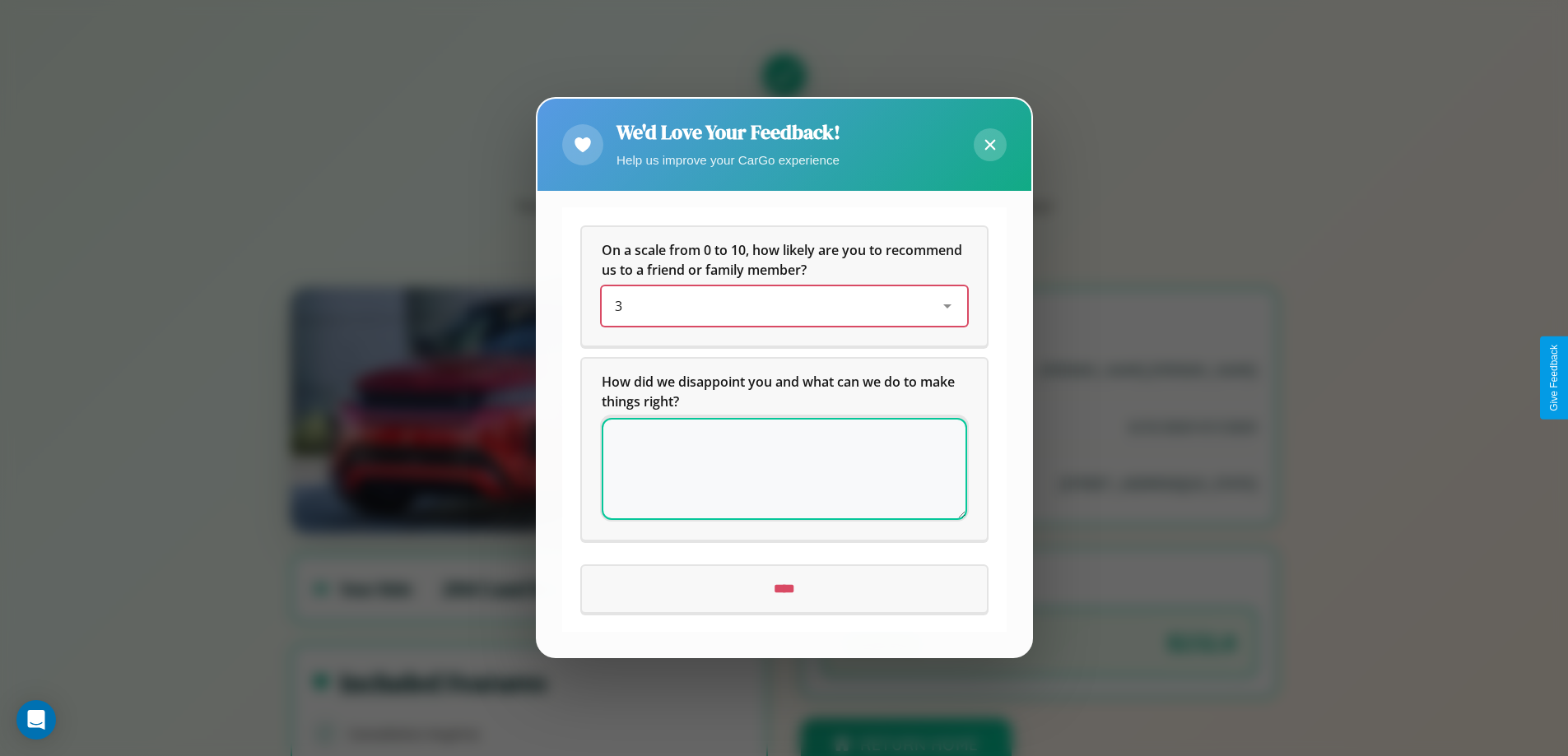
scroll to position [0, 0]
click at [783, 469] on textarea at bounding box center [784, 469] width 365 height 102
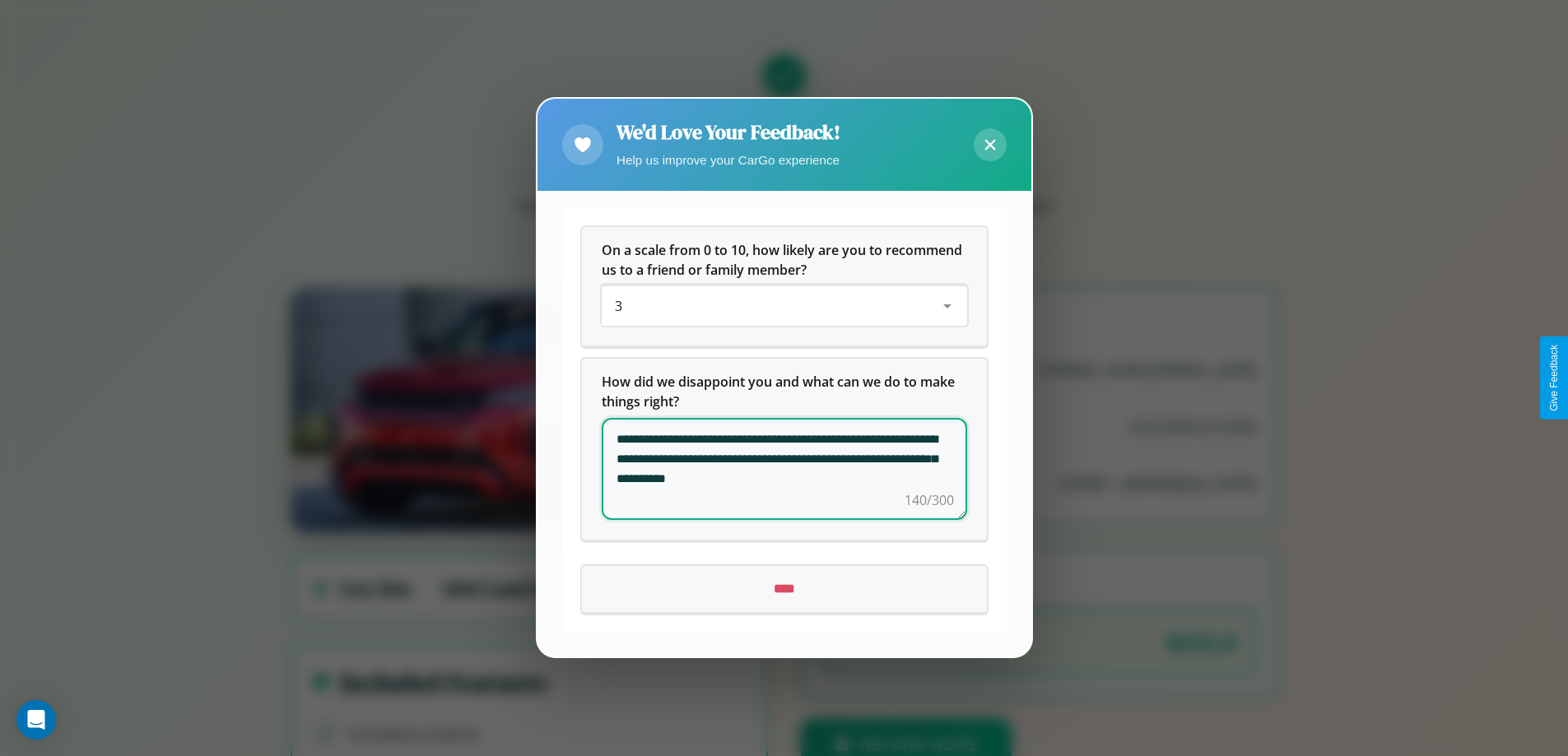
type textarea "**********"
click at [783, 589] on input "****" at bounding box center [784, 589] width 405 height 46
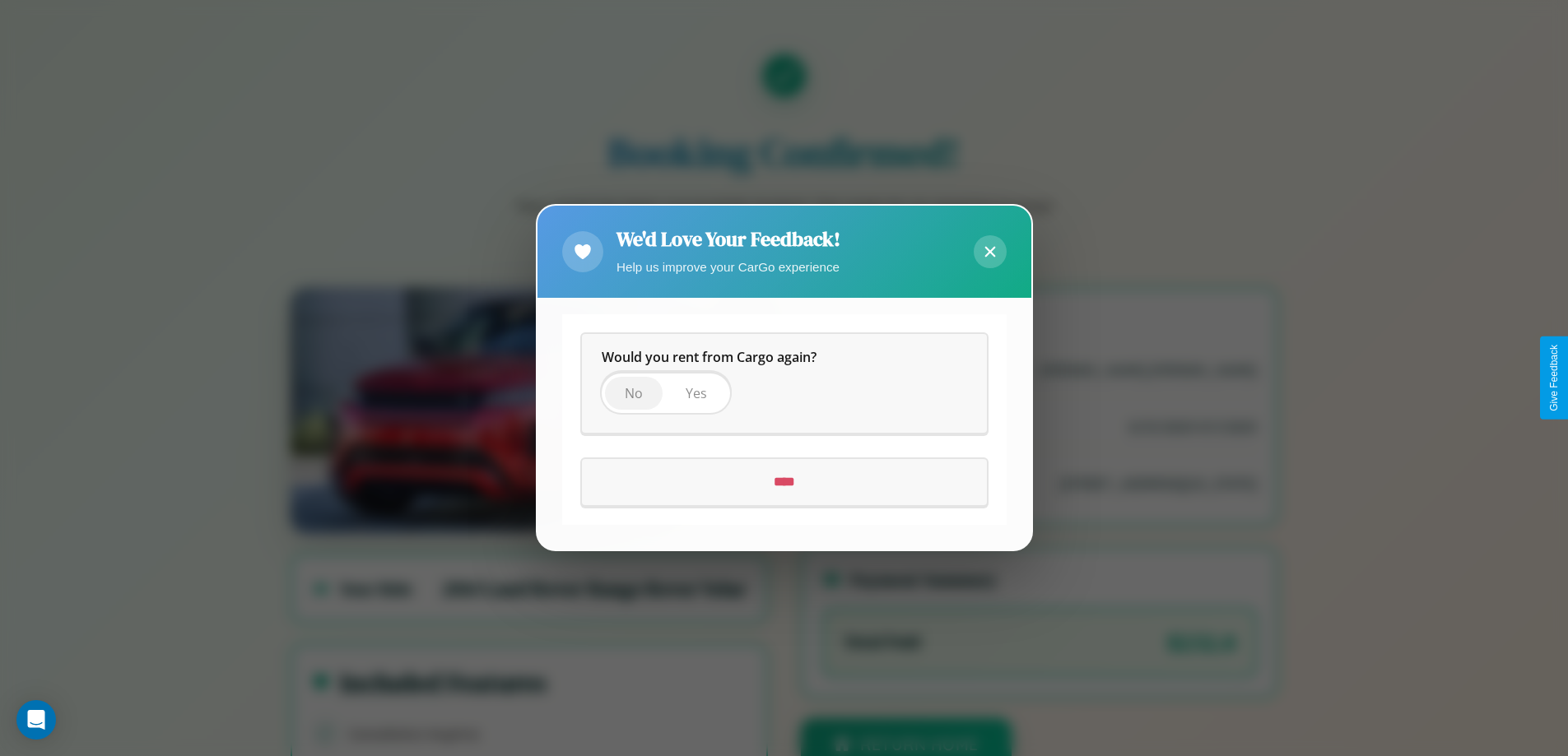
click at [633, 394] on span "No" at bounding box center [633, 394] width 19 height 19
click at [783, 482] on input "****" at bounding box center [784, 483] width 405 height 46
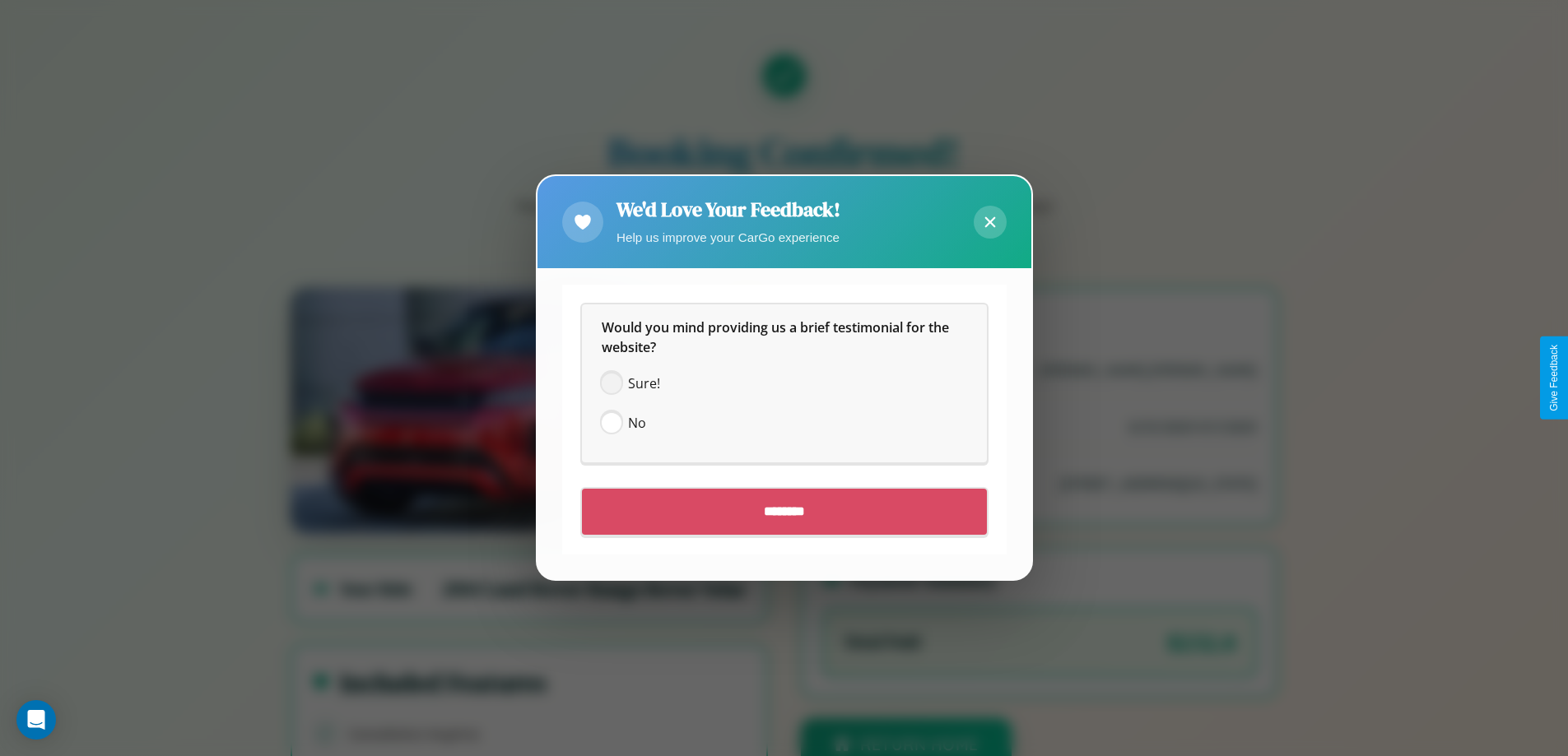
click at [611, 383] on span at bounding box center [611, 383] width 19 height 19
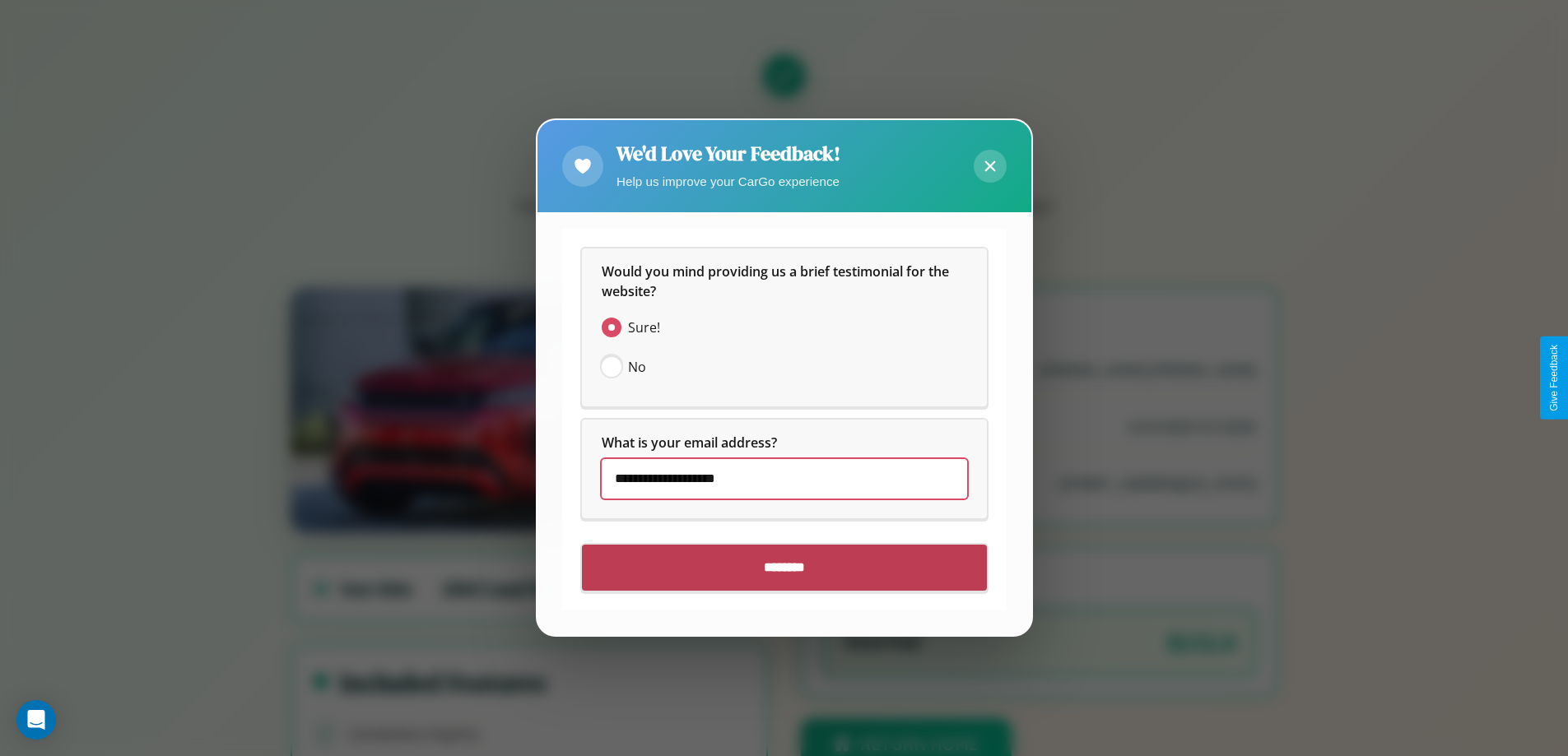
type input "**********"
click at [783, 568] on input "********" at bounding box center [784, 568] width 405 height 46
